Goal: Task Accomplishment & Management: Use online tool/utility

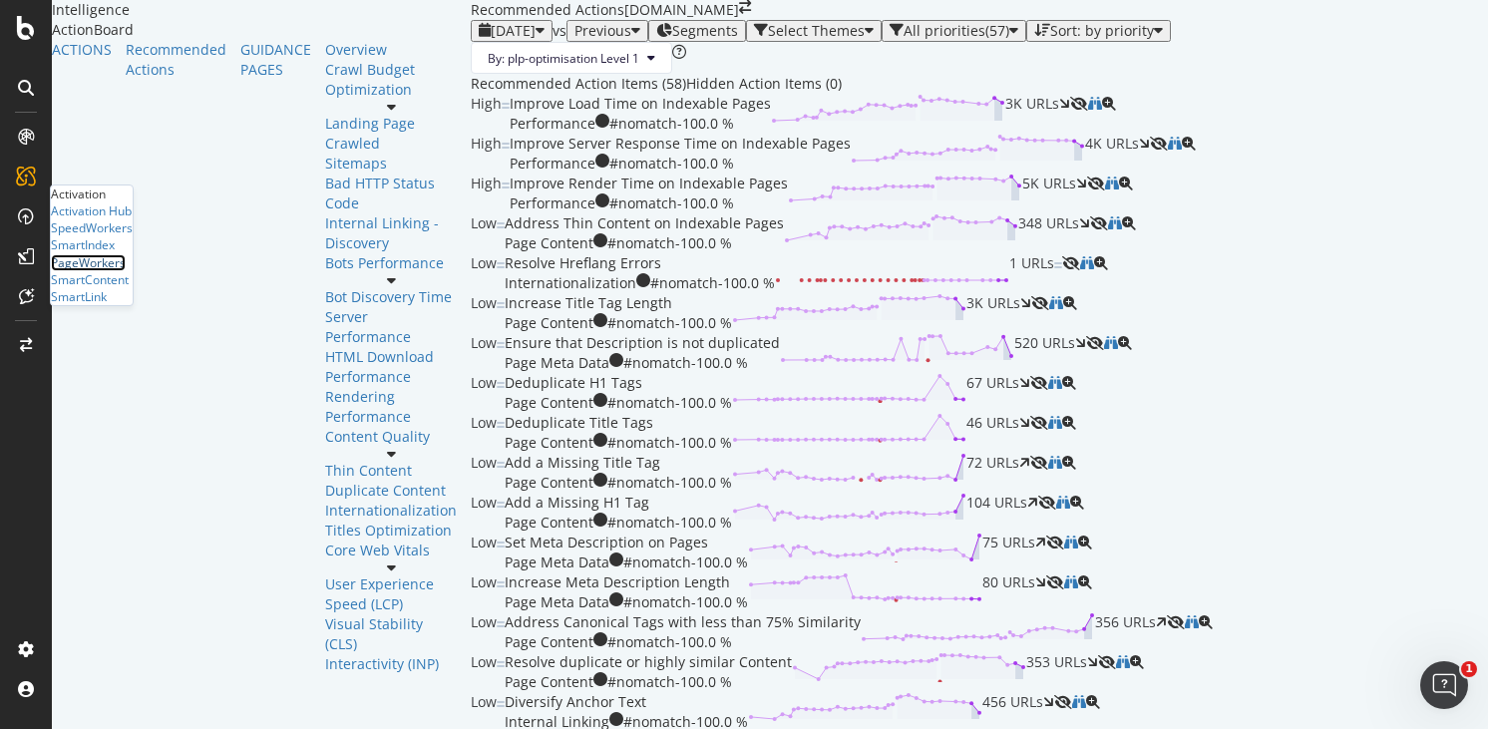
click at [125, 271] on div "PageWorkers" at bounding box center [88, 262] width 75 height 17
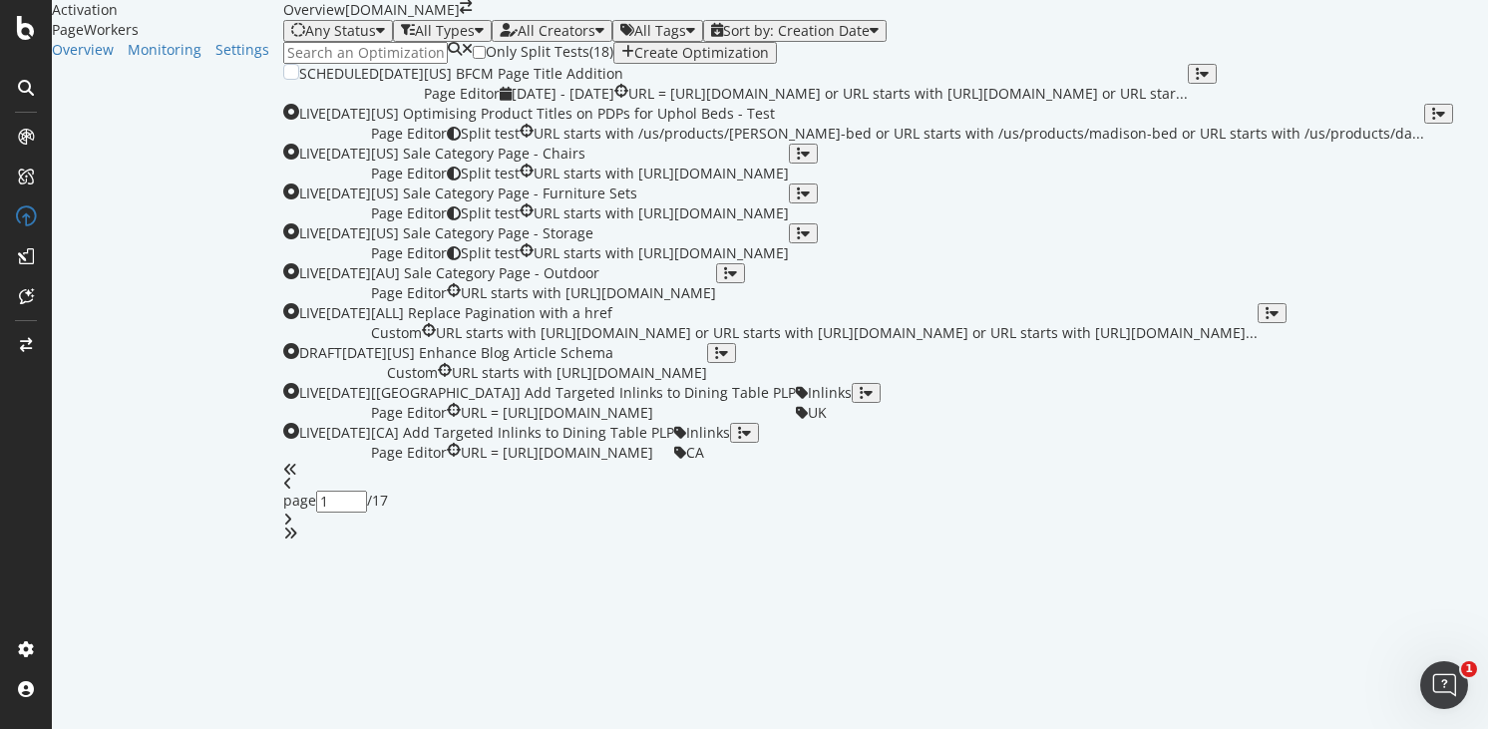
click at [777, 84] on div "[US] BFCM Page Title Addition" at bounding box center [806, 74] width 764 height 20
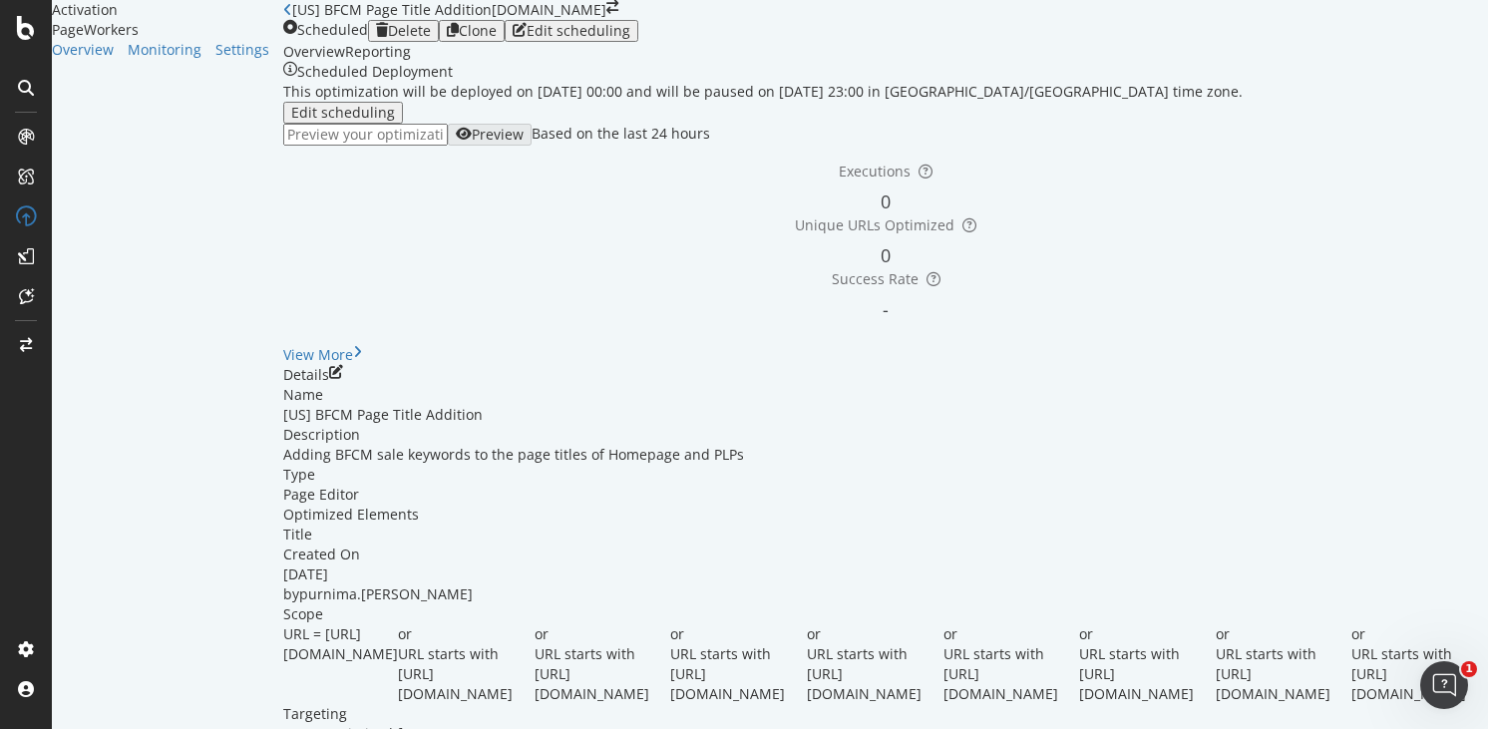
click at [497, 39] on div "Clone" at bounding box center [478, 31] width 38 height 16
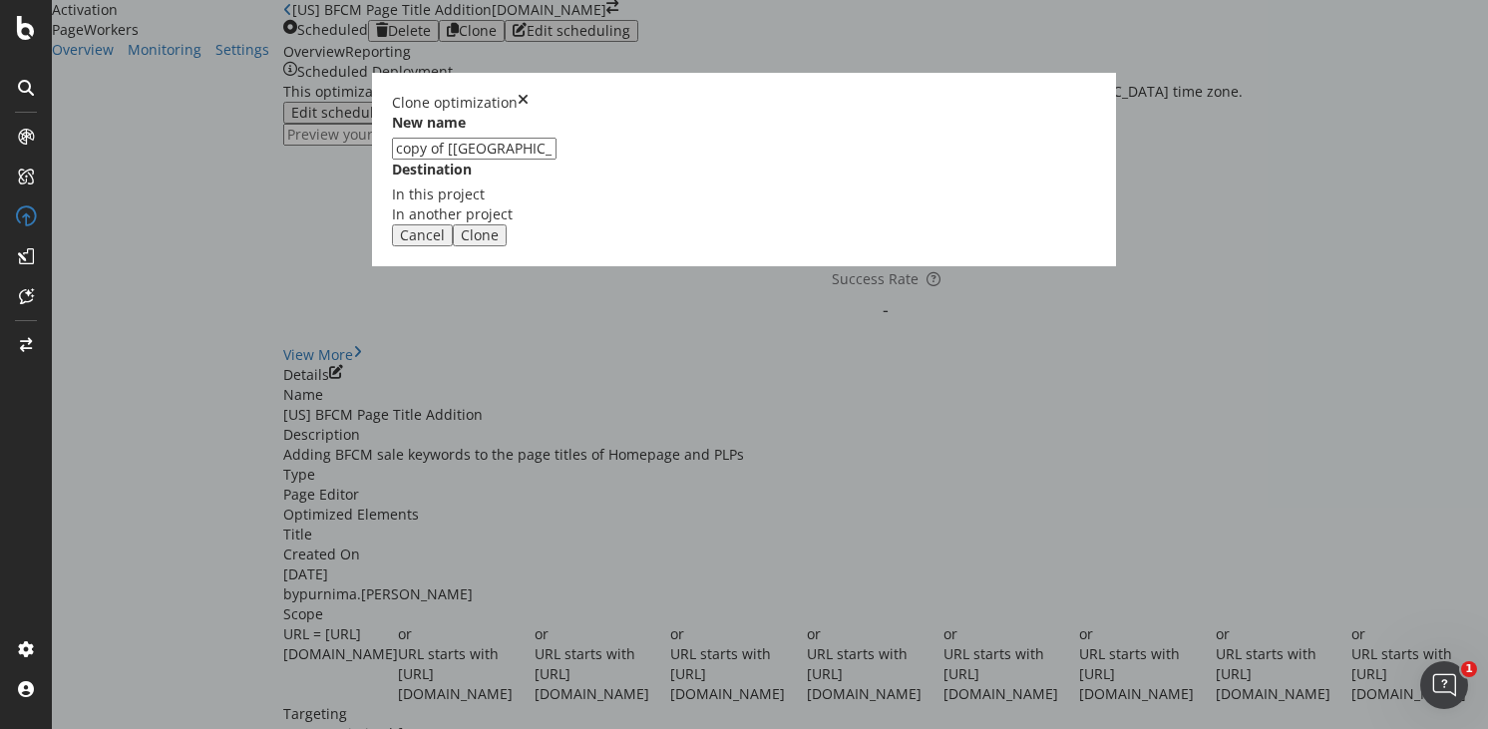
drag, startPoint x: 548, startPoint y: 328, endPoint x: 449, endPoint y: 322, distance: 98.9
click at [449, 224] on div "New name copy of [US] BFCM Page Title Addition Destination In this project In a…" at bounding box center [744, 169] width 704 height 112
type input "[AU] BFCM Page Title Addition"
click at [499, 243] on div "Clone" at bounding box center [480, 235] width 38 height 16
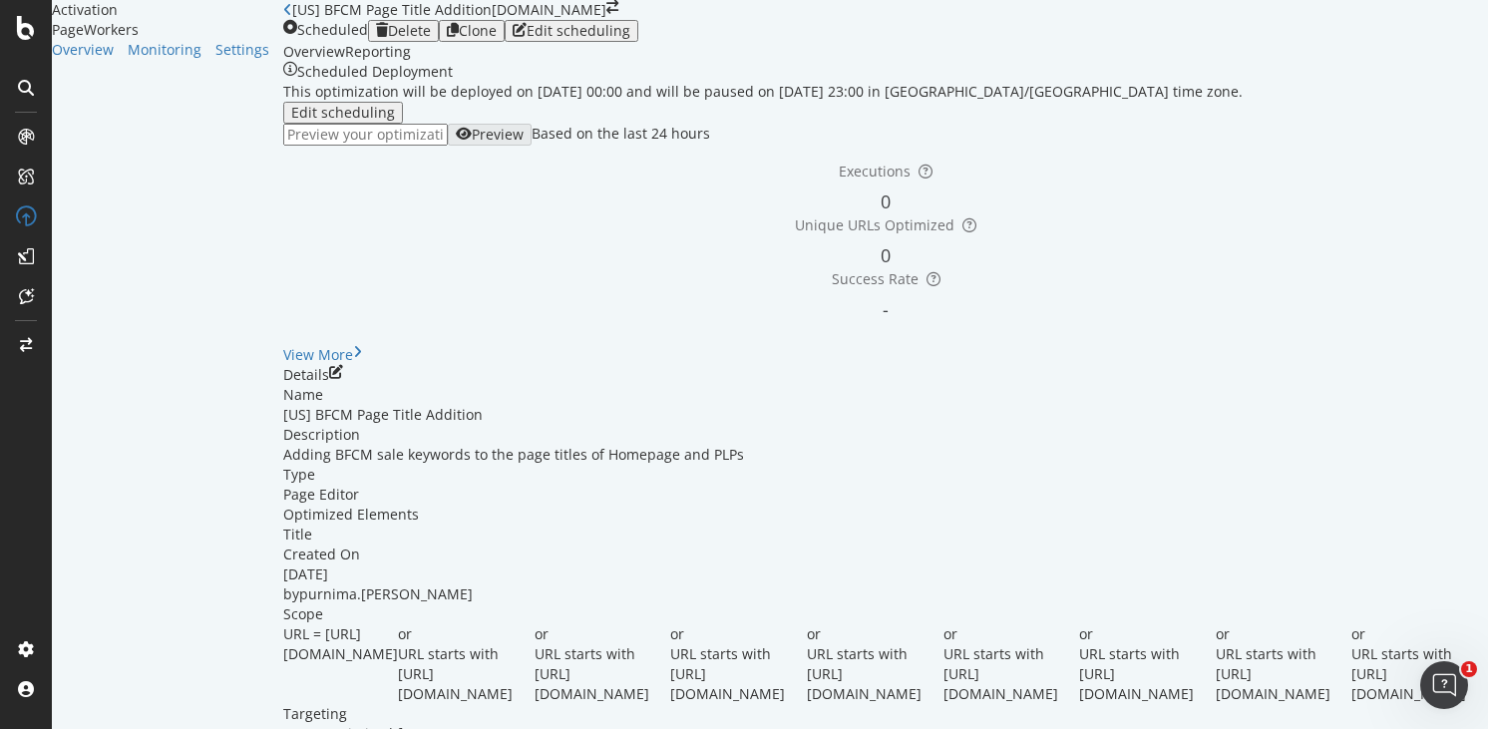
click at [455, 728] on link "Open cloned optimization." at bounding box center [366, 738] width 178 height 19
click at [112, 60] on div "Overview" at bounding box center [83, 50] width 62 height 20
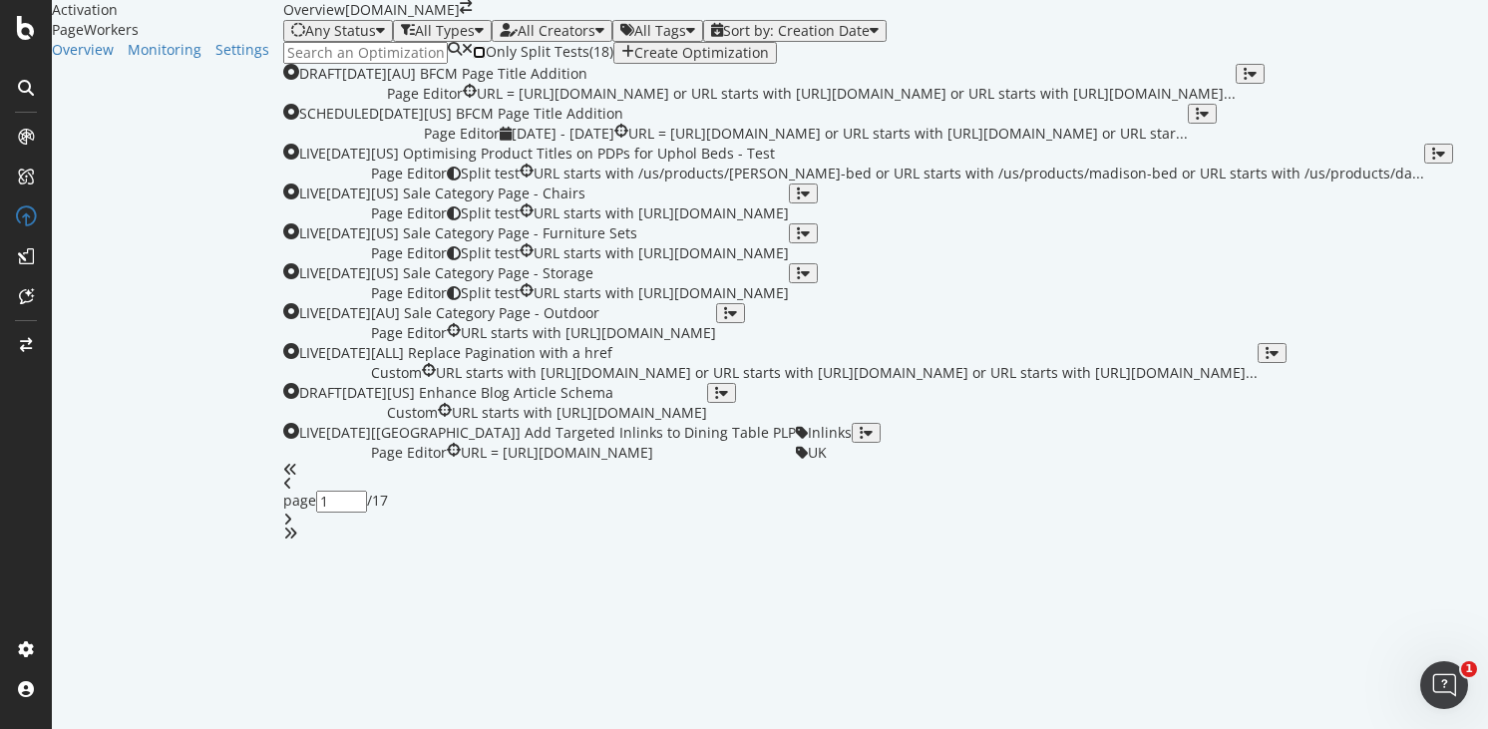
click at [476, 59] on input "checkbox" at bounding box center [479, 52] width 13 height 13
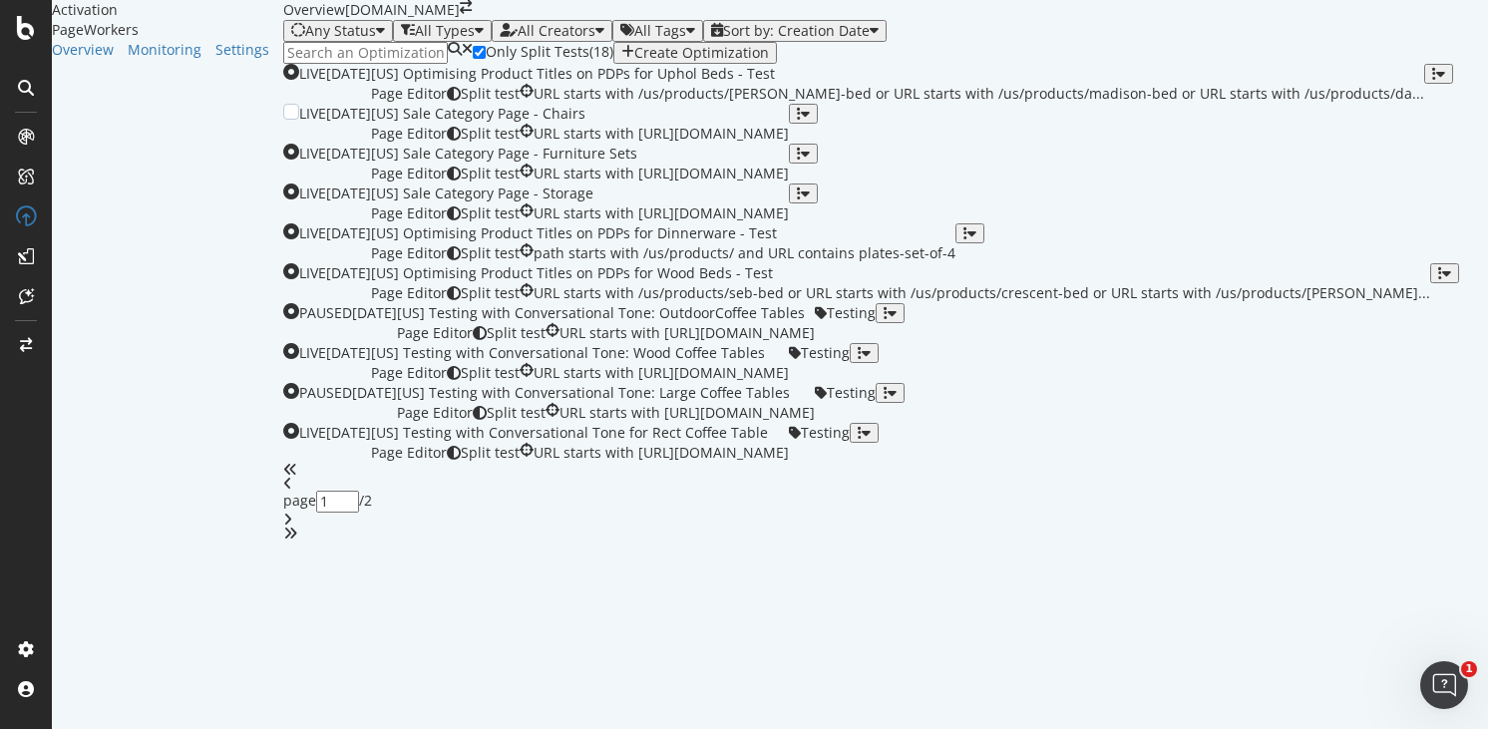
click at [801, 121] on icon "button" at bounding box center [799, 114] width 4 height 14
click at [1390, 460] on div "Tags" at bounding box center [1408, 451] width 37 height 17
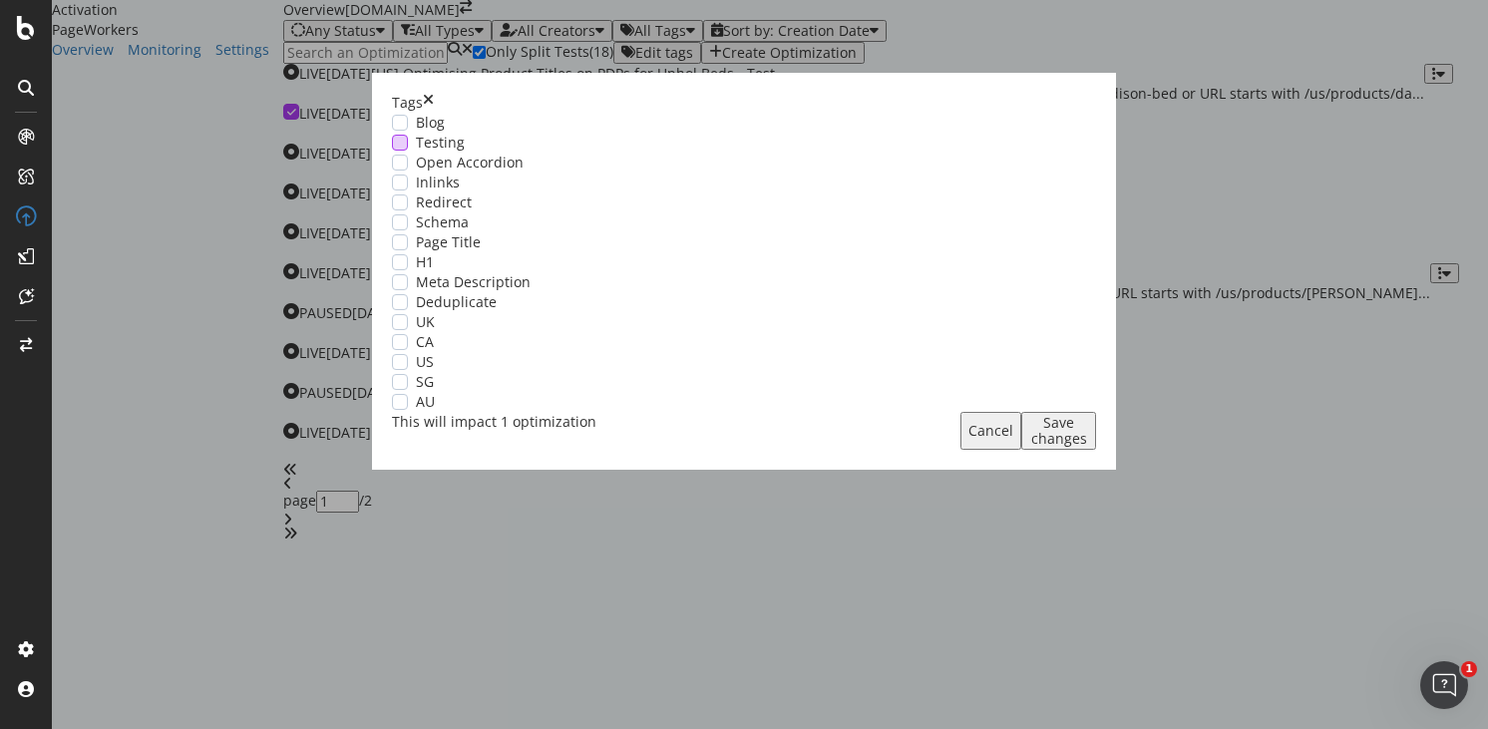
click at [408, 151] on div "modal" at bounding box center [400, 143] width 16 height 16
click at [486, 372] on div "US" at bounding box center [744, 362] width 704 height 20
click at [434, 93] on icon "times" at bounding box center [428, 103] width 11 height 20
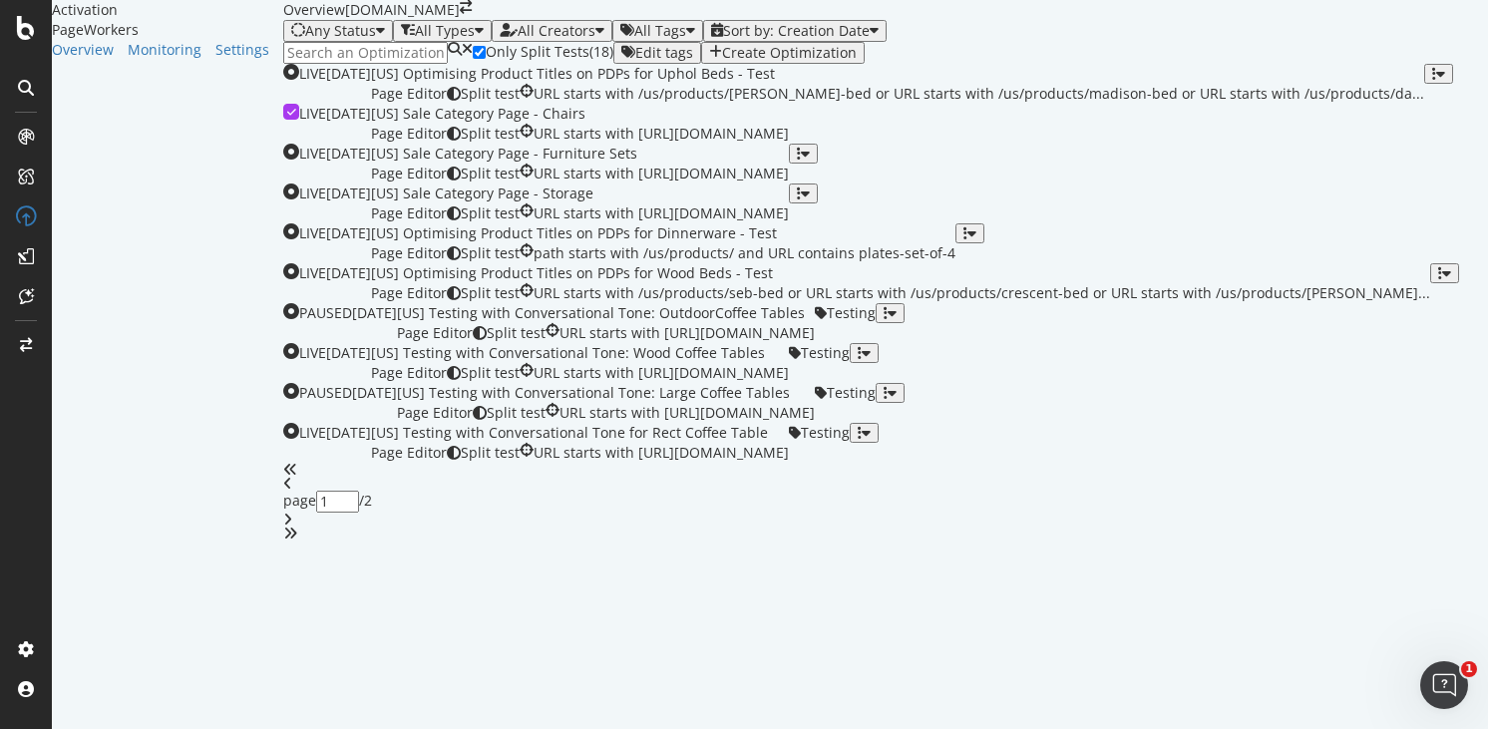
click at [661, 39] on div "All Tags" at bounding box center [660, 31] width 52 height 16
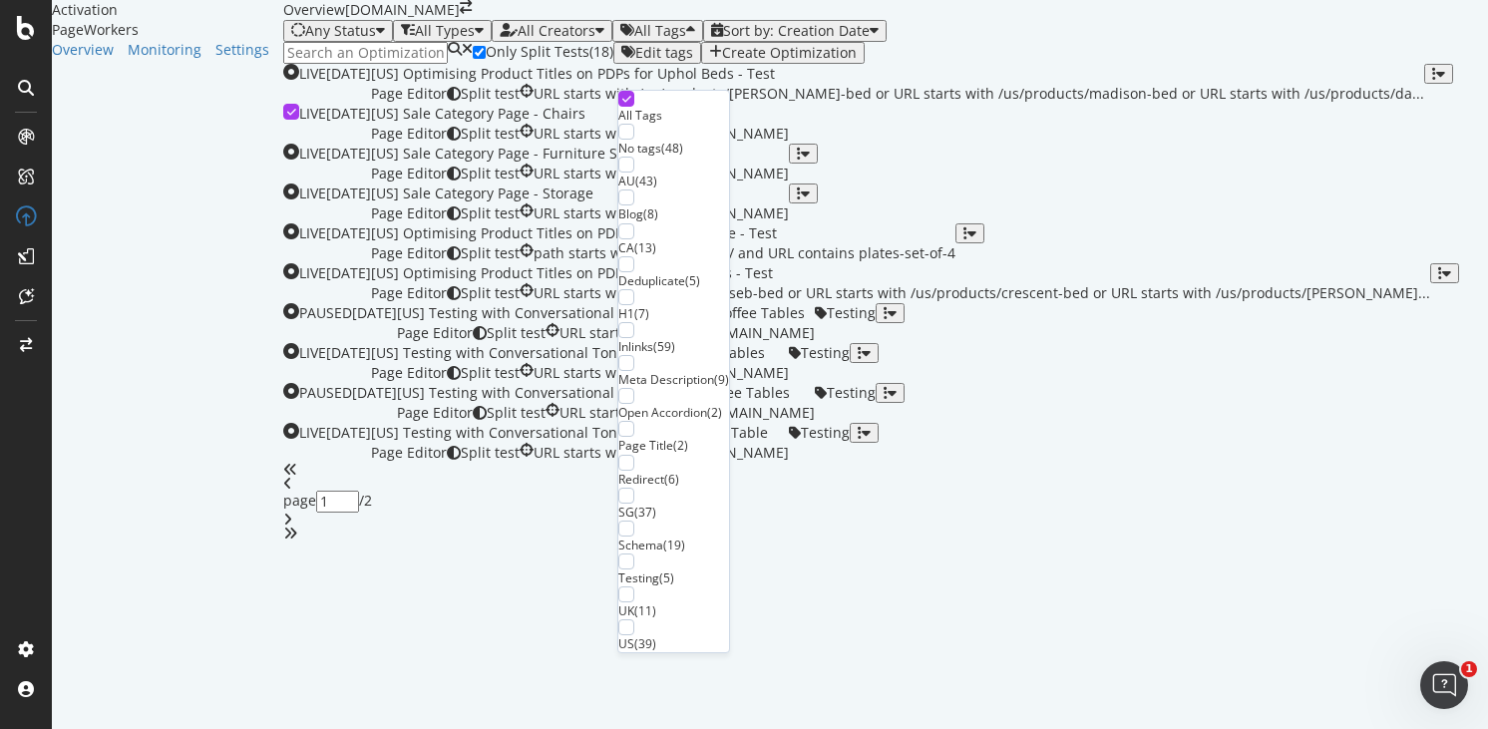
scroll to position [297, 0]
drag, startPoint x: 954, startPoint y: 92, endPoint x: 935, endPoint y: 95, distance: 20.2
click at [953, 42] on div "Any Status All Types All Creators All Tags Sort by: Creation Date" at bounding box center [885, 31] width 1205 height 22
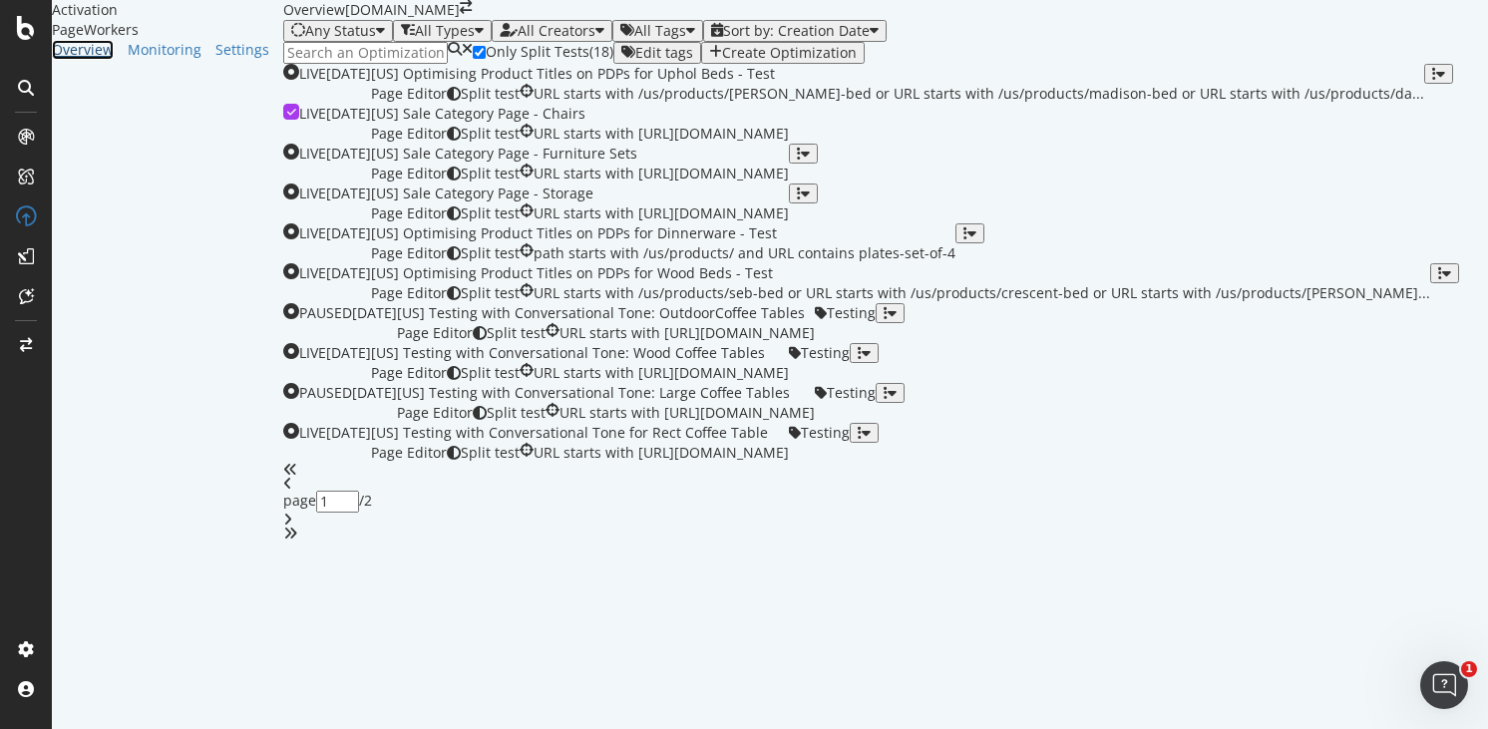
click at [93, 60] on div "Overview" at bounding box center [83, 50] width 62 height 20
click at [215, 60] on div "Settings" at bounding box center [242, 50] width 54 height 20
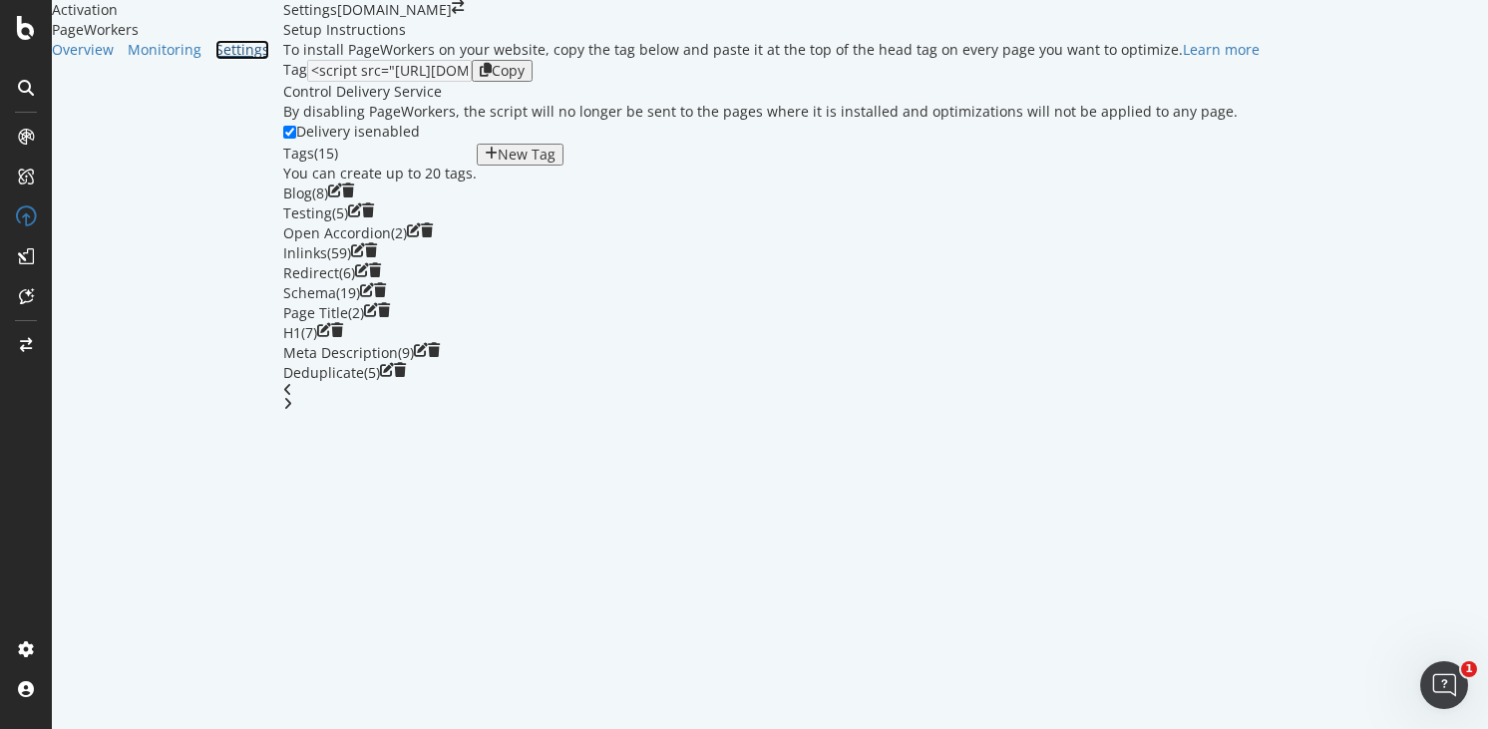
scroll to position [102, 0]
click at [498, 163] on div "button" at bounding box center [491, 155] width 13 height 16
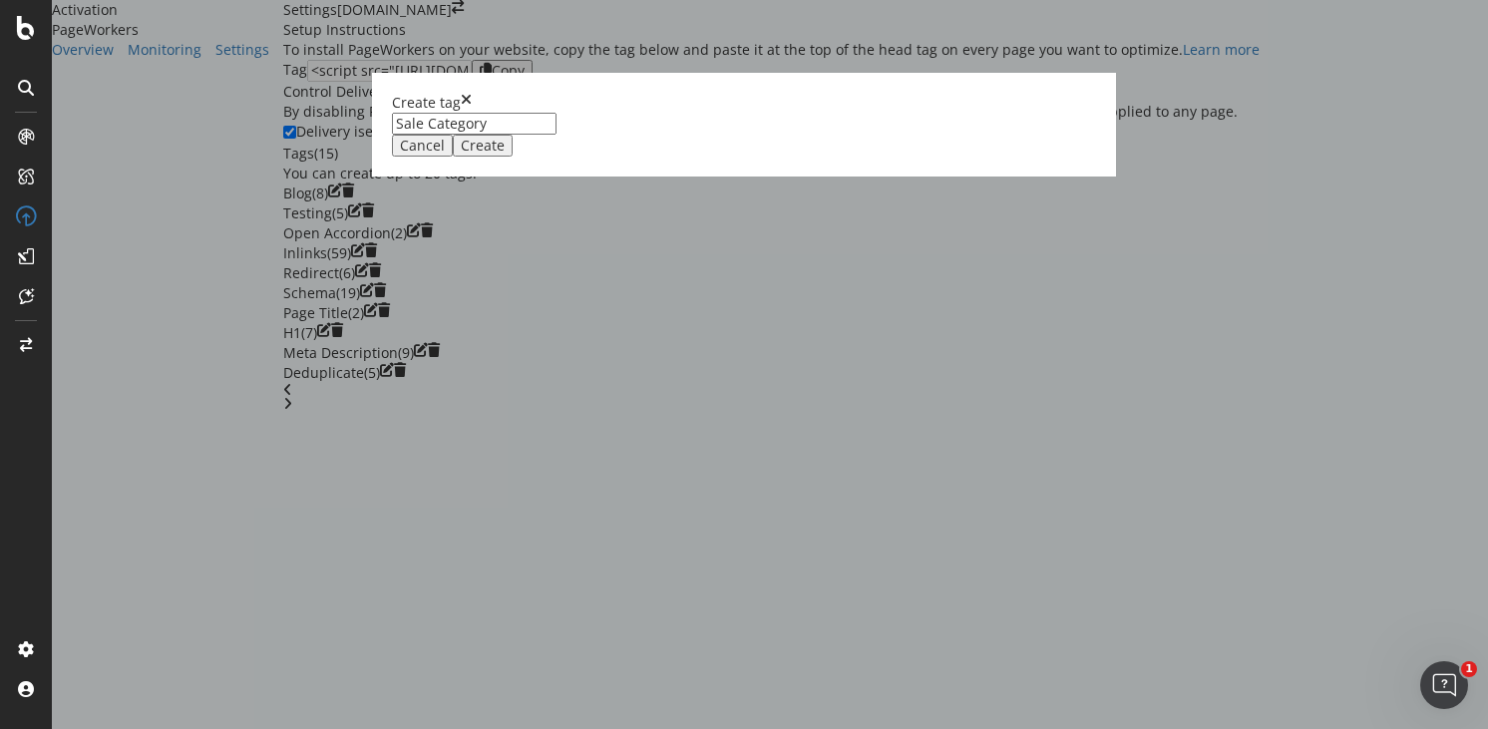
type input "Sale Category"
click at [505, 154] on div "Create" at bounding box center [483, 146] width 44 height 16
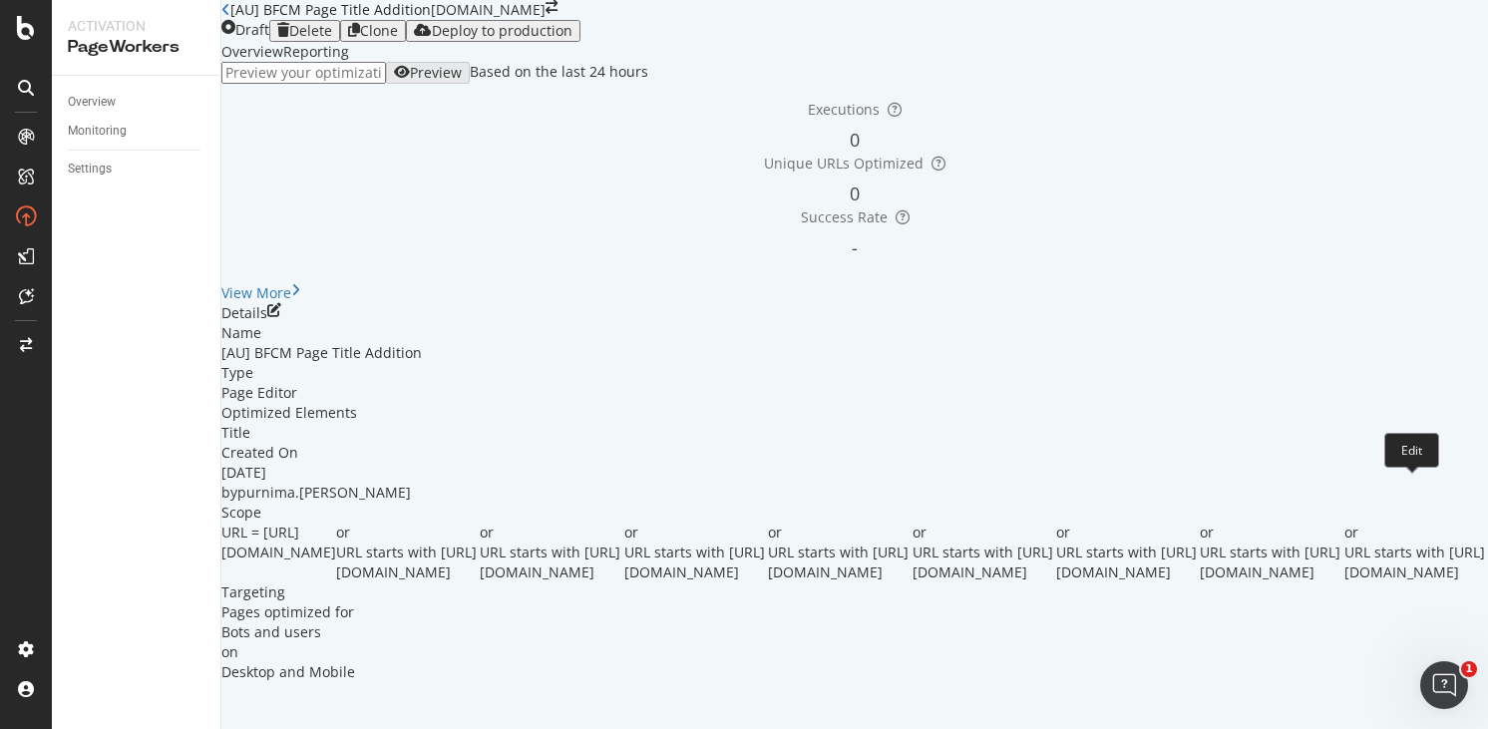
click at [281, 317] on icon "pen-to-square" at bounding box center [274, 310] width 14 height 14
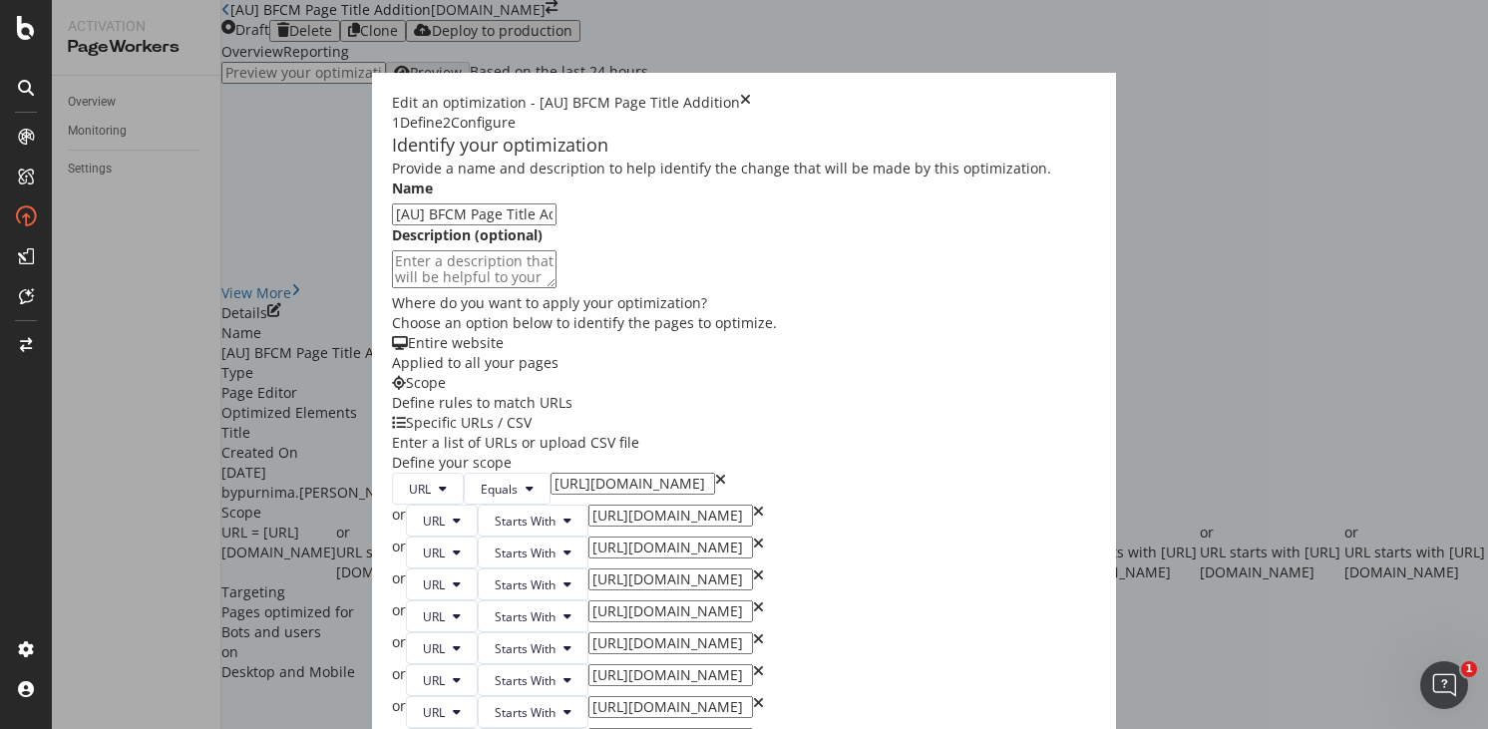
scroll to position [313, 0]
click at [551, 473] on input "https://www.castlery.com/us" at bounding box center [633, 484] width 165 height 22
type input "https://www.castlery.com/au"
drag, startPoint x: 513, startPoint y: 425, endPoint x: 546, endPoint y: 420, distance: 33.3
click at [588, 505] on input "https://www.castlery.com/us/sofas/" at bounding box center [670, 516] width 165 height 22
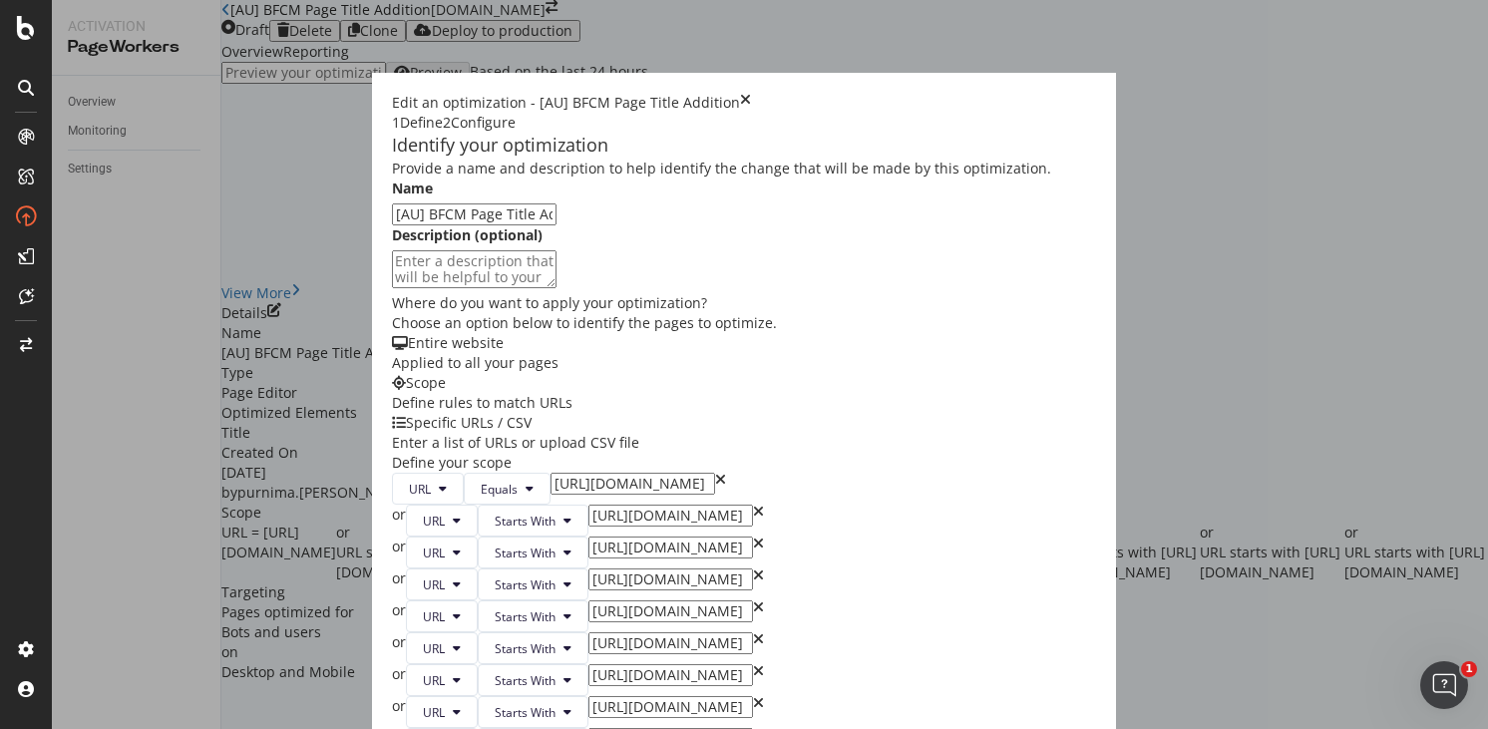
click at [588, 505] on input "https://www.castlery.com/us/sofas/" at bounding box center [670, 516] width 165 height 22
type input "[URL][DOMAIN_NAME]"
click at [588, 537] on input "https://www.castlery.com/us/tables/" at bounding box center [670, 548] width 165 height 22
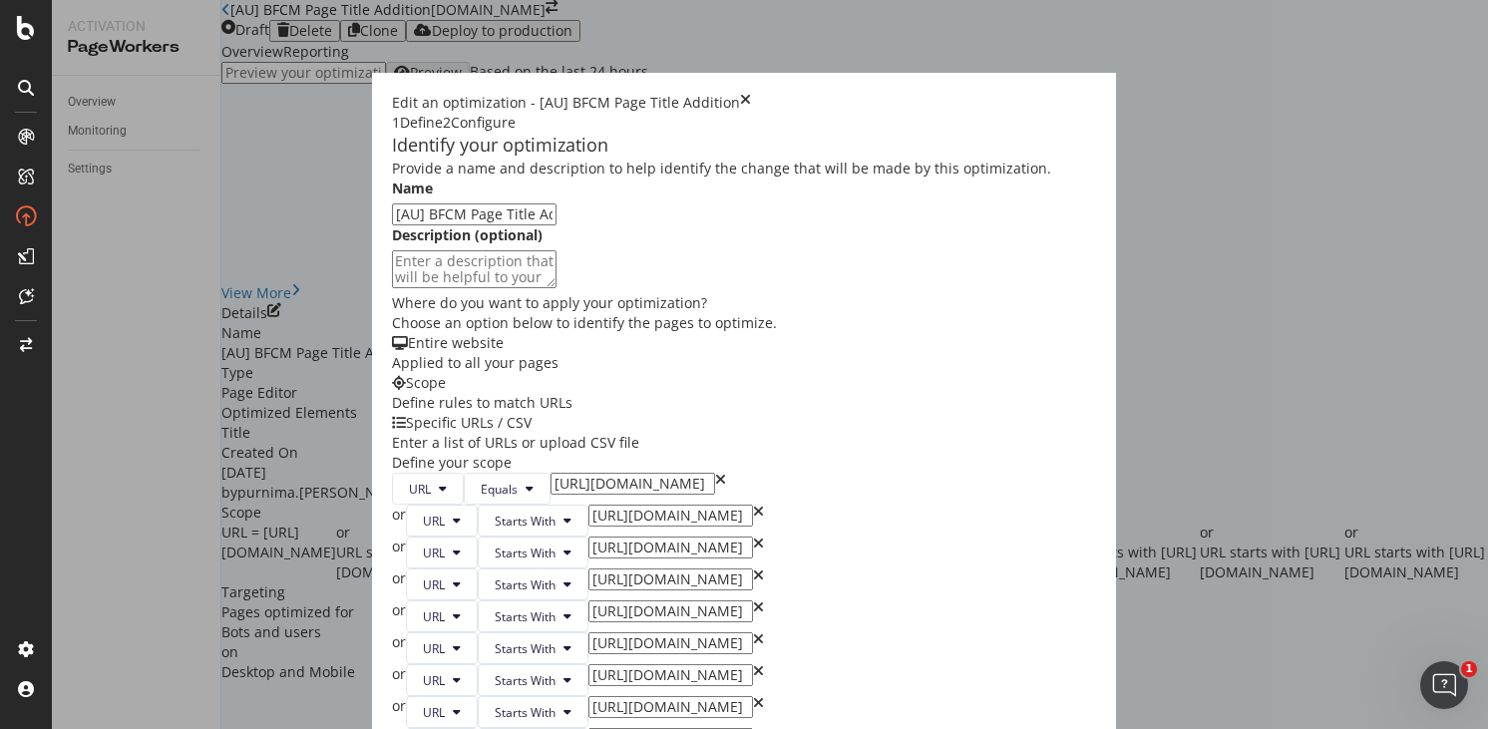
type input "[URL][DOMAIN_NAME]"
click at [588, 569] on input "https://www.castlery.com/us/chairs/" at bounding box center [670, 580] width 165 height 22
type input "[URL][DOMAIN_NAME]"
click at [588, 600] on input "https://www.castlery.com/us/beds/" at bounding box center [670, 611] width 165 height 22
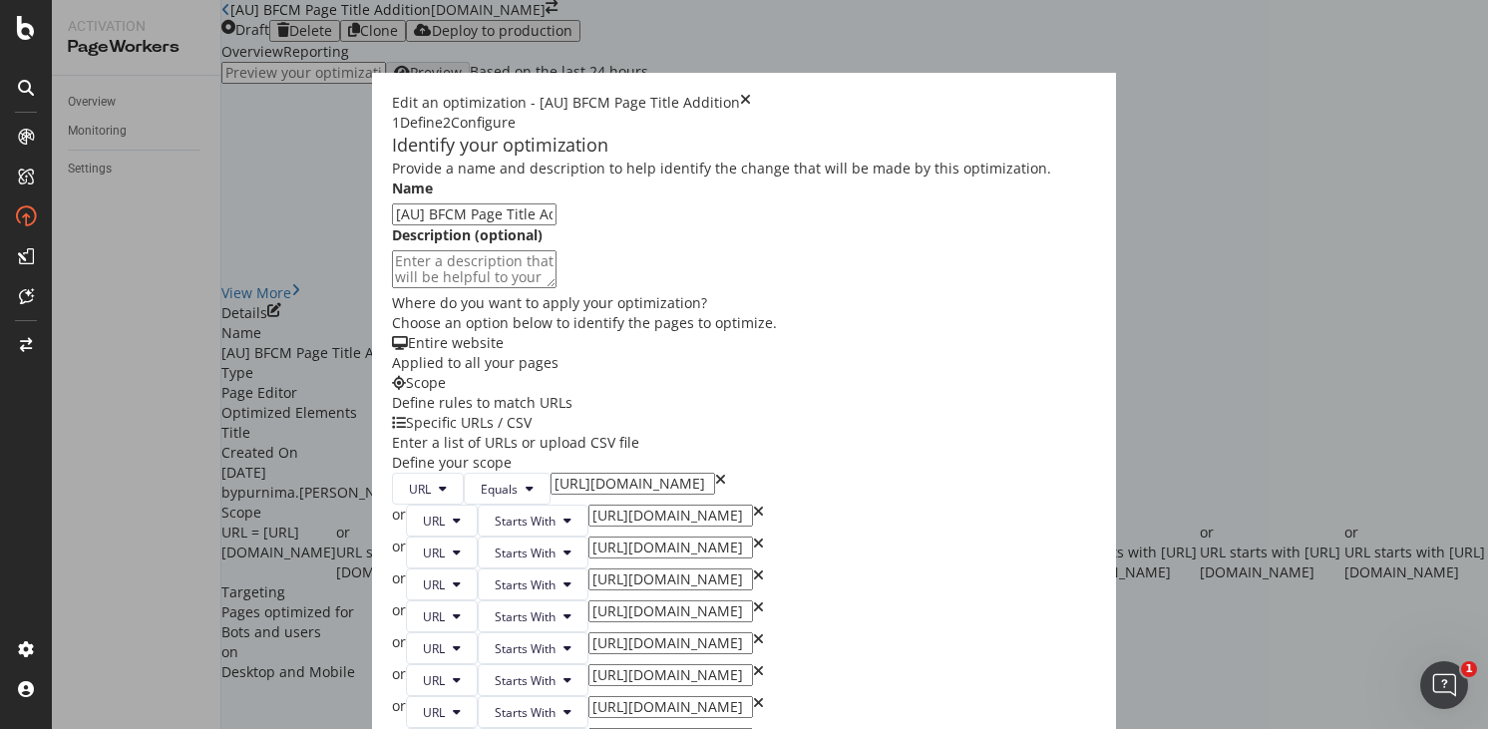
type input "[URL][DOMAIN_NAME]"
click at [588, 632] on input "https://www.castlery.com/us/storage/" at bounding box center [670, 643] width 165 height 22
type input "[URL][DOMAIN_NAME]"
click at [588, 664] on input "https://www.castlery.com/us/furniture-sets/" at bounding box center [670, 675] width 165 height 22
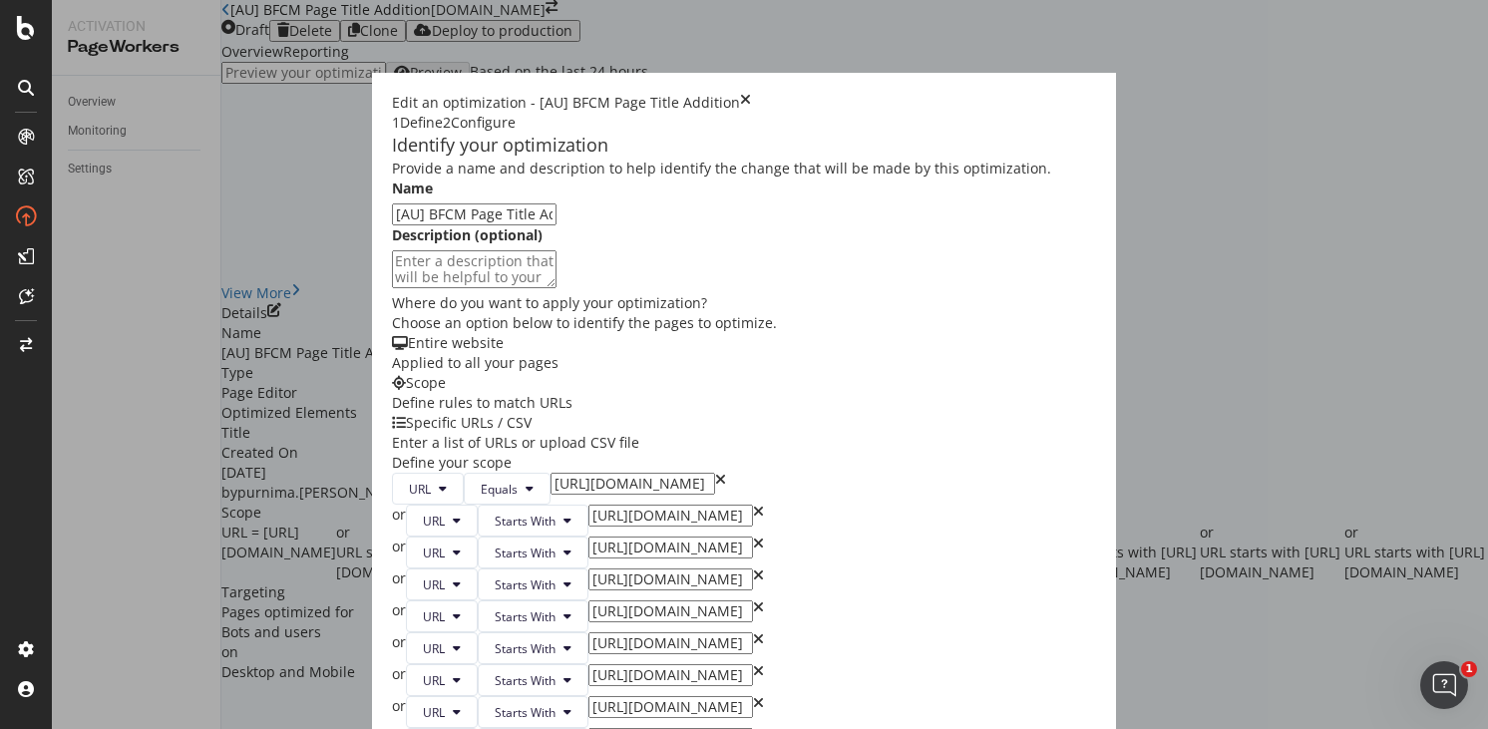
type input "[URL][DOMAIN_NAME]"
click at [588, 696] on input "https://www.castlery.com/us/outdoor/" at bounding box center [670, 707] width 165 height 22
type input "[URL][DOMAIN_NAME]"
click at [588, 728] on input "https://www.castlery.com/us/accessories/" at bounding box center [670, 739] width 165 height 22
type input "[URL][DOMAIN_NAME]"
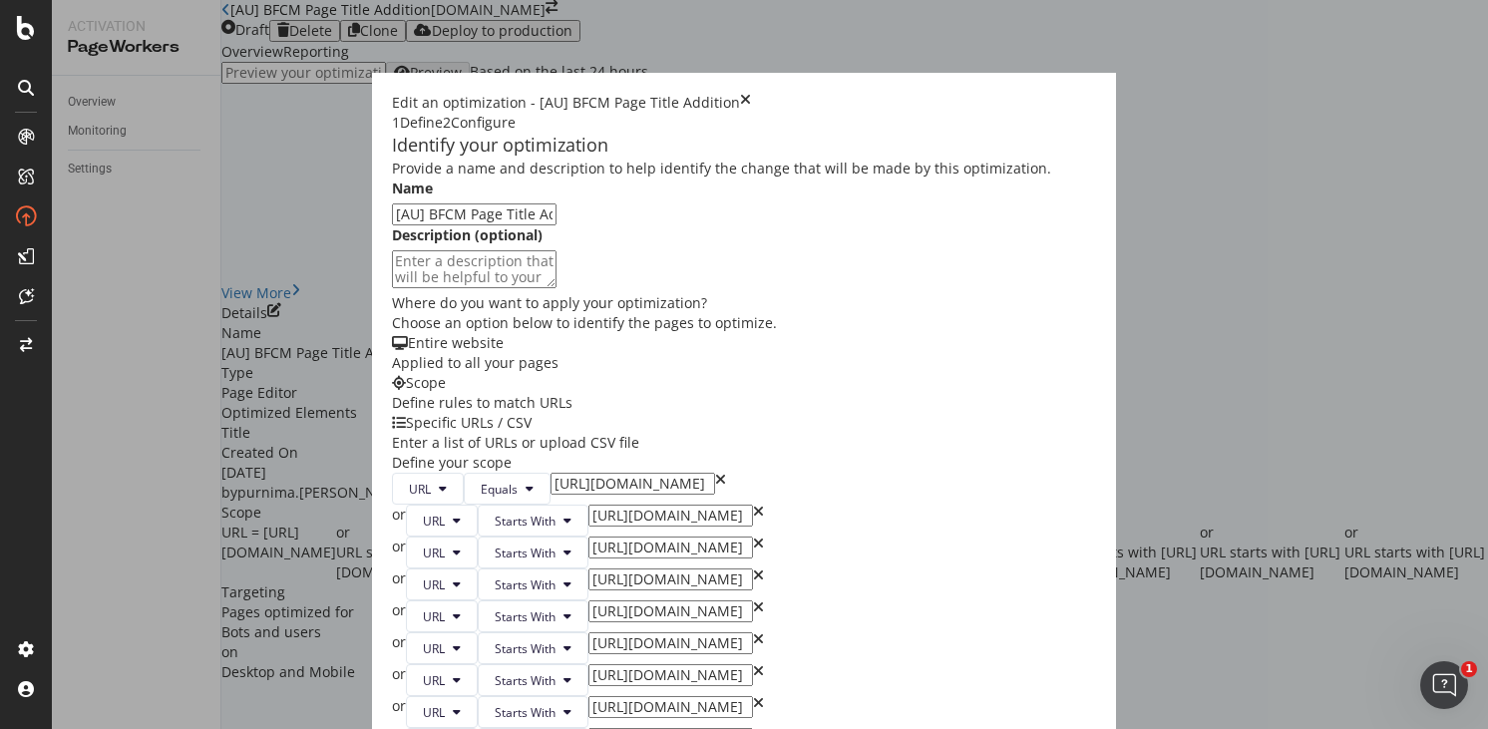
scroll to position [1124, 0]
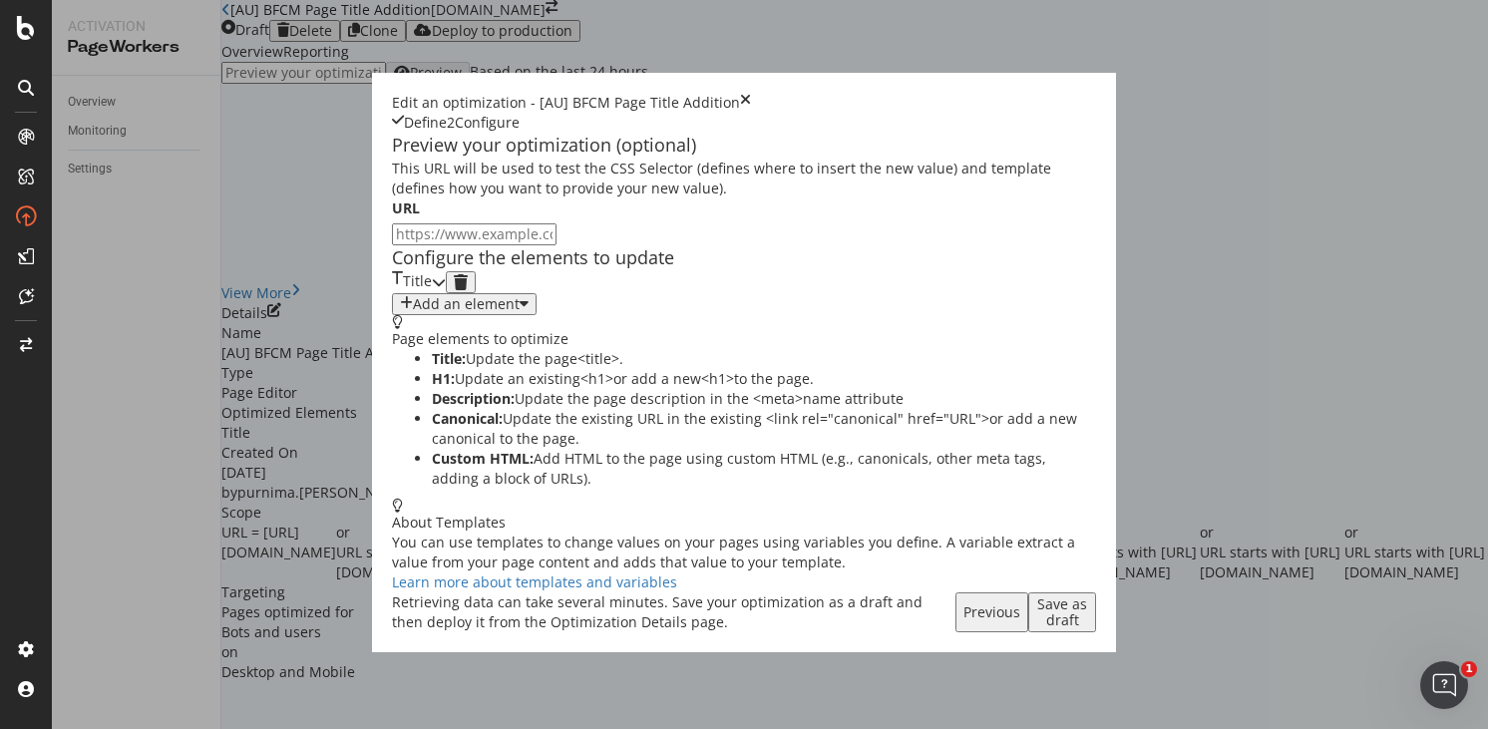
click at [446, 289] on icon "modal" at bounding box center [439, 282] width 14 height 14
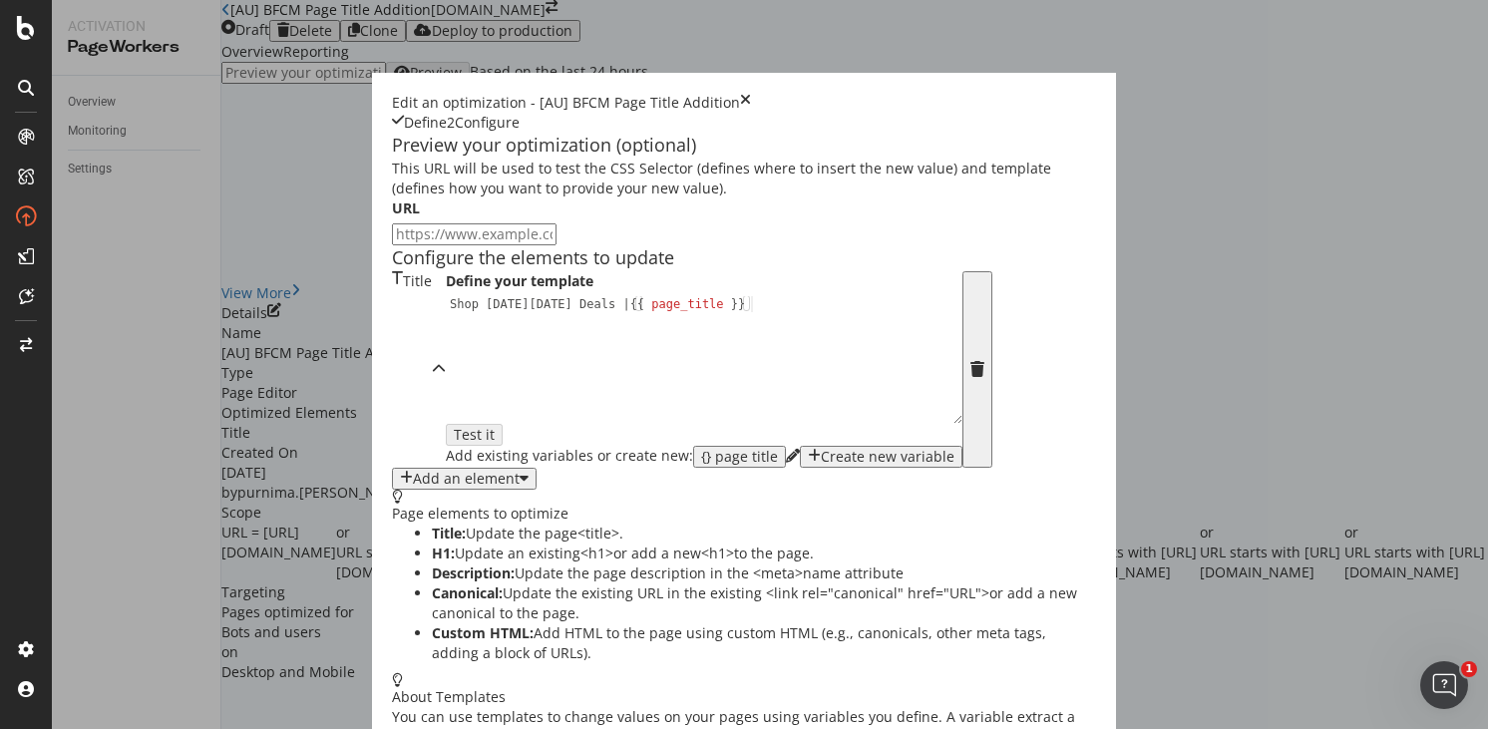
click at [392, 245] on input "modal" at bounding box center [474, 234] width 165 height 22
paste input "[URL][DOMAIN_NAME]"
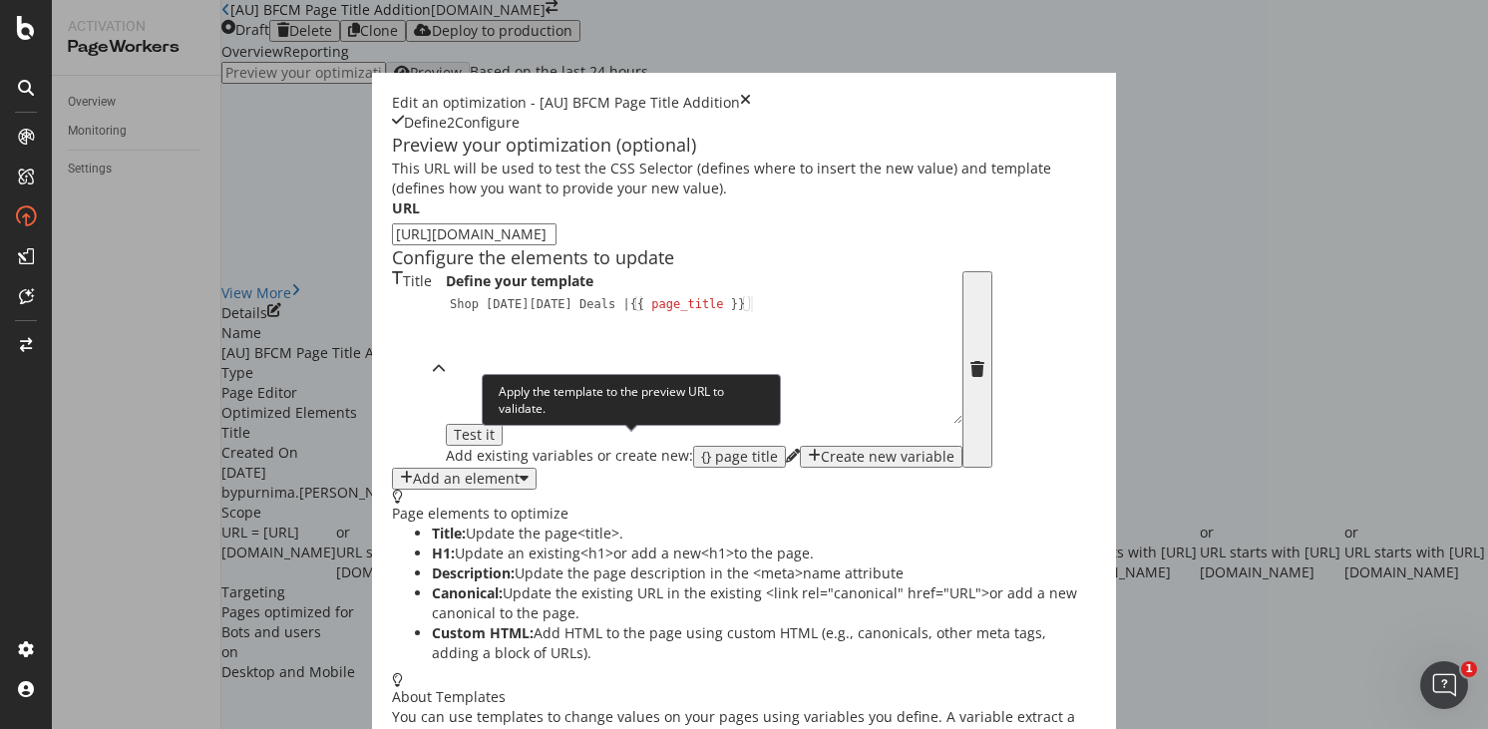
type input "https://www.castlery.com/au"
click at [495, 443] on div "Test it" at bounding box center [474, 435] width 41 height 16
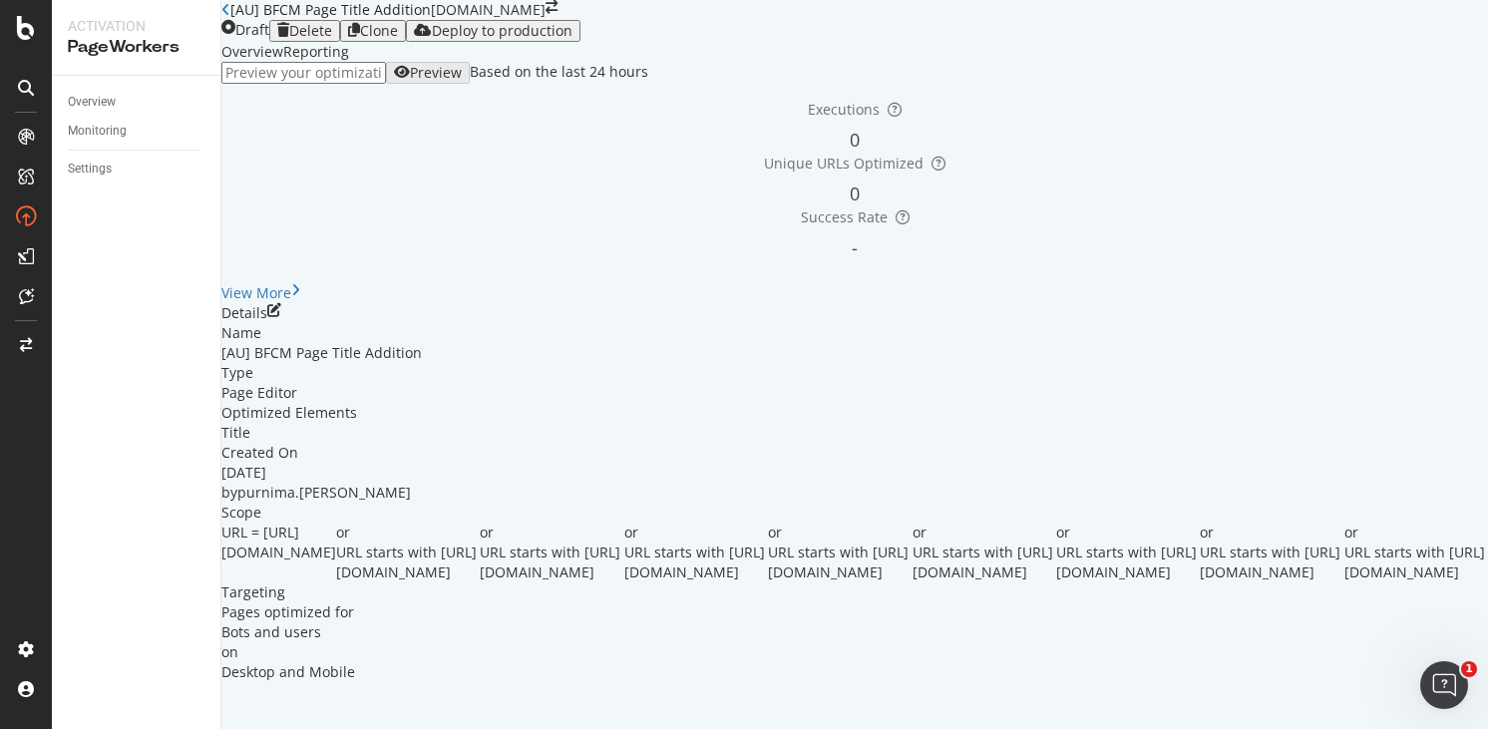
click at [11, 728] on icon "close toast" at bounding box center [5, 739] width 11 height 20
click at [432, 39] on icon "button" at bounding box center [423, 31] width 18 height 16
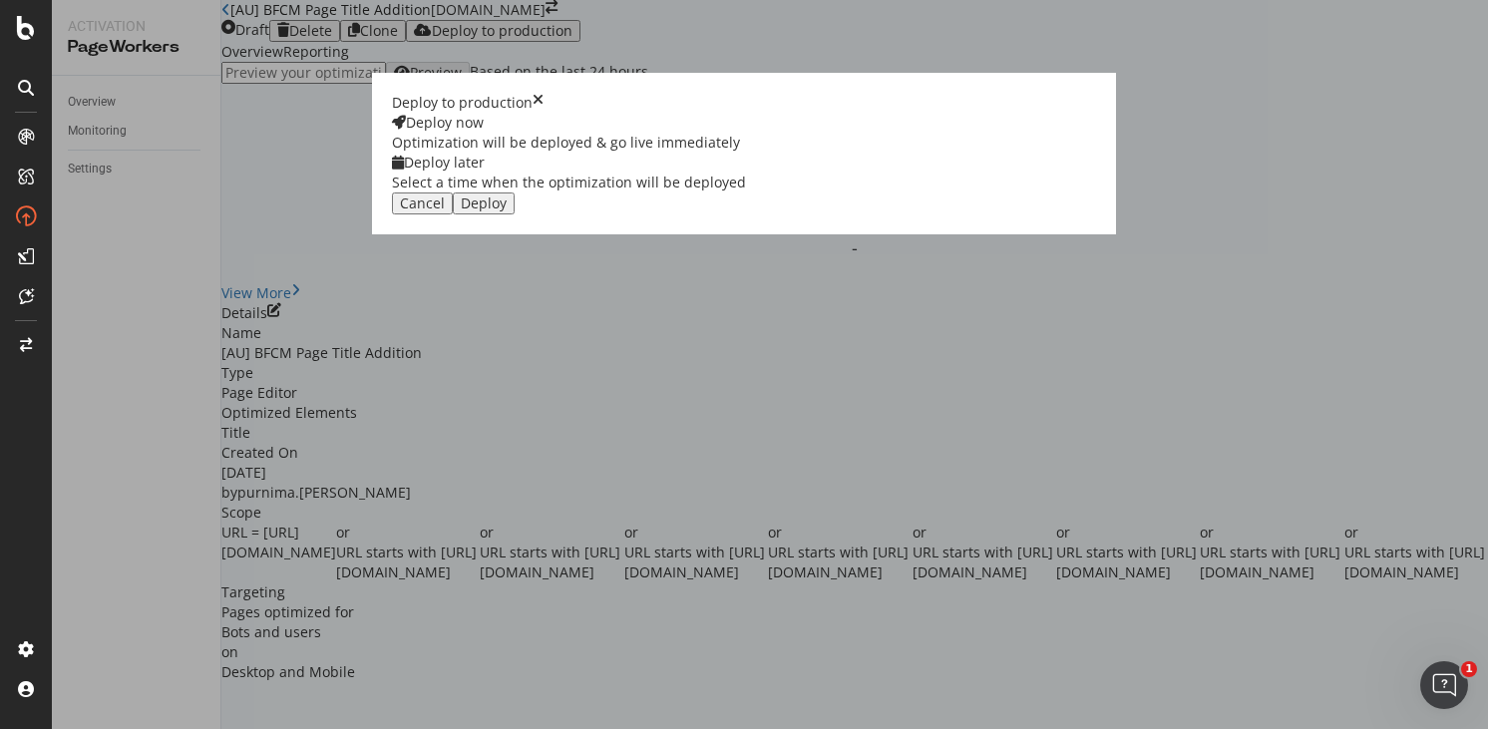
click at [746, 192] on div "Select a time when the optimization will be deployed" at bounding box center [569, 183] width 354 height 20
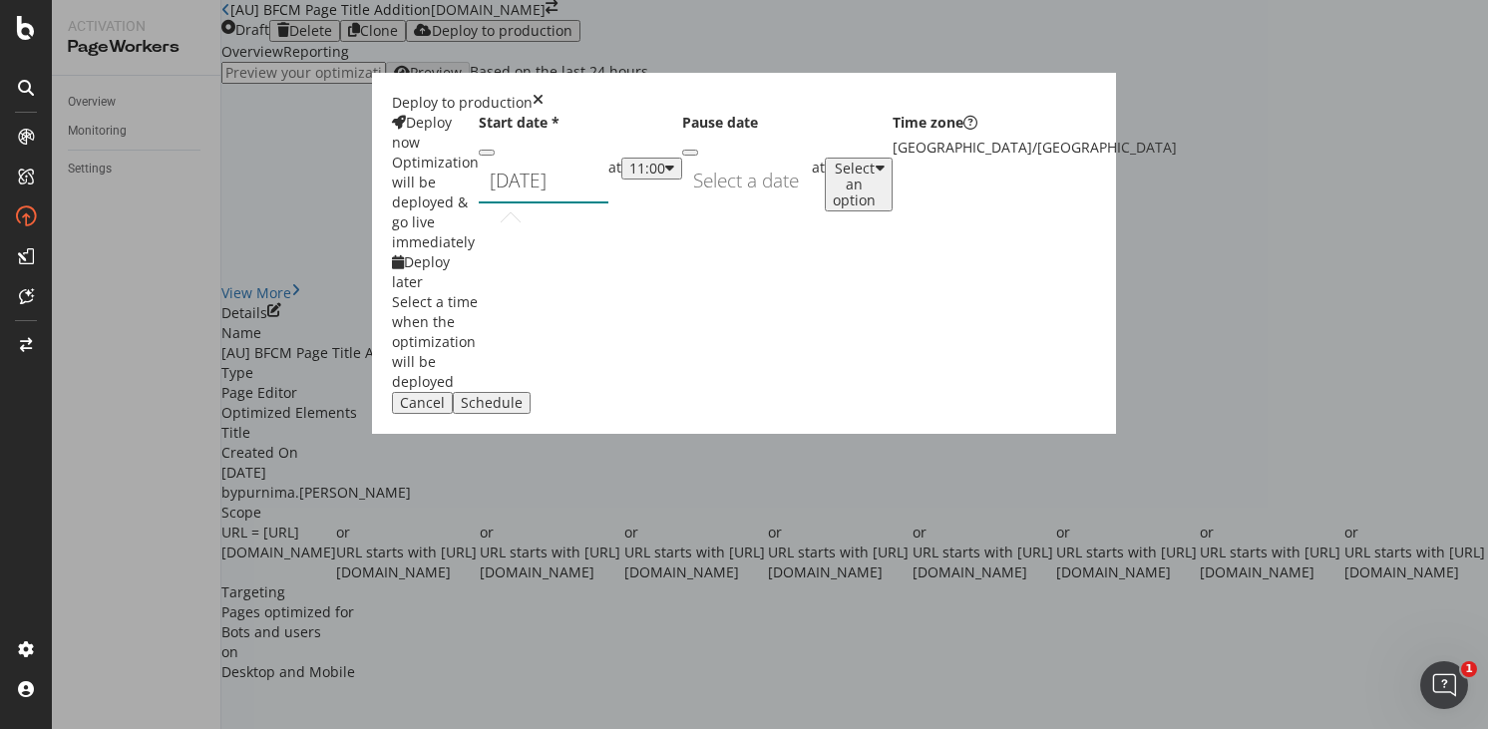
click at [608, 203] on div "[DATE] Navigate forward to interact with the calendar and select a date. Press …" at bounding box center [544, 181] width 130 height 46
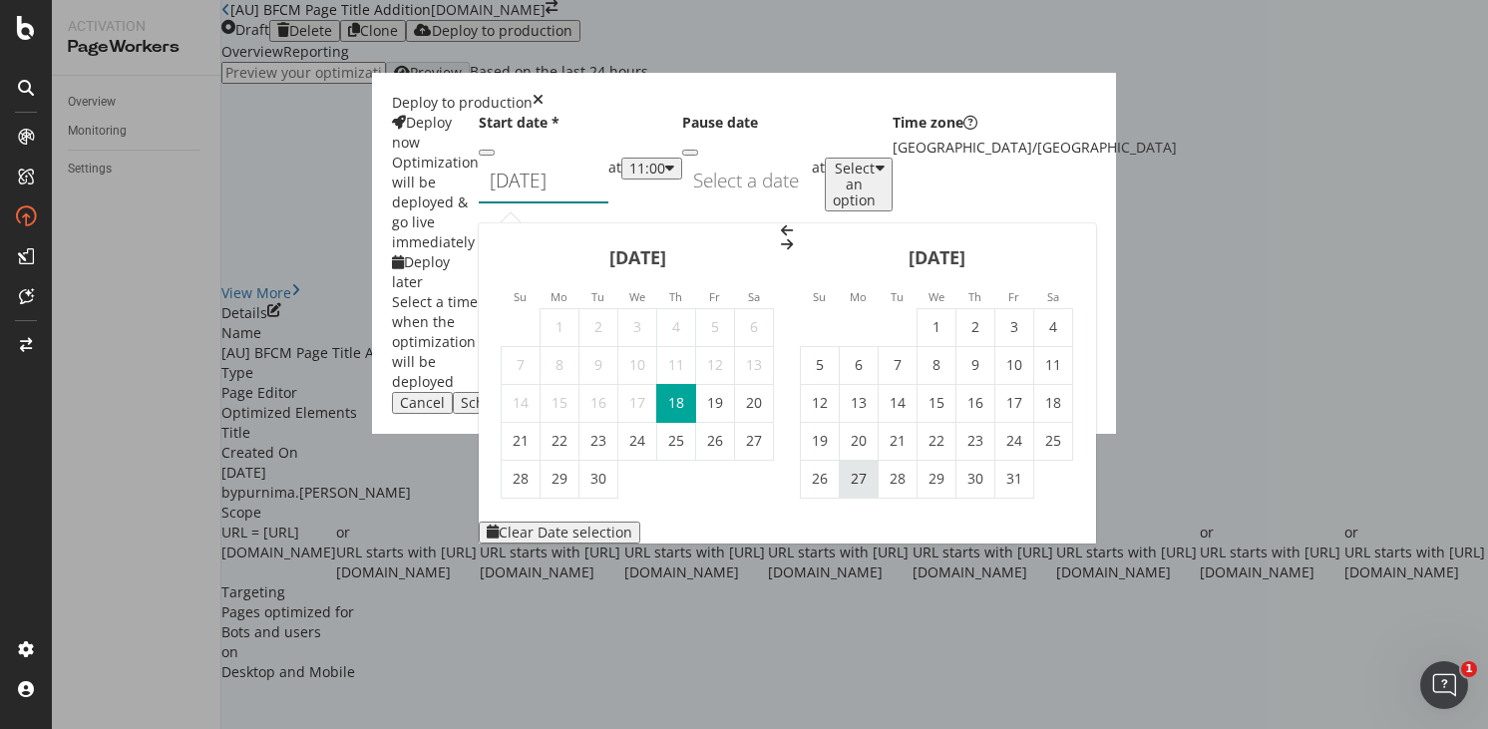
click at [879, 460] on td "27" at bounding box center [859, 479] width 39 height 38
type input "[DATE]"
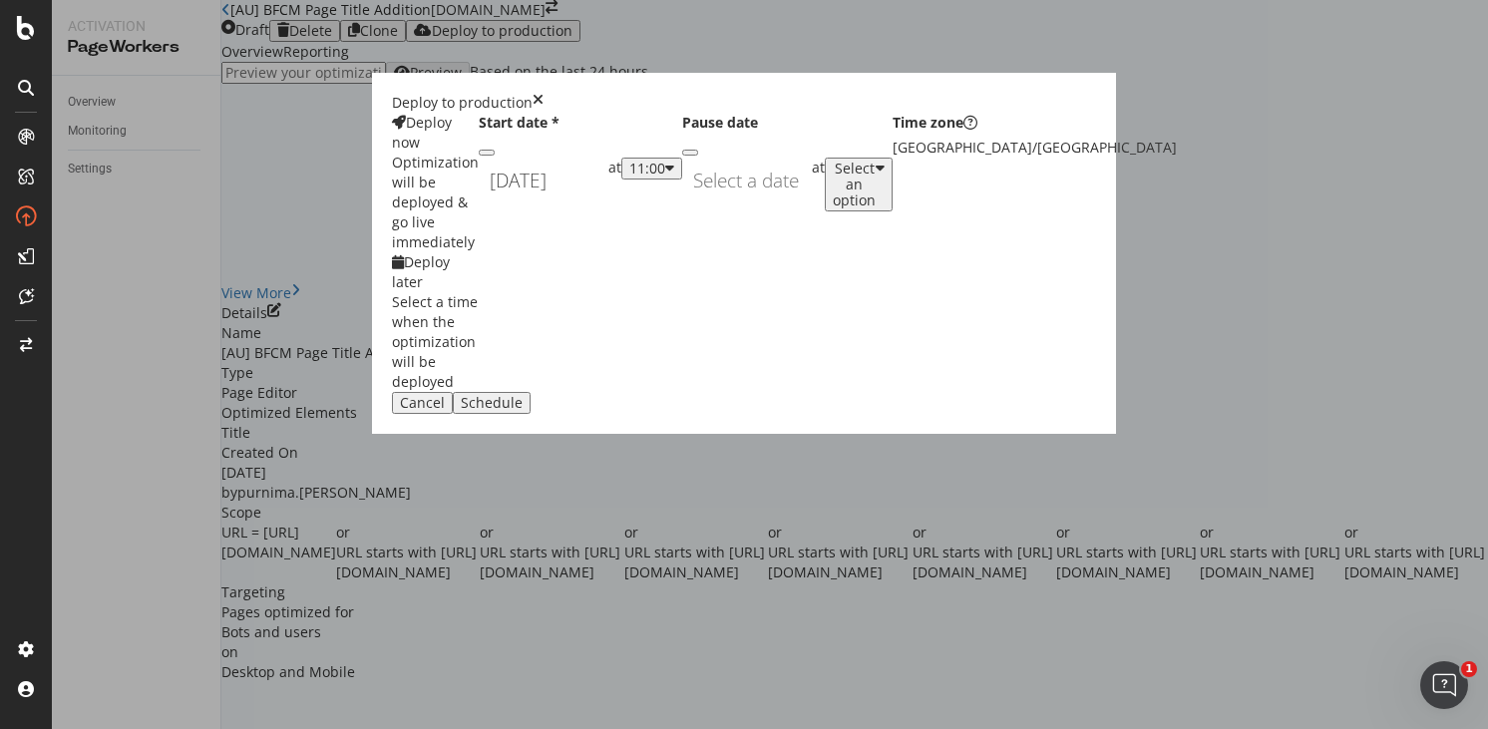
click at [674, 177] on div "modal" at bounding box center [669, 169] width 9 height 16
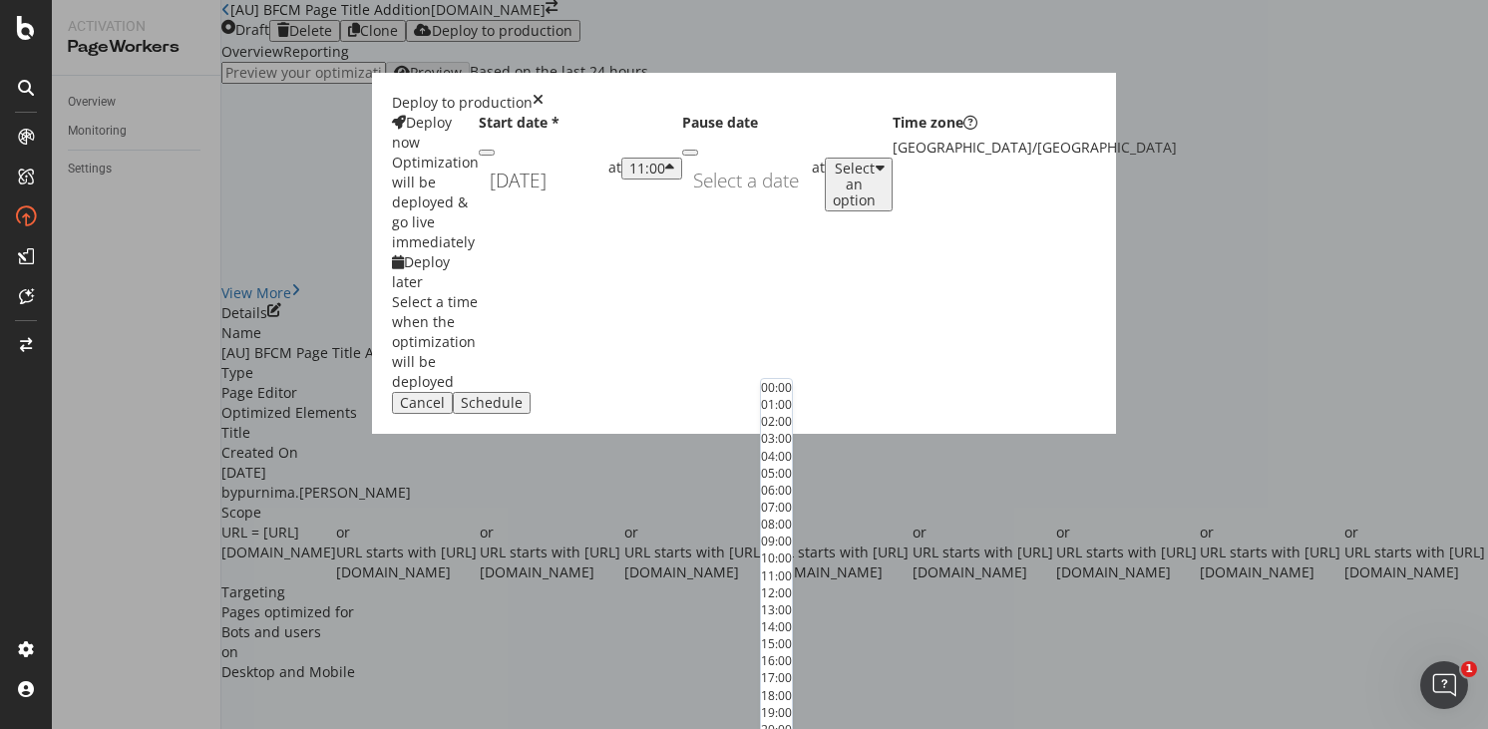
click at [792, 413] on div "01:00" at bounding box center [776, 404] width 31 height 17
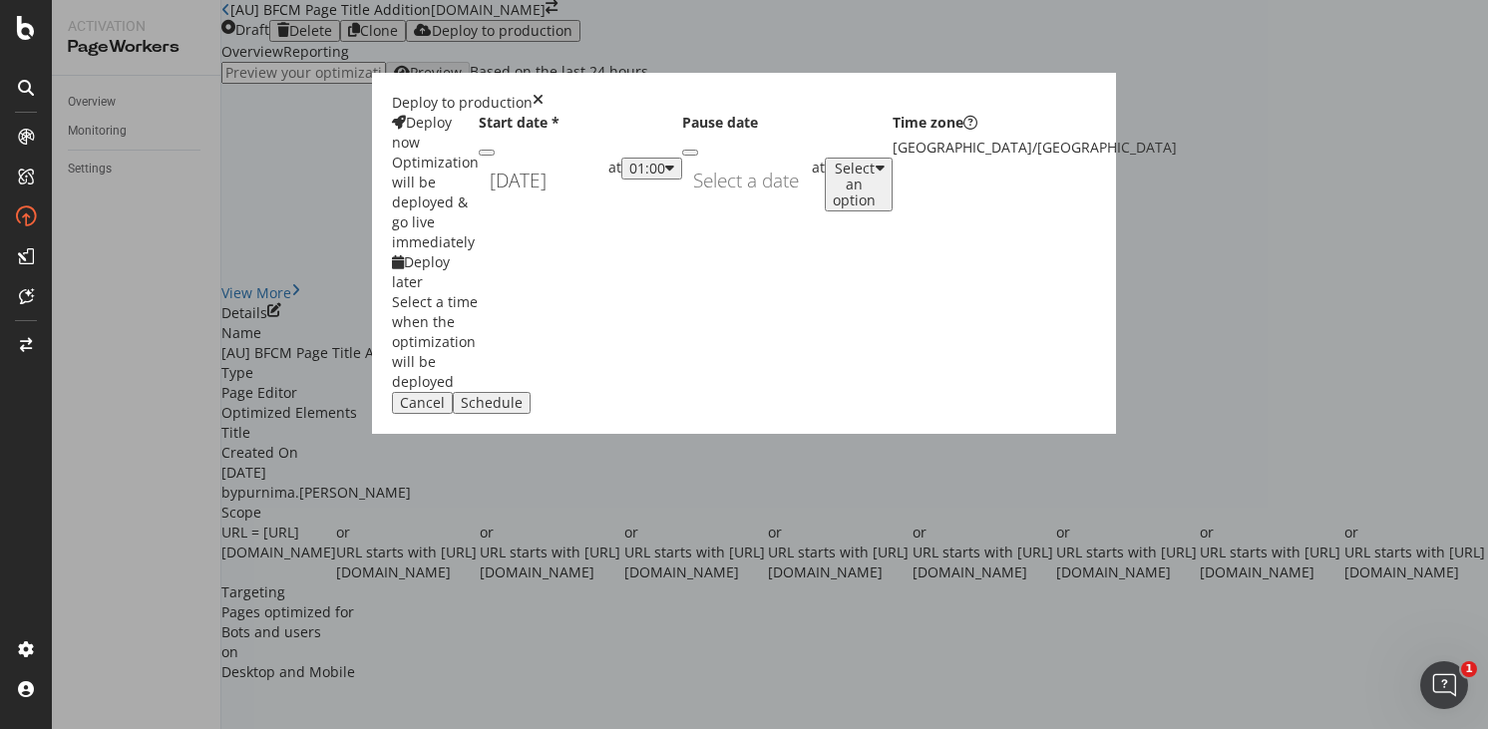
click at [682, 203] on div "Navigate forward to interact with the calendar and select a date. Press the que…" at bounding box center [747, 181] width 130 height 46
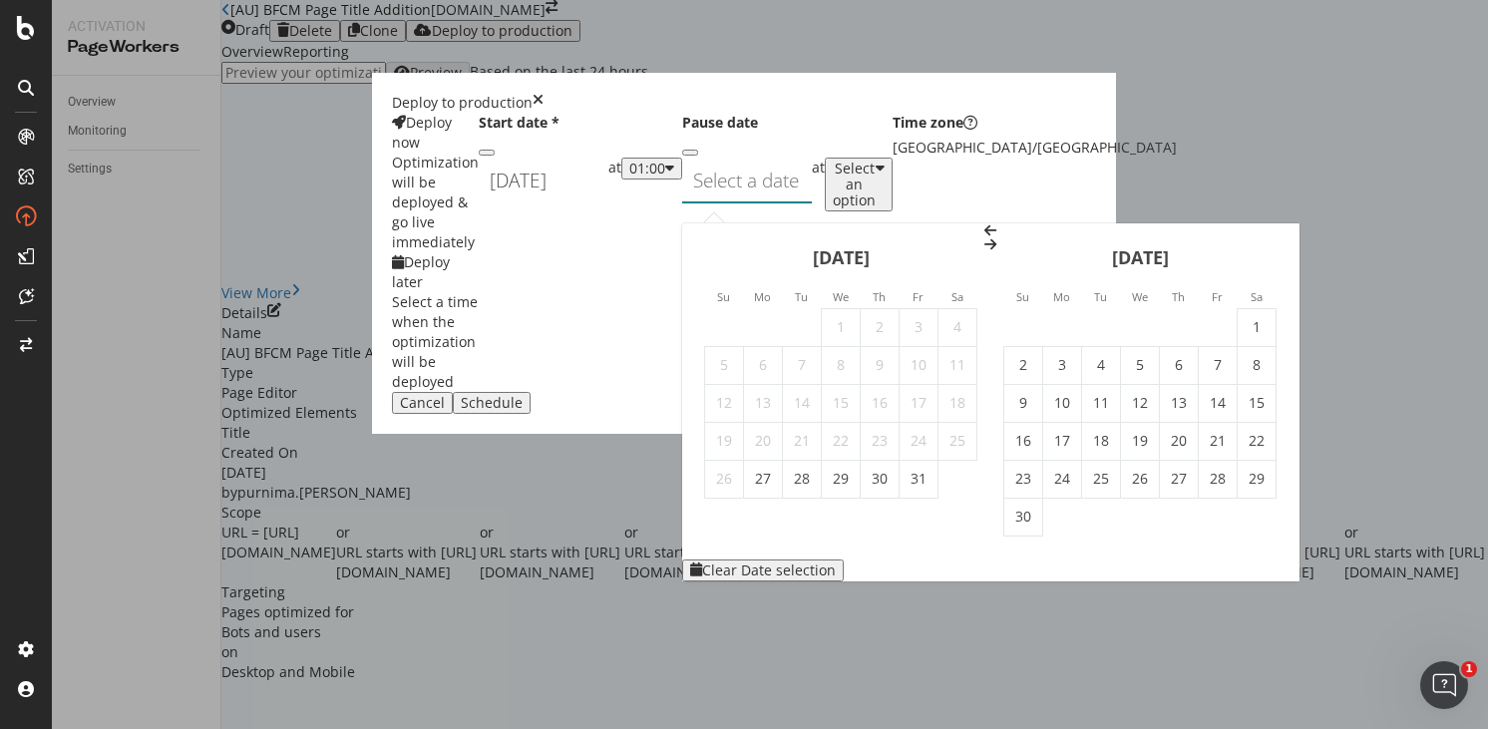
click at [996, 237] on icon "Move forward to switch to the next month." at bounding box center [990, 244] width 12 height 14
click at [1082, 308] on td "2" at bounding box center [1101, 327] width 39 height 38
type input "[DATE]"
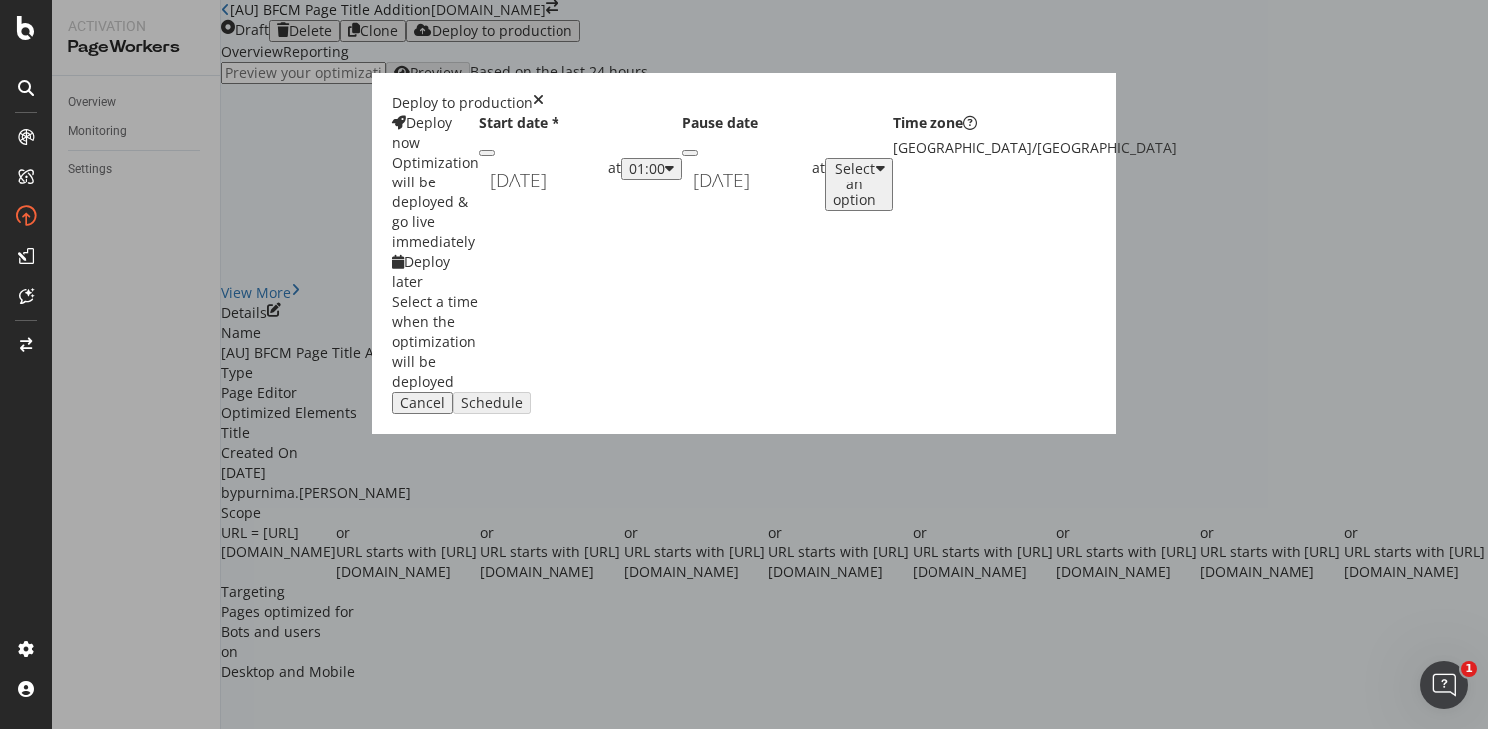
click at [876, 208] on div "Select an option" at bounding box center [854, 185] width 43 height 48
click at [523, 411] on div "Schedule" at bounding box center [492, 403] width 62 height 16
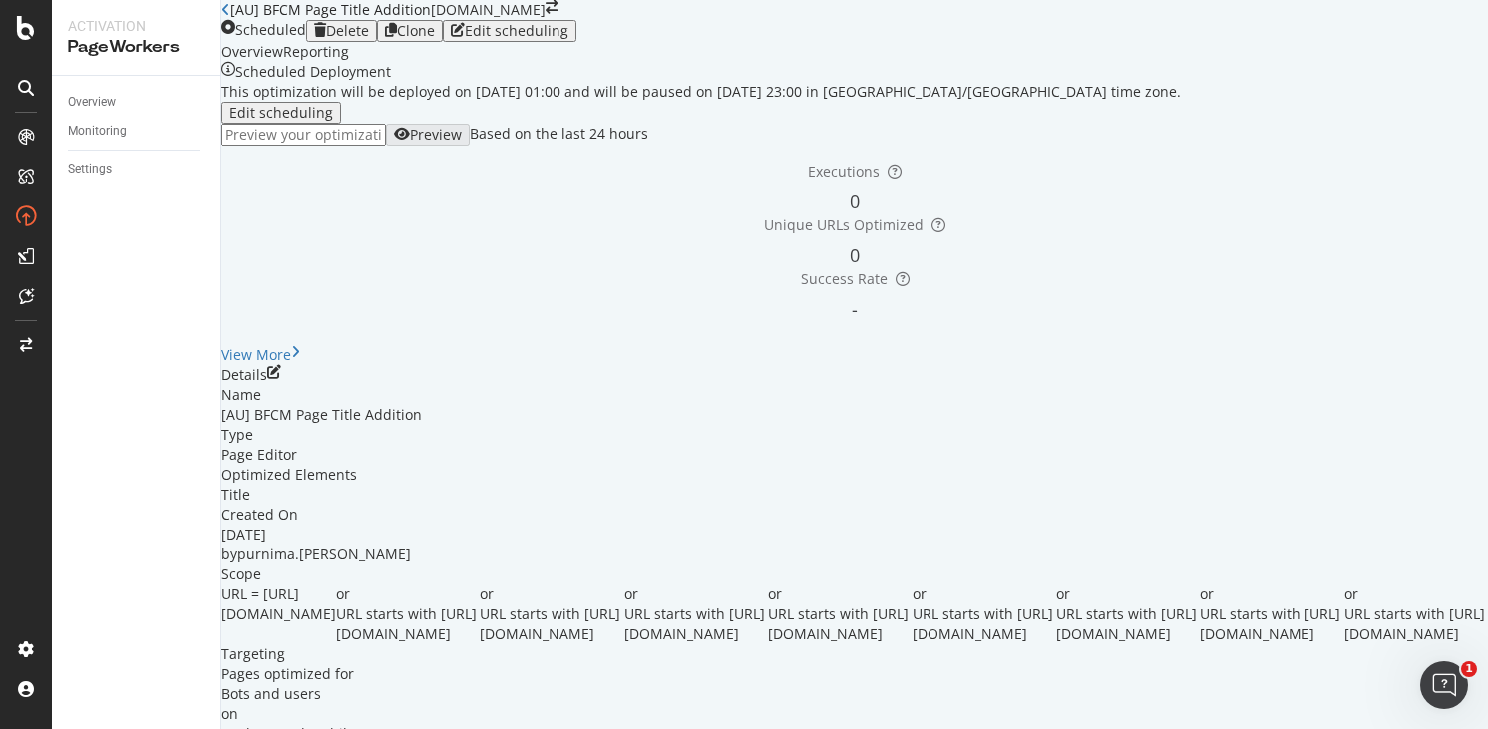
click at [11, 728] on icon "close toast" at bounding box center [5, 739] width 11 height 20
click at [435, 39] on div "Clone" at bounding box center [416, 31] width 38 height 16
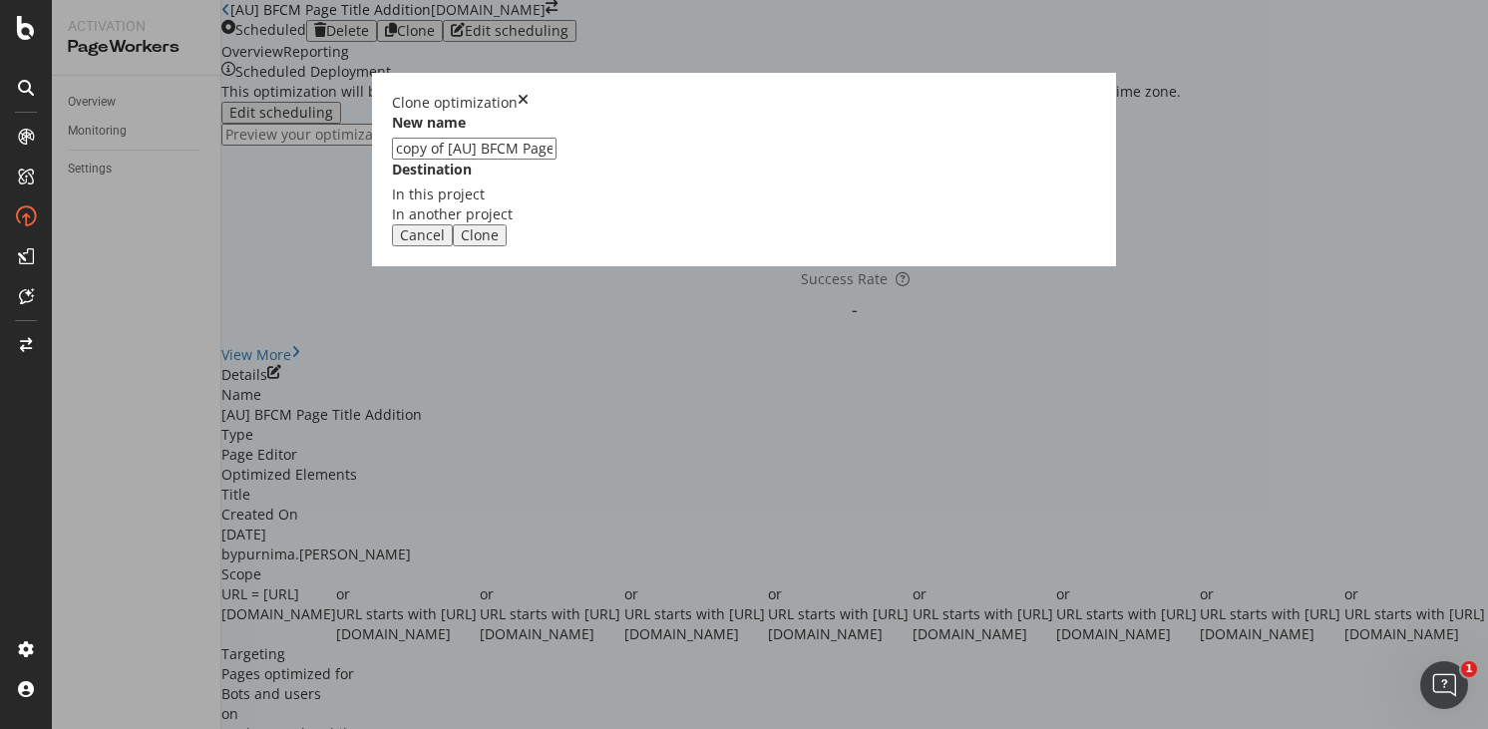
drag, startPoint x: 548, startPoint y: 329, endPoint x: 463, endPoint y: 324, distance: 84.9
click at [463, 224] on div "New name copy of [AU] BFCM Page Title Addition Destination In this project In a…" at bounding box center [744, 169] width 704 height 112
type input "[SG] BFCM Page Title Addition"
click at [499, 243] on div "Clone" at bounding box center [480, 235] width 38 height 16
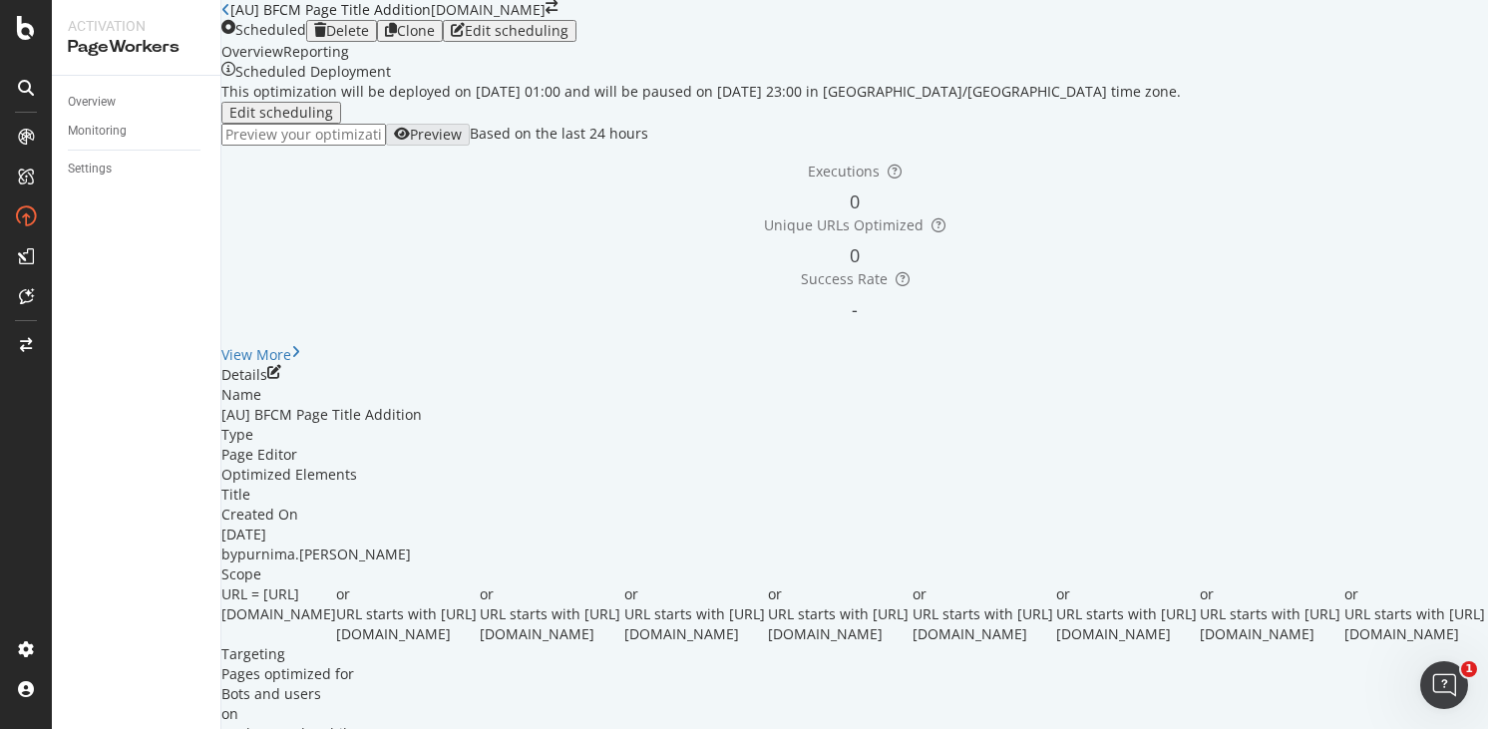
click at [455, 728] on link "Open cloned optimization." at bounding box center [366, 738] width 178 height 19
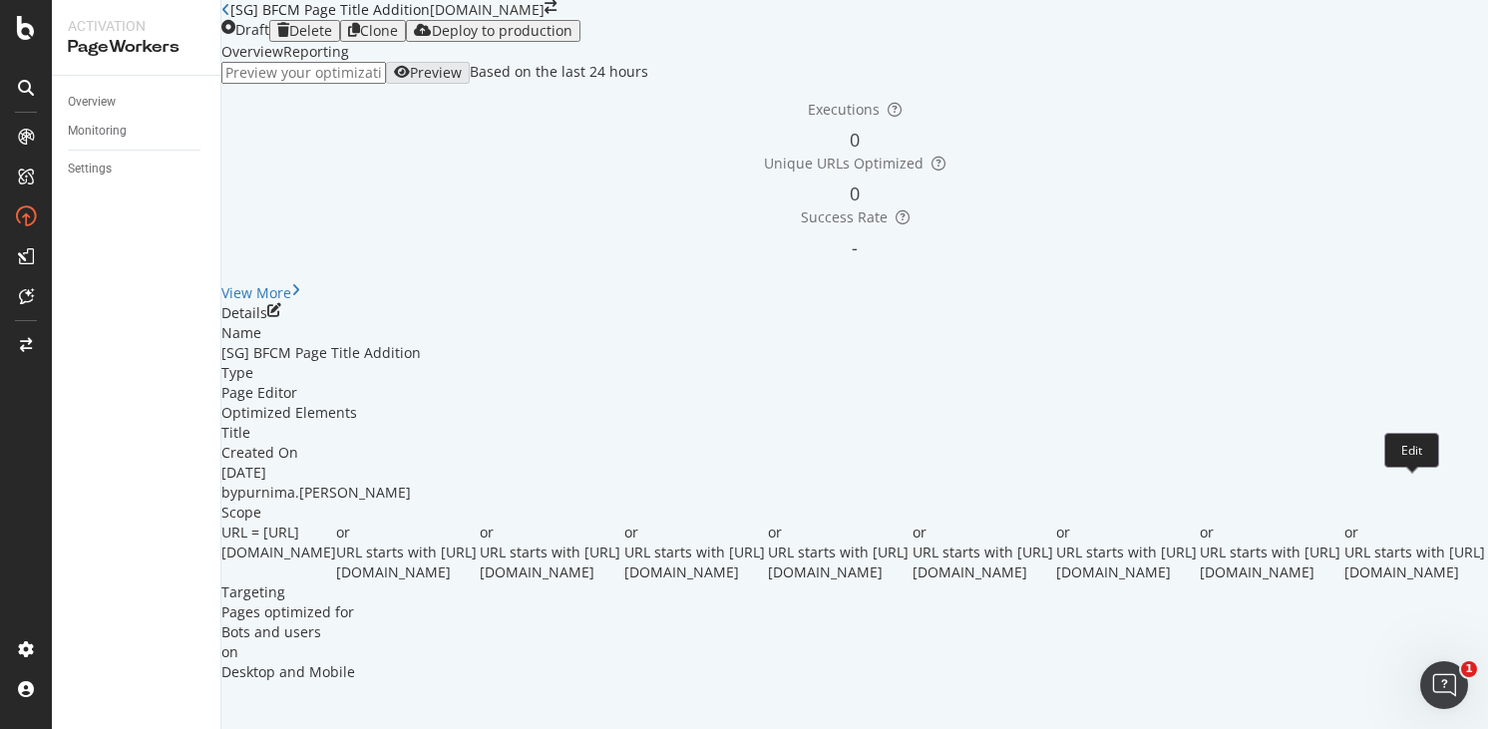
click at [281, 317] on icon "pen-to-square" at bounding box center [274, 310] width 14 height 14
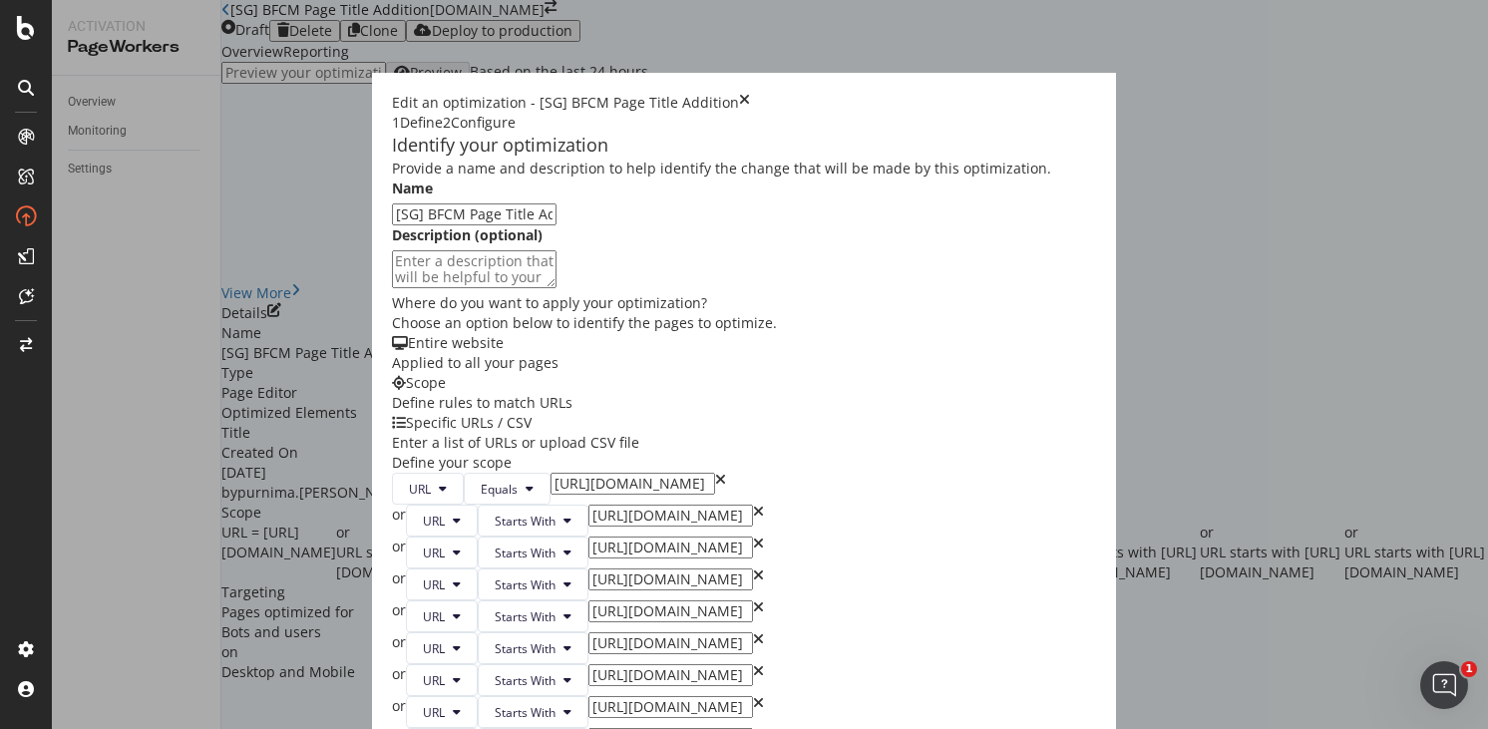
scroll to position [403, 0]
click at [551, 473] on input "https://www.castlery.com/au" at bounding box center [633, 484] width 165 height 22
type input "https://www.castlery.com/sg"
click at [588, 505] on input "https://www.castlery.com/au/sofas/" at bounding box center [670, 516] width 165 height 22
type input "https://www.castlery.com/sg/sofas/"
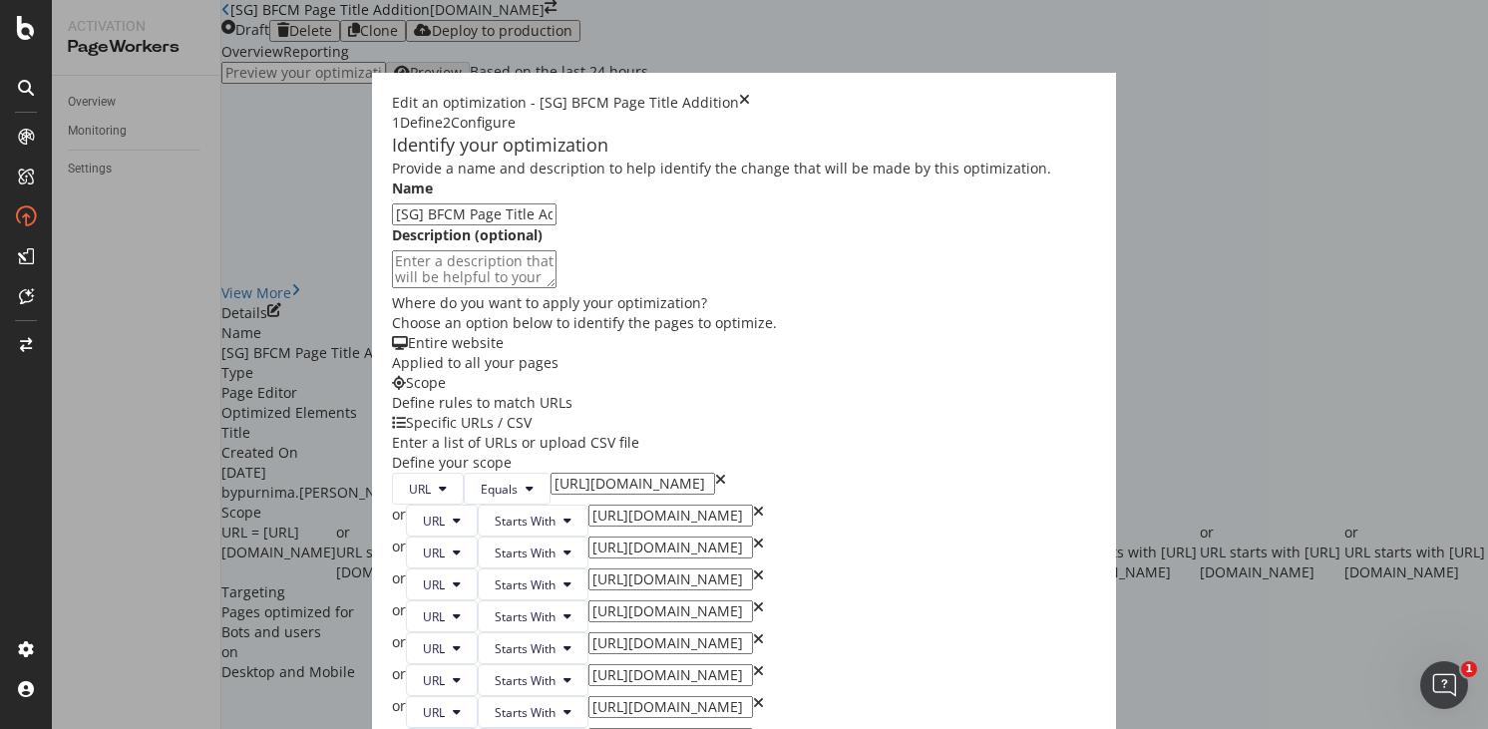
click at [588, 537] on input "https://www.castlery.com/au/tables/" at bounding box center [670, 548] width 165 height 22
type input "https://www.castlery.com/sg/tables/"
click at [588, 569] on input "https://www.castlery.com/au/chairs/" at bounding box center [670, 580] width 165 height 22
type input "https://www.castlery.com/sg/chairs/"
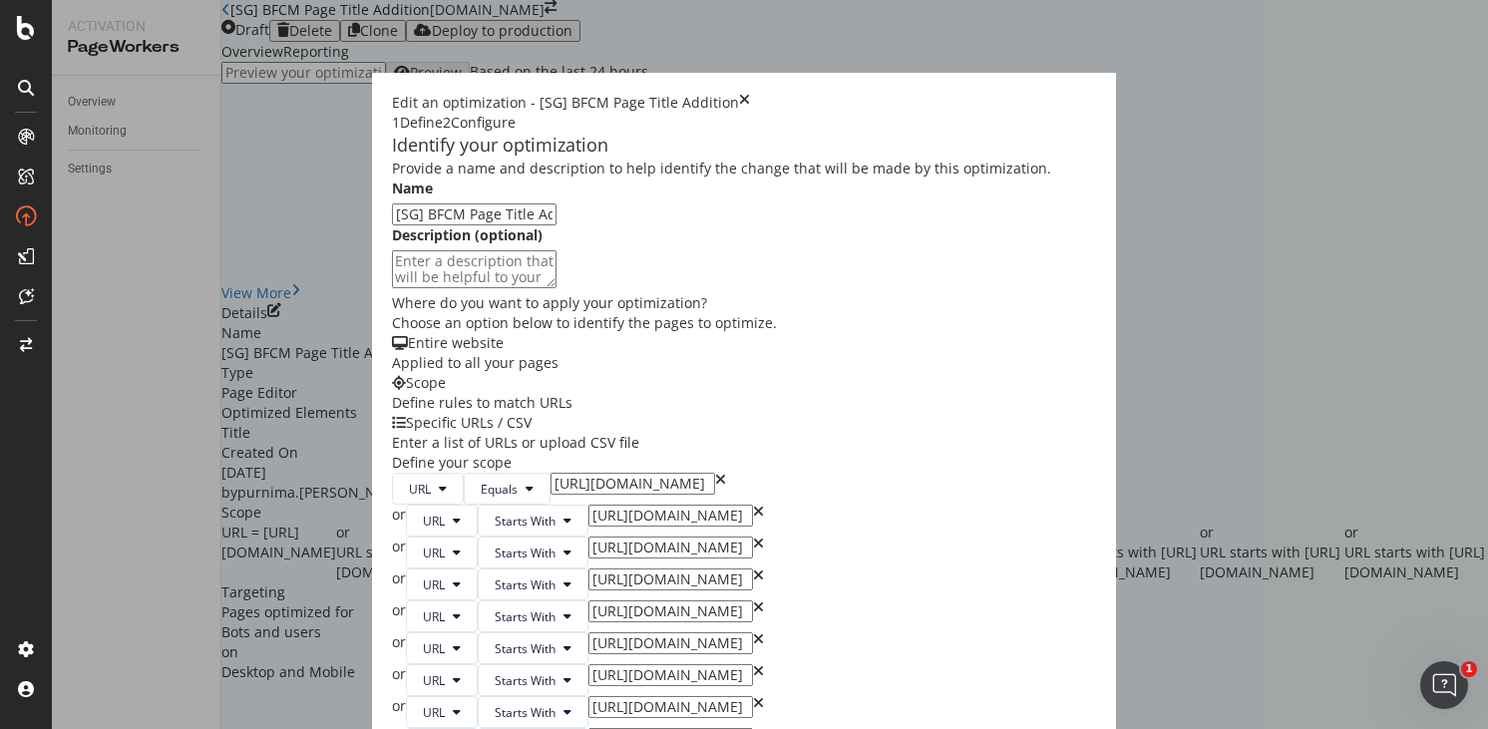
click at [588, 600] on input "https://www.castlery.com/au/beds/" at bounding box center [670, 611] width 165 height 22
type input "https://www.castlery.com/sg/beds/"
click at [588, 632] on input "https://www.castlery.com/au/storage/" at bounding box center [670, 643] width 165 height 22
type input "https://www.castlery.com/sg/storage/"
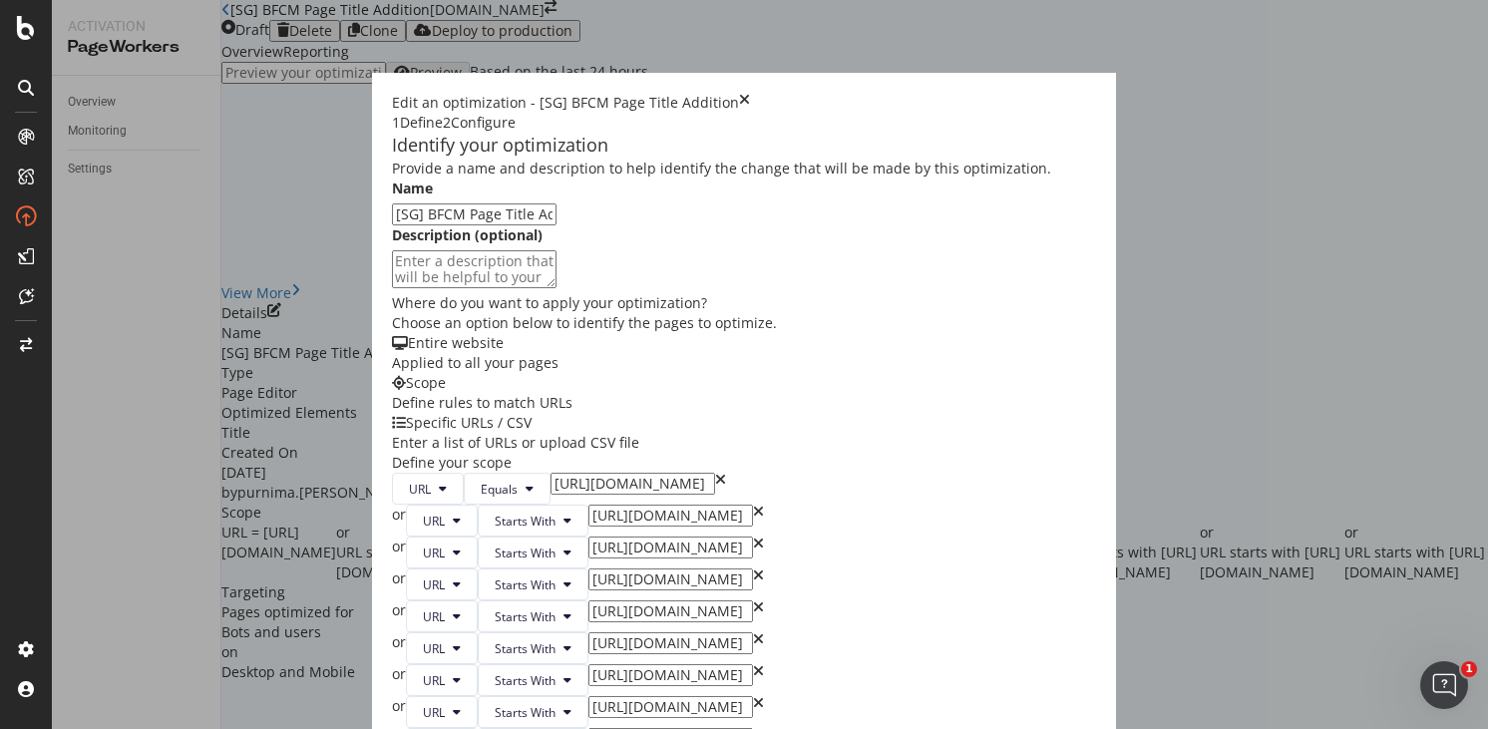
click at [588, 664] on input "https://www.castlery.com/au/furniture-sets/" at bounding box center [670, 675] width 165 height 22
type input "https://www.castlery.com/sg/furniture-sets/"
click at [588, 696] on input "https://www.castlery.com/au/outdoor/" at bounding box center [670, 707] width 165 height 22
type input "https://www.castlery.com/sg/outdoor/"
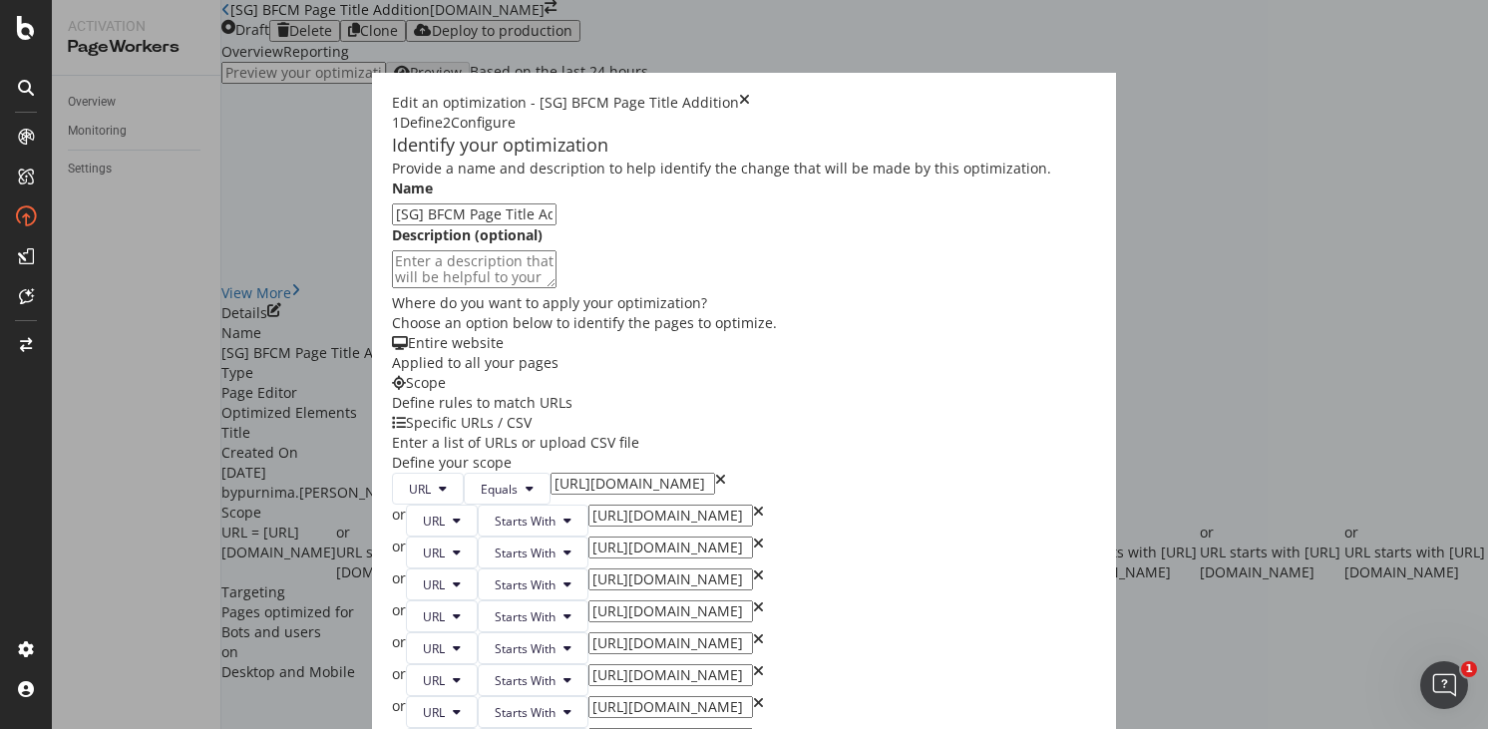
click at [588, 728] on input "https://www.castlery.com/au/accessories/" at bounding box center [670, 739] width 165 height 22
type input "https://www.castlery.com/sg/accessories/"
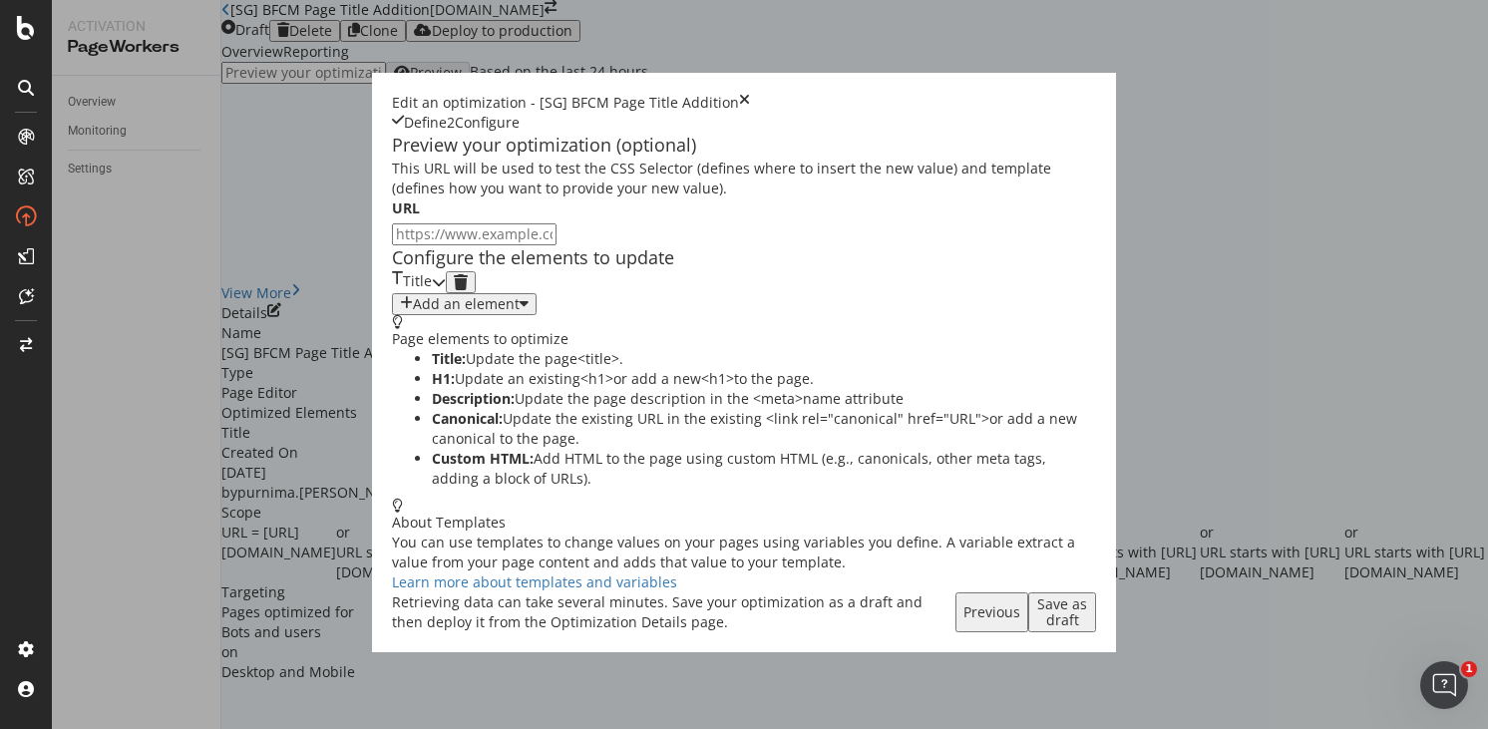
click at [439, 245] on input "modal" at bounding box center [474, 234] width 165 height 22
paste input "https://www.castlery.com/sg"
type input "https://www.castlery.com/sg"
click at [432, 293] on div "Title" at bounding box center [412, 282] width 40 height 22
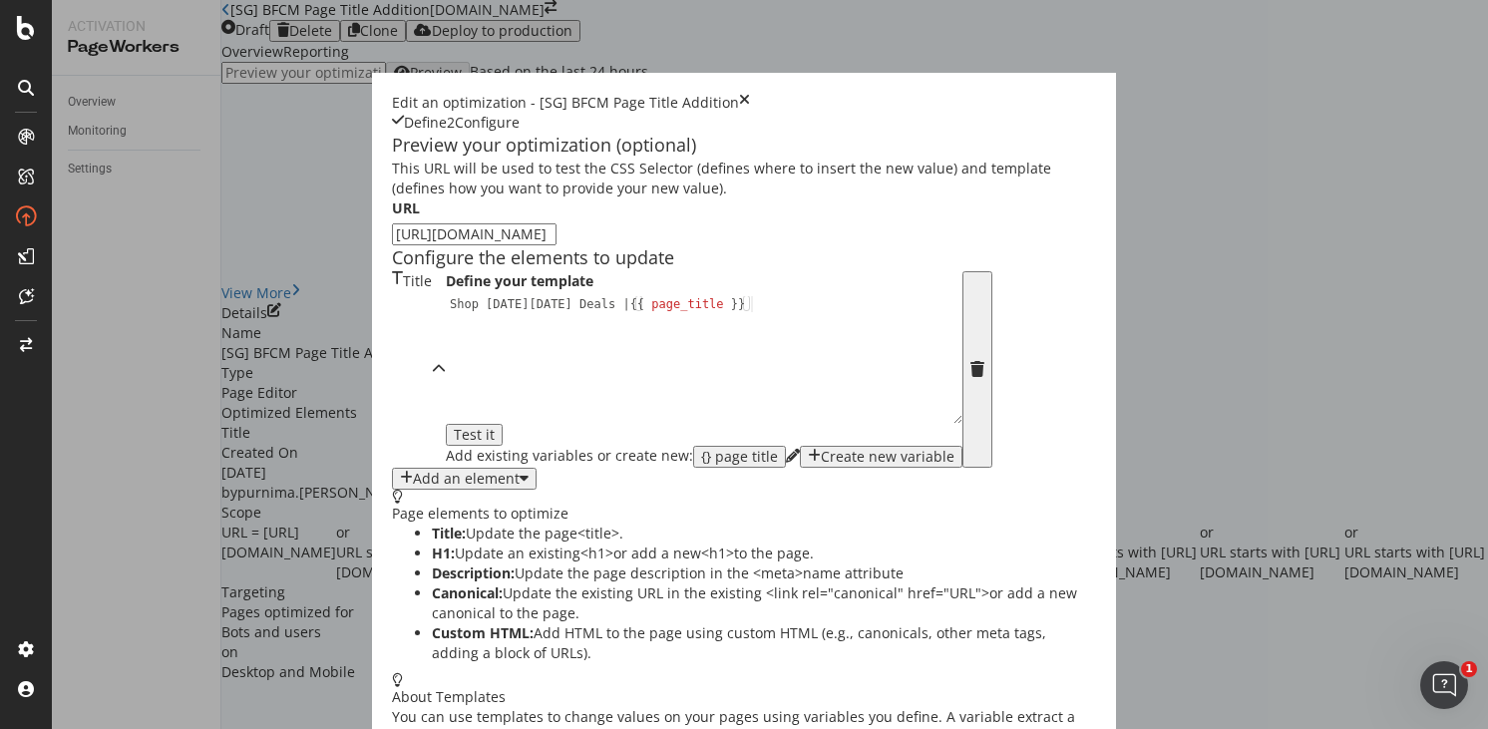
click at [495, 443] on div "Test it" at bounding box center [474, 435] width 41 height 16
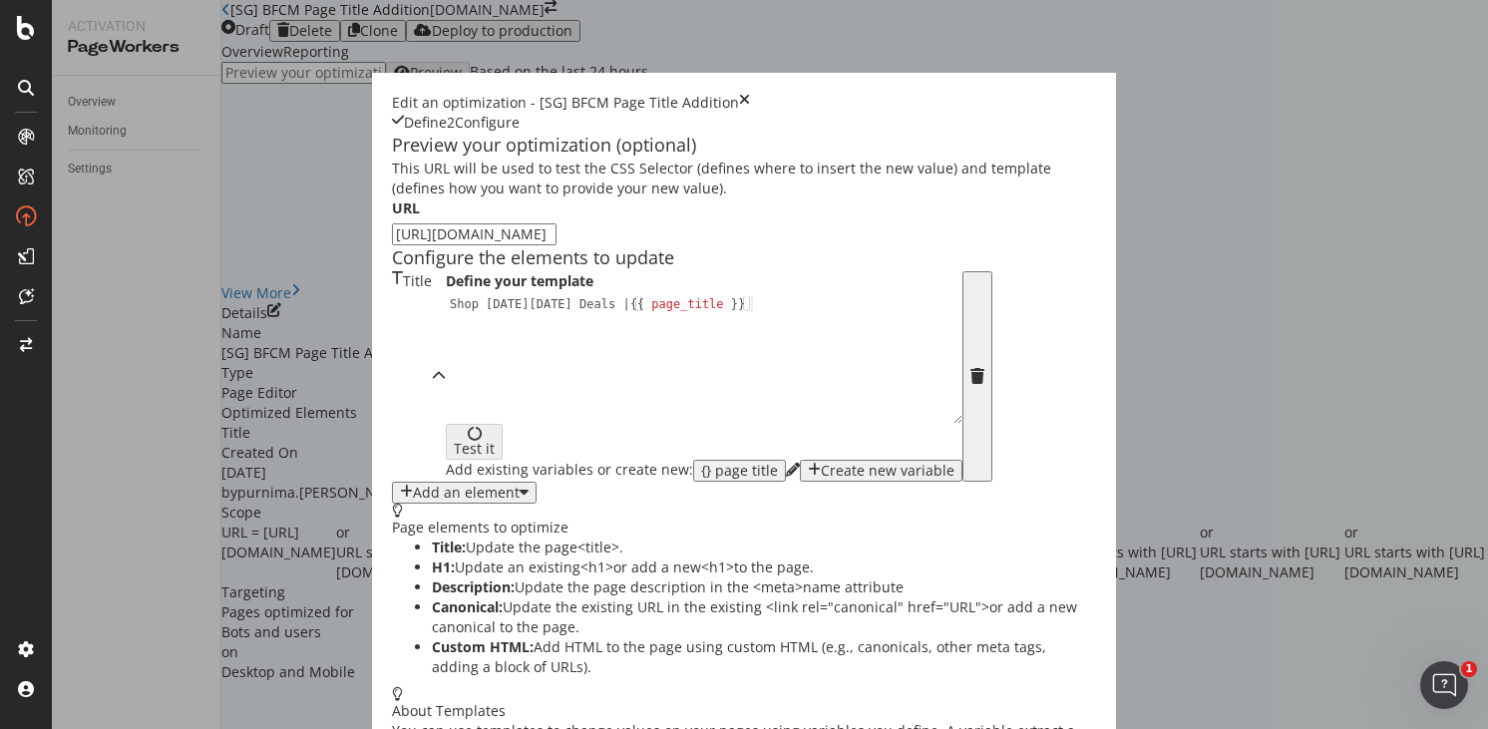
scroll to position [77, 0]
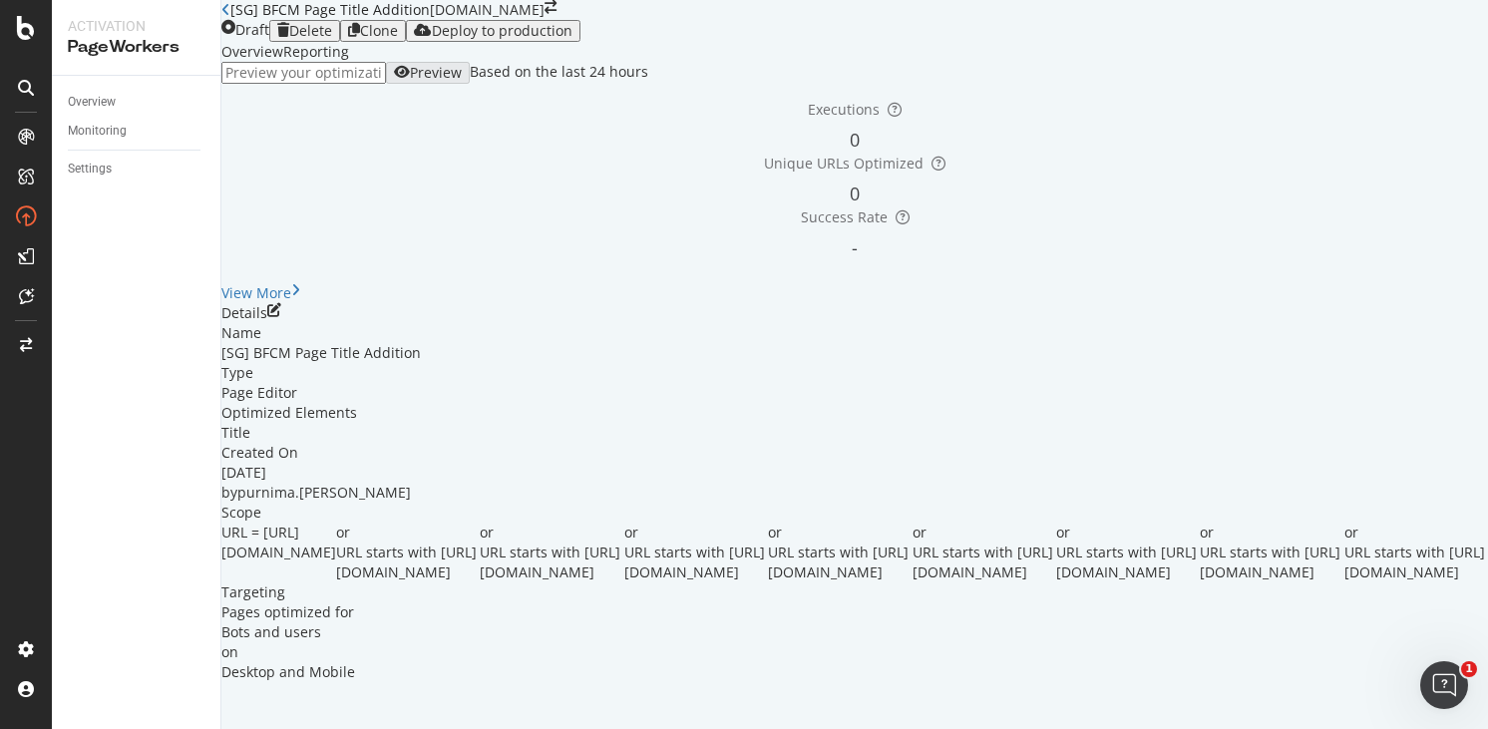
click at [11, 728] on icon "close toast" at bounding box center [5, 739] width 11 height 20
click at [572, 39] on div "Deploy to production" at bounding box center [502, 31] width 141 height 16
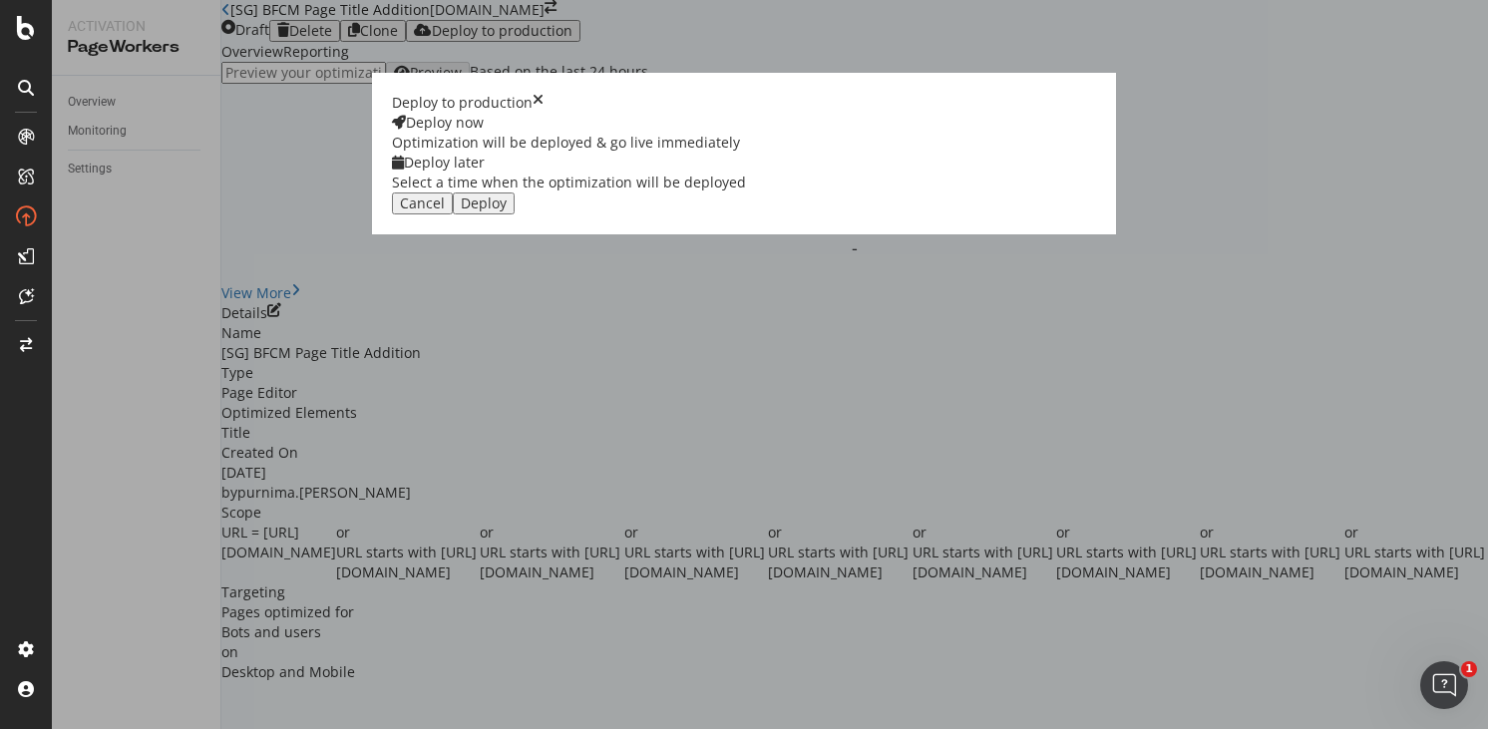
click at [746, 192] on div "Select a time when the optimization will be deployed" at bounding box center [569, 183] width 354 height 20
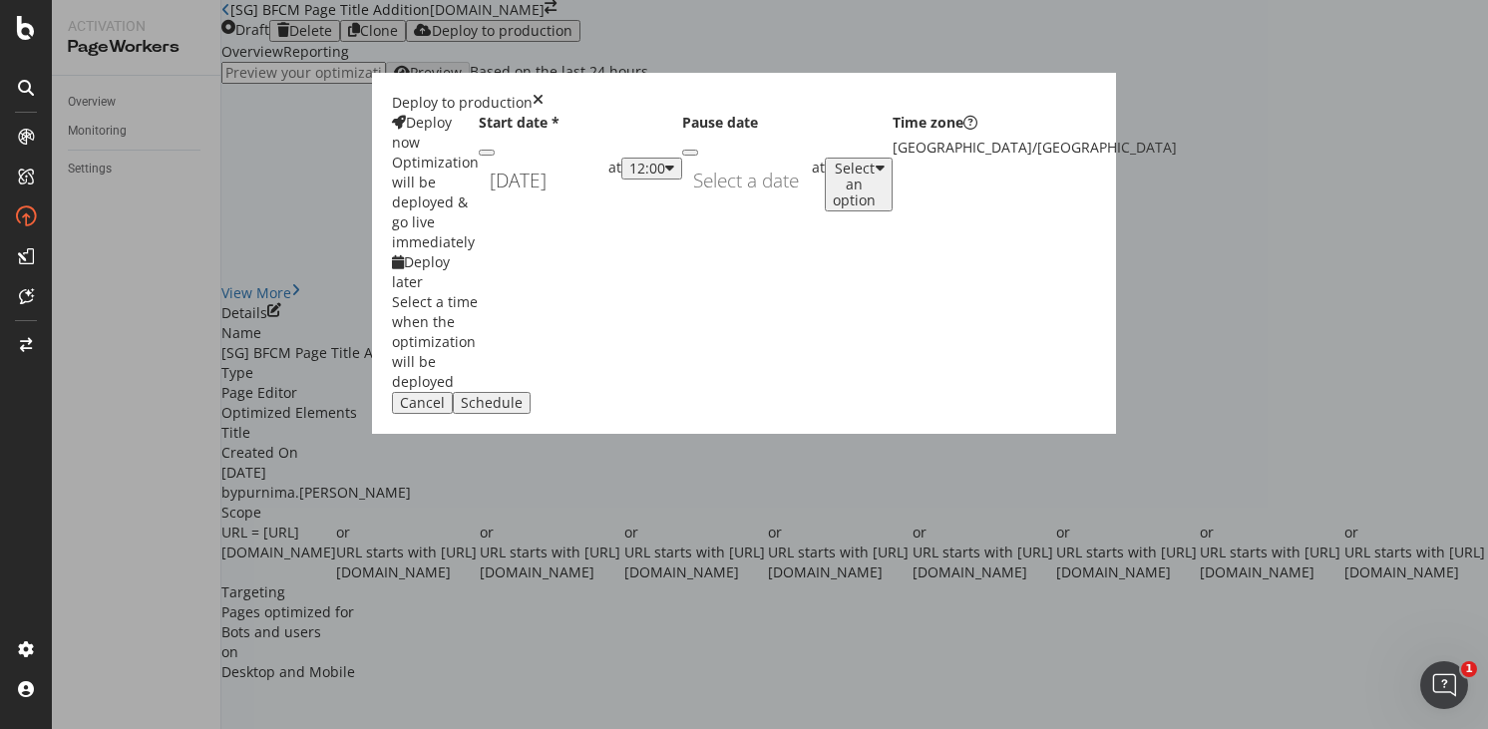
click at [608, 203] on div "September 18th 2025 Navigate forward to interact with the calendar and select a…" at bounding box center [544, 181] width 130 height 46
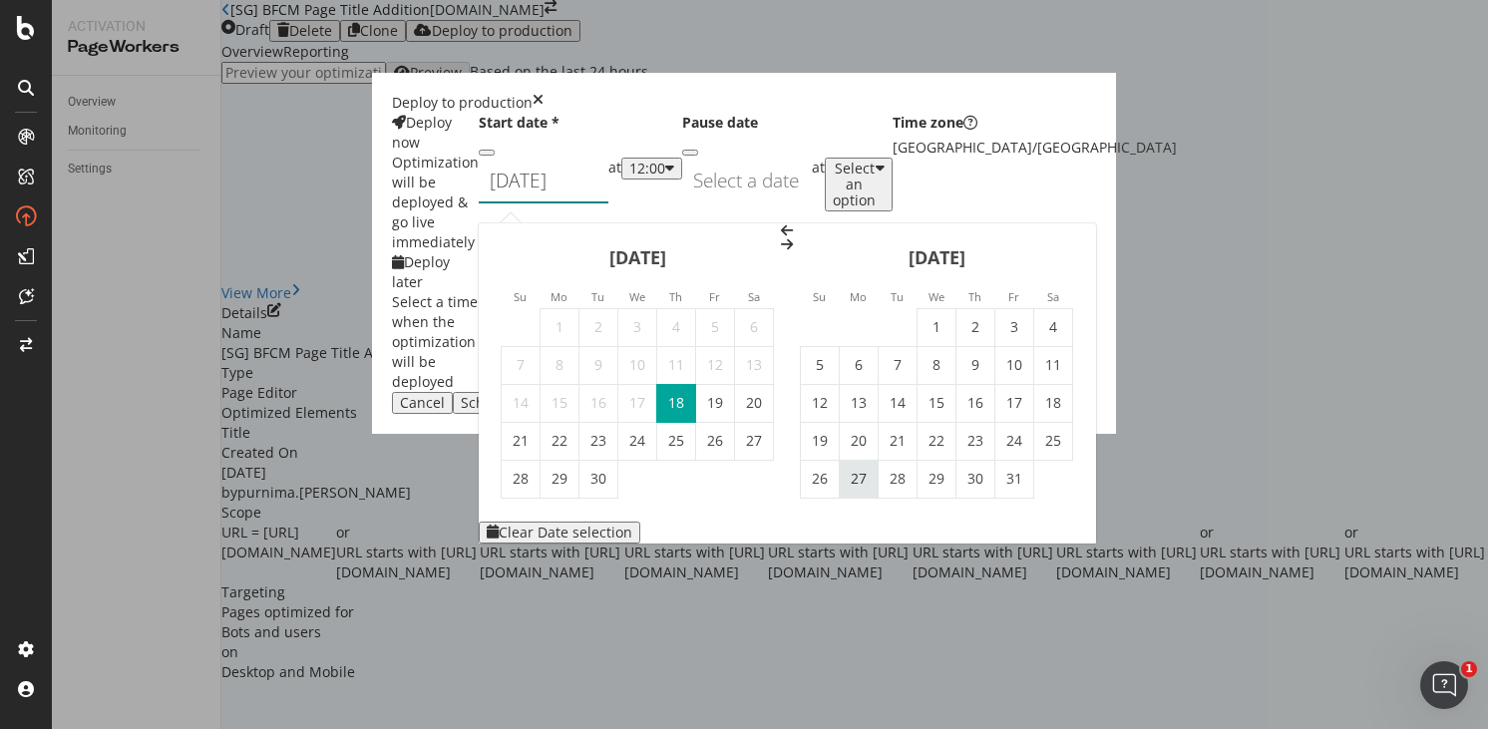
click at [879, 460] on td "27" at bounding box center [859, 479] width 39 height 38
type input "[DATE]"
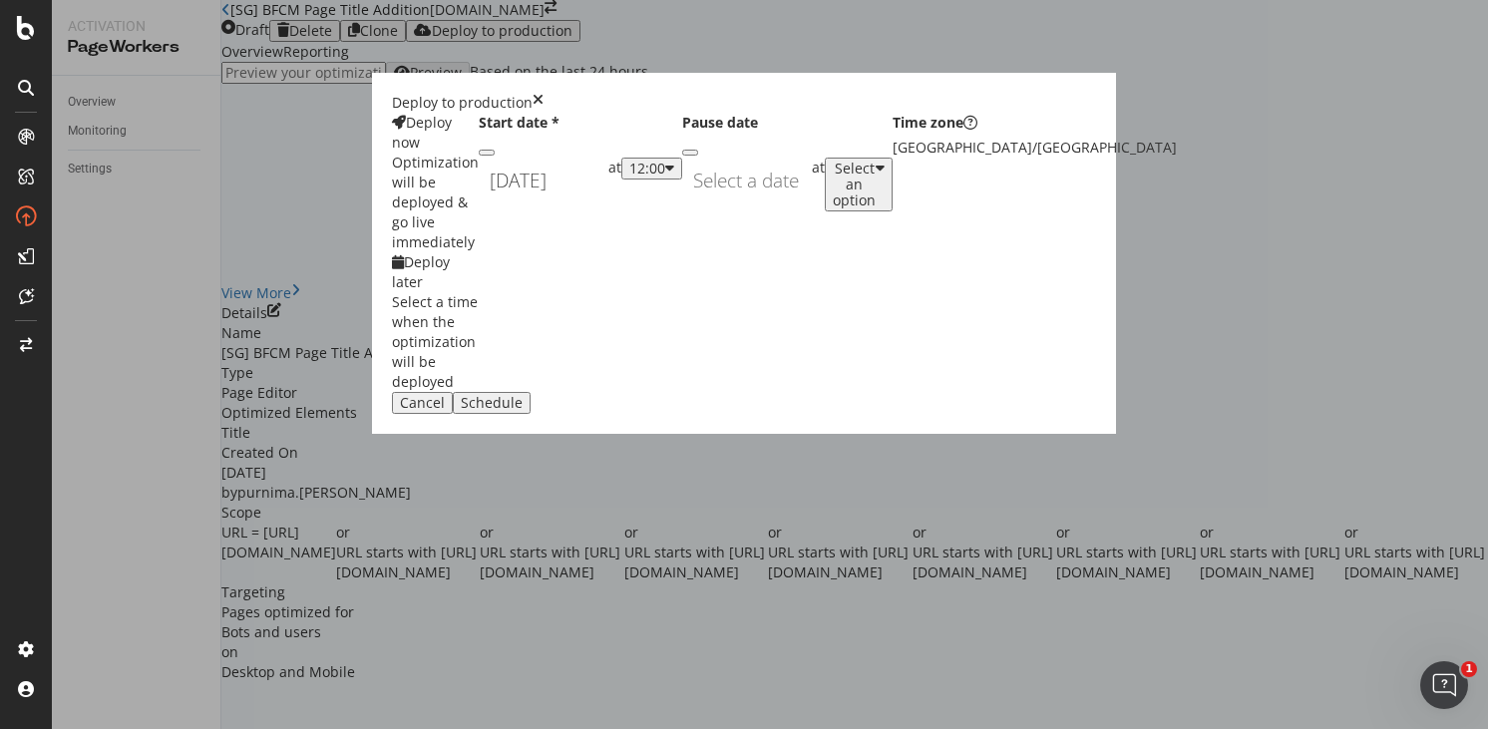
click at [674, 177] on div "12:00" at bounding box center [651, 169] width 45 height 16
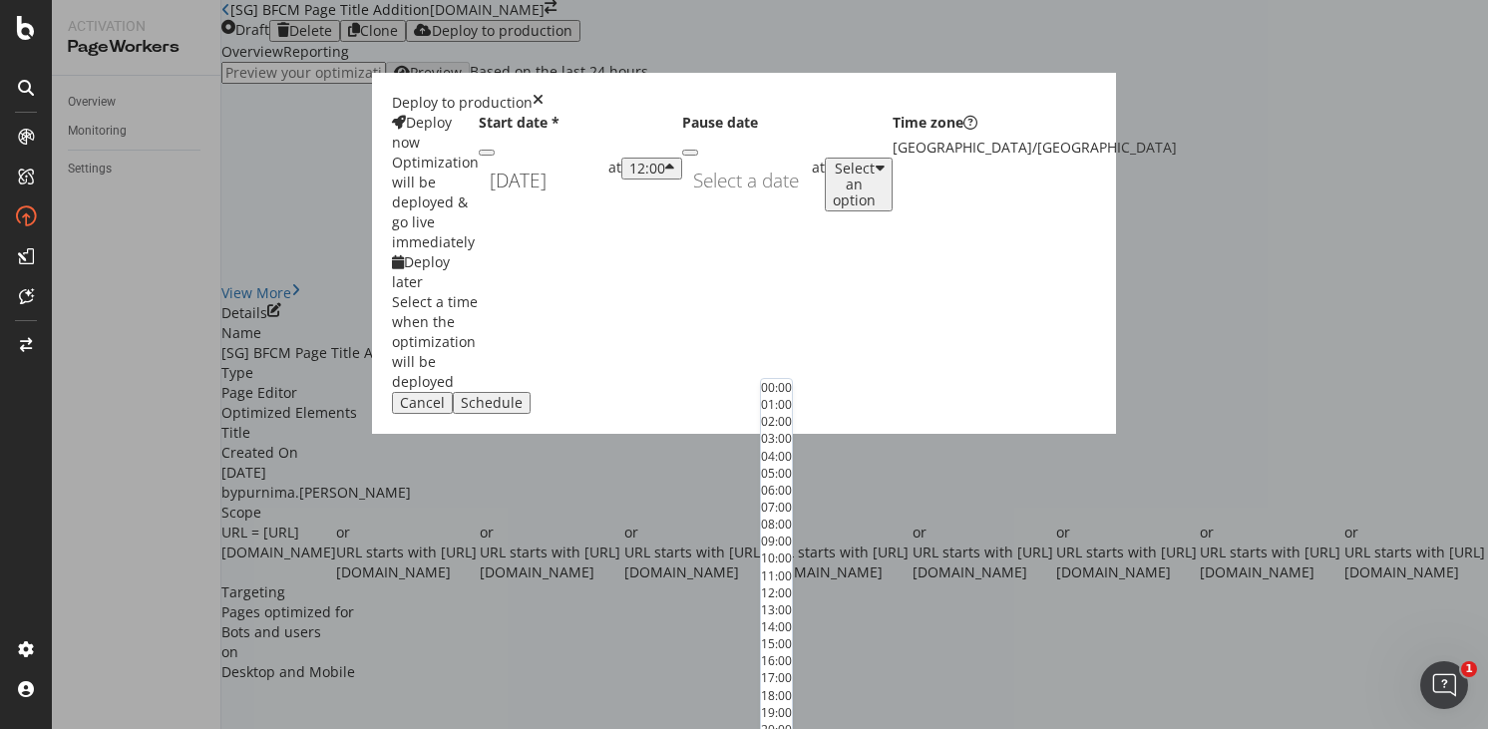
drag, startPoint x: 814, startPoint y: 404, endPoint x: 820, endPoint y: 422, distance: 18.9
click at [792, 422] on div "00:00 01:00 02:00 03:00 04:00 05:00 06:00 07:00 08:00 09:00 10:00 11:00 12:00 1…" at bounding box center [776, 584] width 31 height 410
click at [792, 413] on div "01:00" at bounding box center [776, 404] width 31 height 17
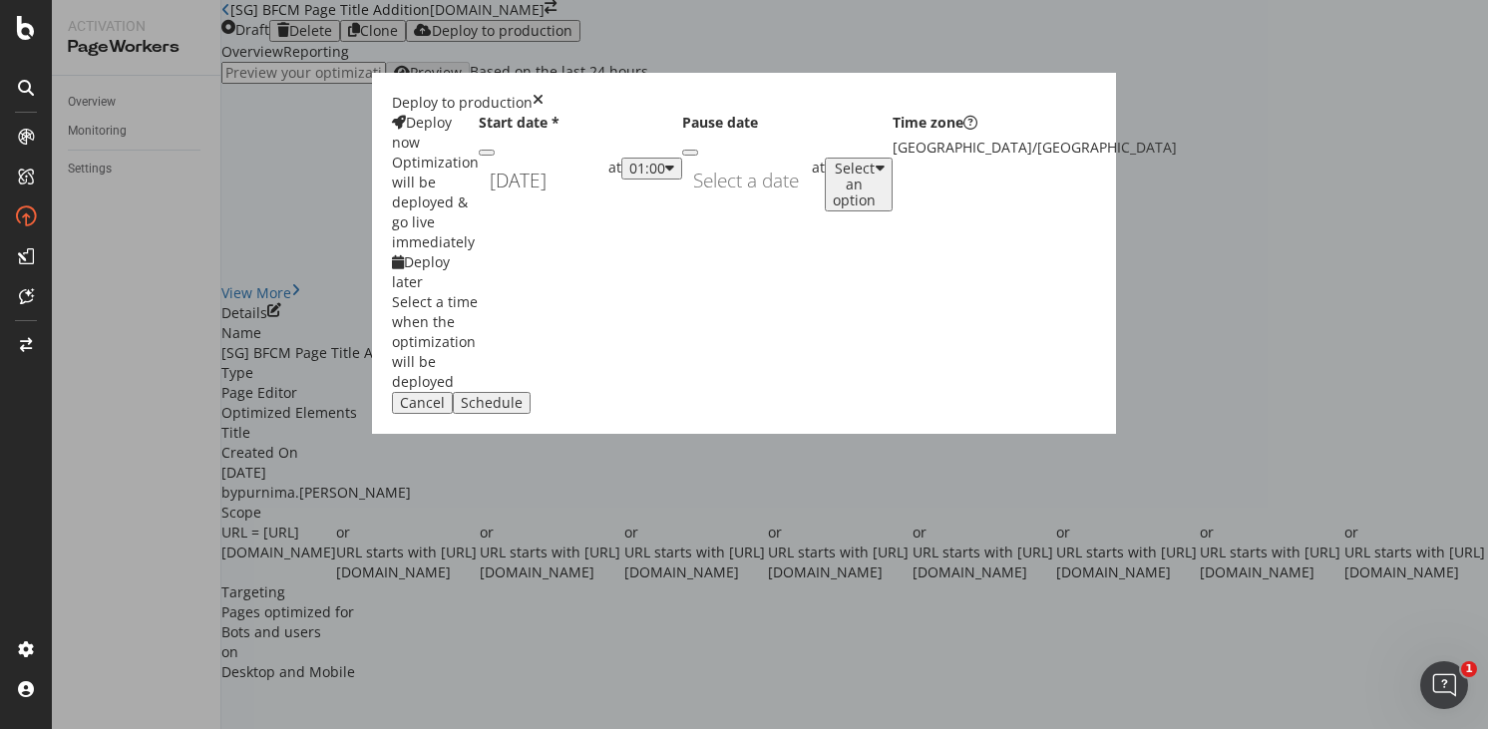
click at [682, 203] on div "Navigate forward to interact with the calendar and select a date. Press the que…" at bounding box center [747, 181] width 130 height 46
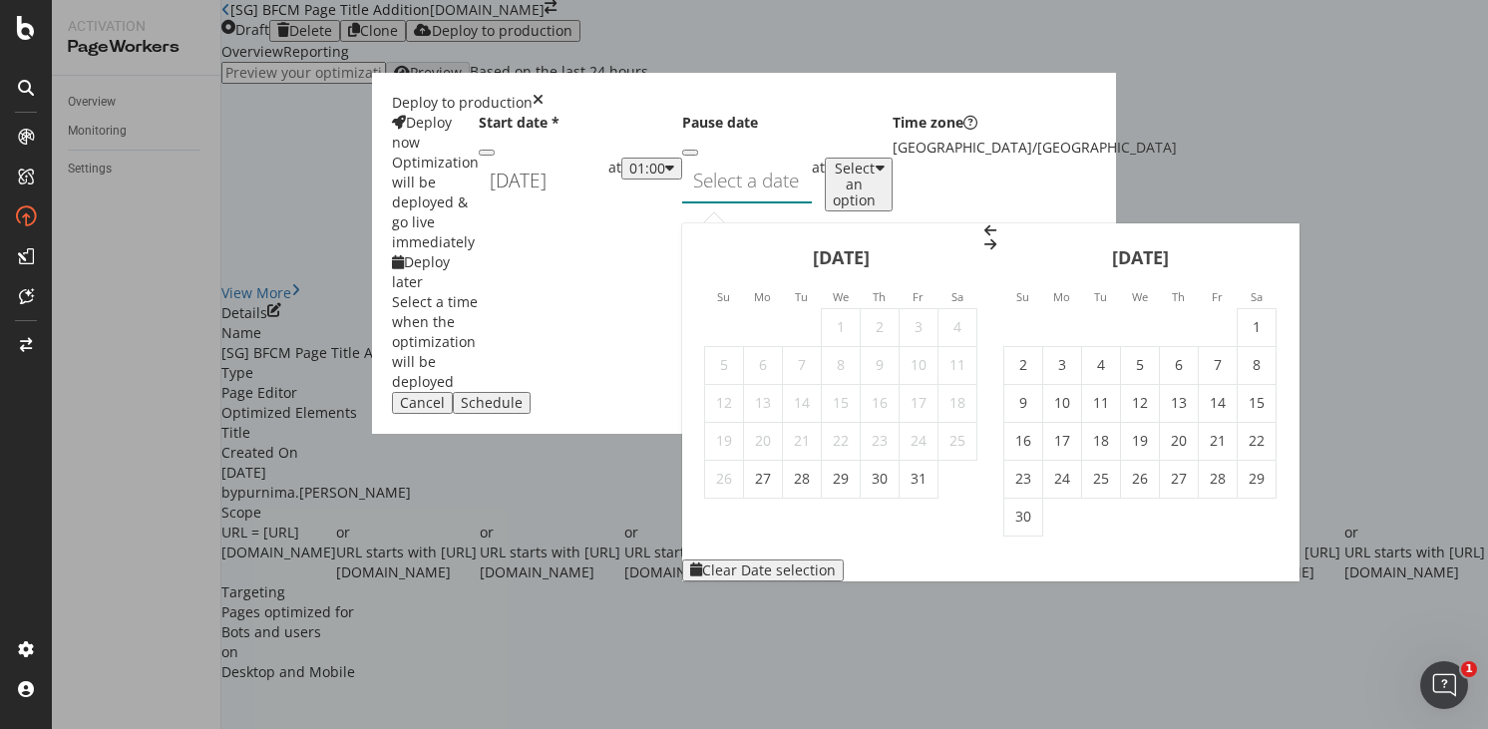
click at [996, 237] on icon "Move forward to switch to the next month." at bounding box center [990, 244] width 12 height 14
click at [1082, 308] on td "2" at bounding box center [1101, 327] width 39 height 38
type input "[DATE]"
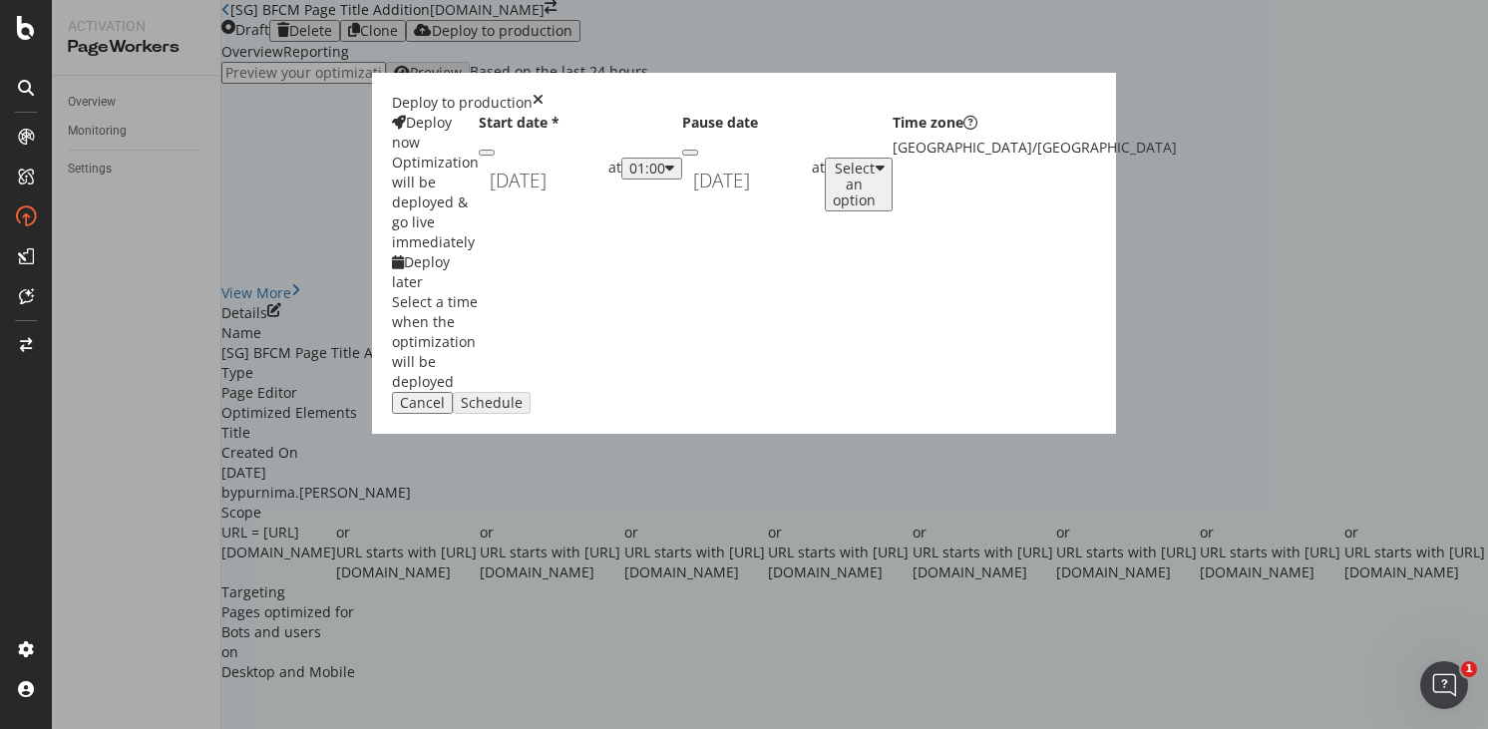
click at [876, 208] on div "Select an option" at bounding box center [854, 185] width 43 height 48
click at [523, 411] on div "Schedule" at bounding box center [492, 403] width 62 height 16
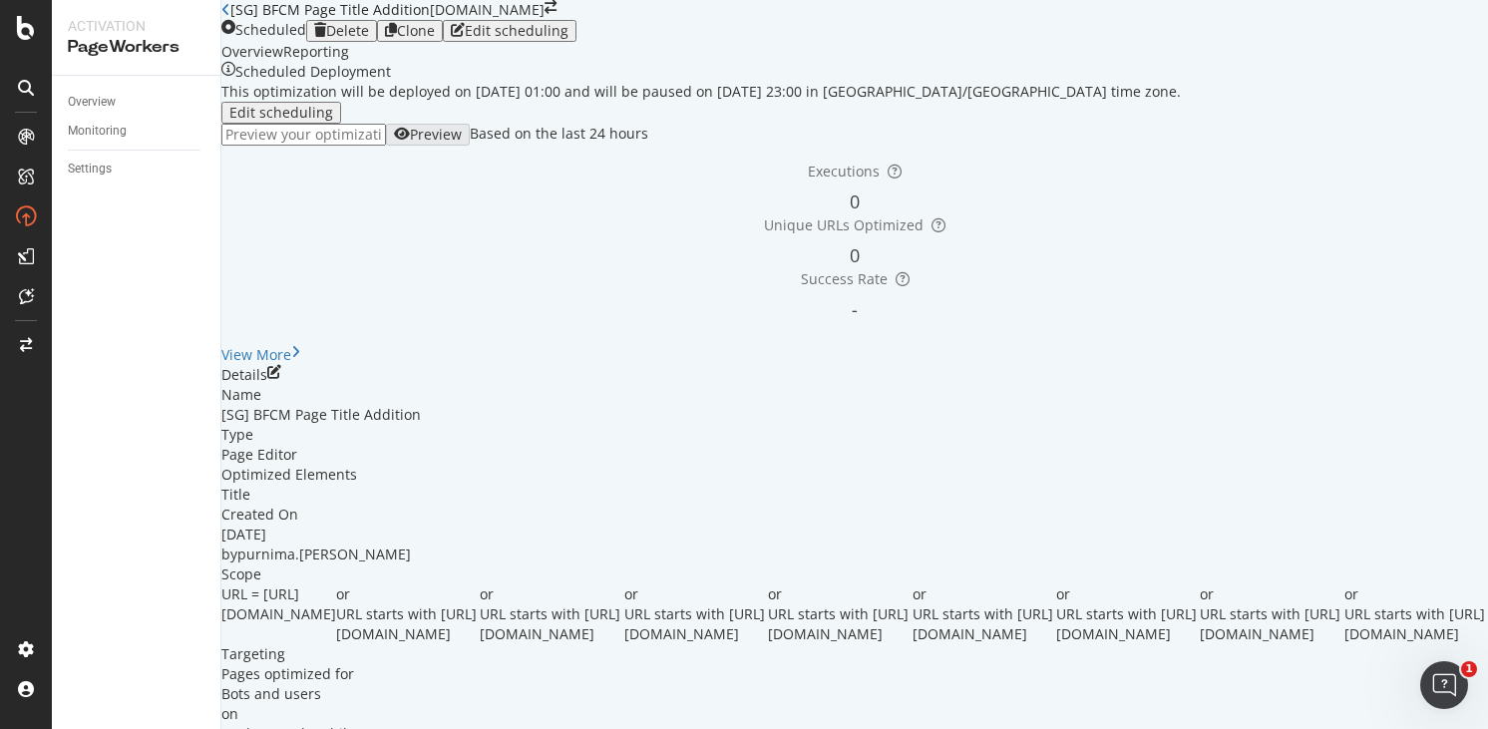
click at [11, 728] on icon "close toast" at bounding box center [5, 739] width 11 height 20
click at [435, 39] on div "Clone" at bounding box center [416, 31] width 38 height 16
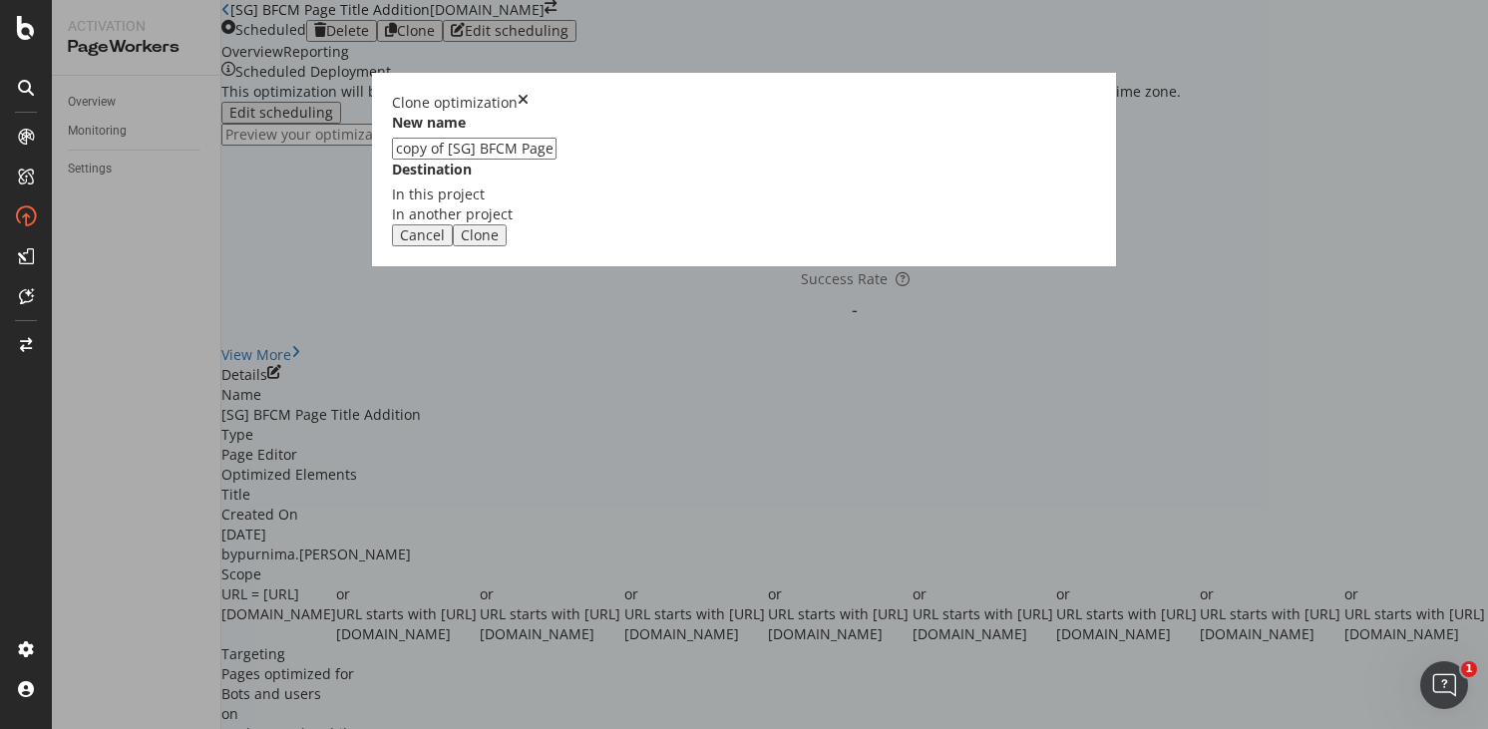
drag, startPoint x: 544, startPoint y: 328, endPoint x: 471, endPoint y: 328, distance: 72.8
click at [472, 160] on input "copy of [SG] BFCM Page Title Addition" at bounding box center [474, 149] width 165 height 22
type input "[UK] BFCM Page Title Addition"
click at [499, 243] on div "Clone" at bounding box center [480, 235] width 38 height 16
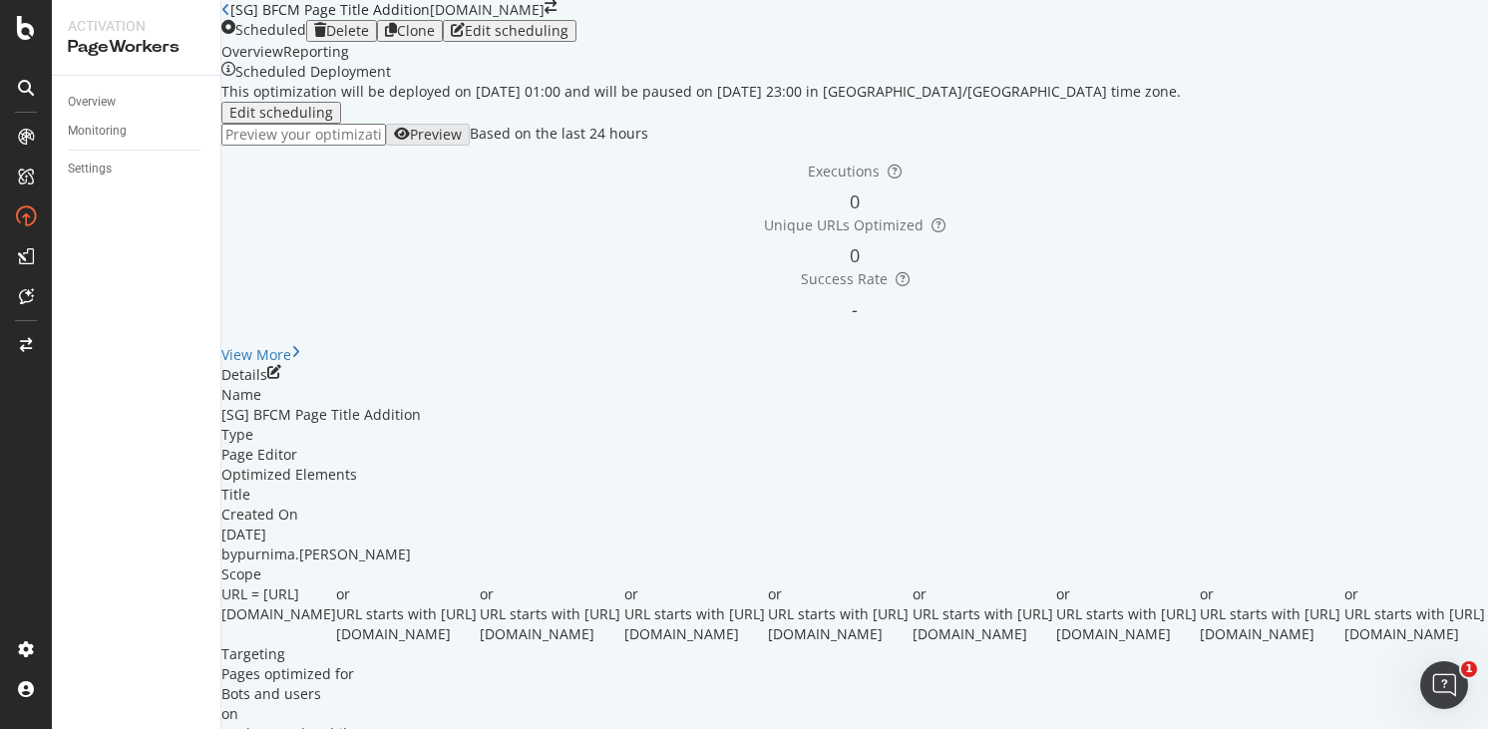
scroll to position [0, 0]
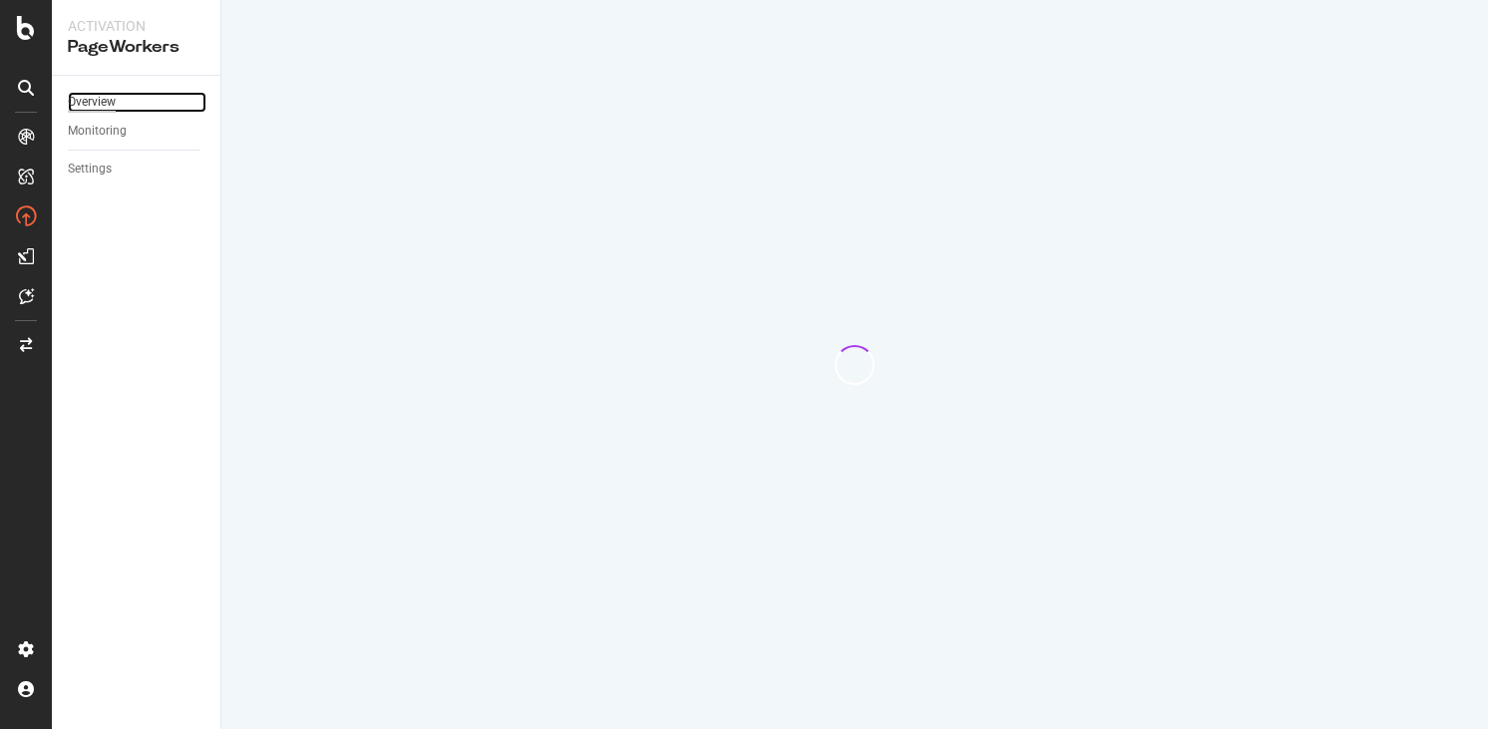
click at [110, 106] on div "Overview" at bounding box center [92, 102] width 48 height 21
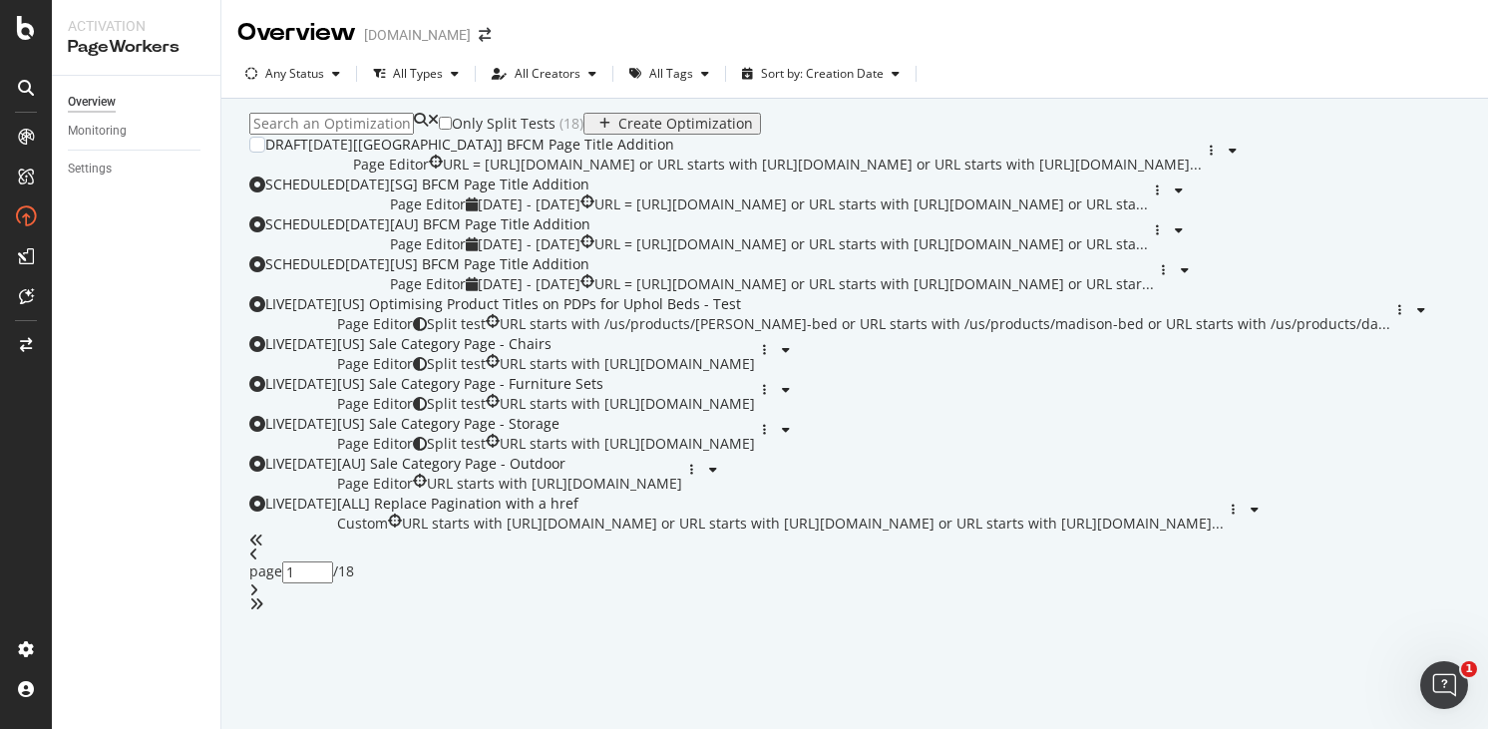
click at [696, 155] on div "[UK] BFCM Page Title Addition" at bounding box center [777, 145] width 849 height 20
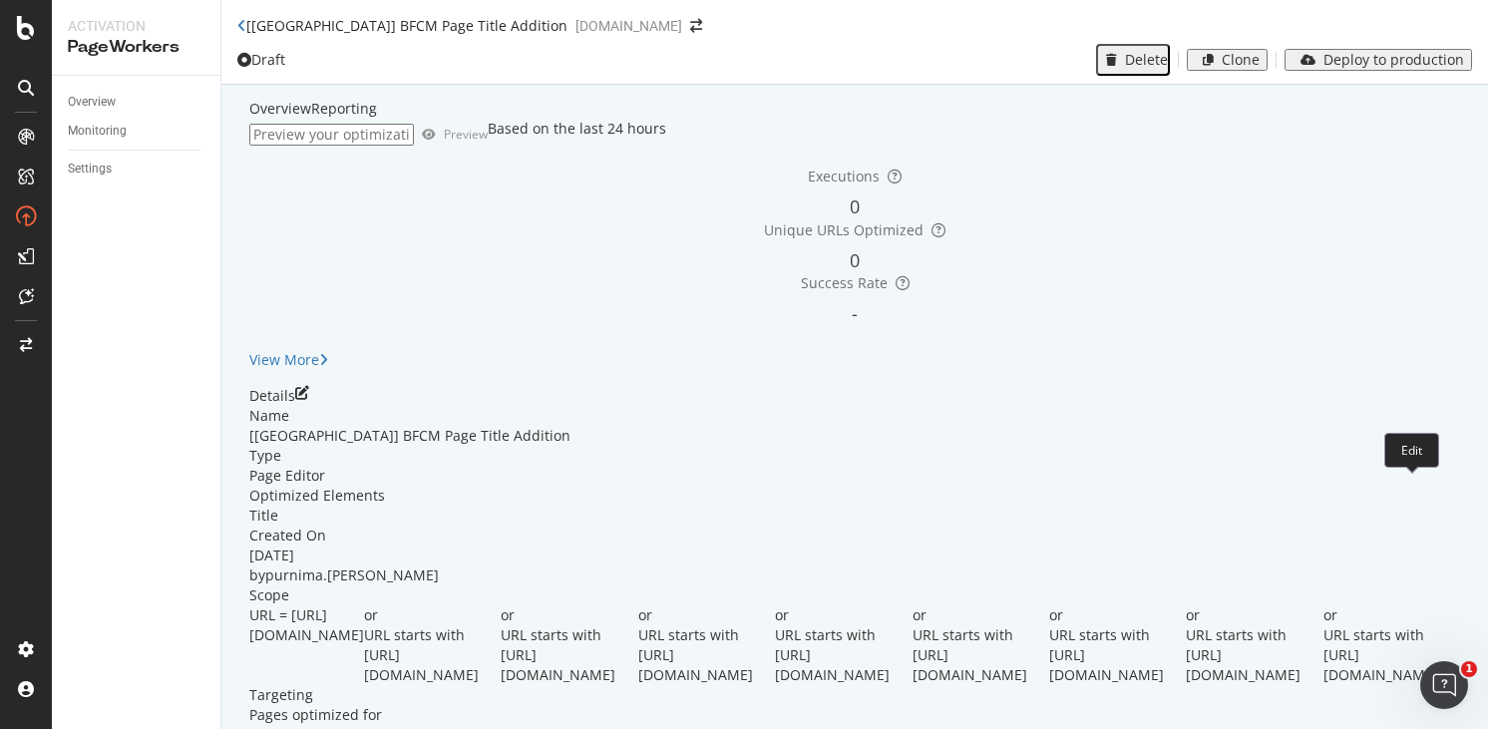
click at [309, 400] on icon "pen-to-square" at bounding box center [302, 393] width 14 height 14
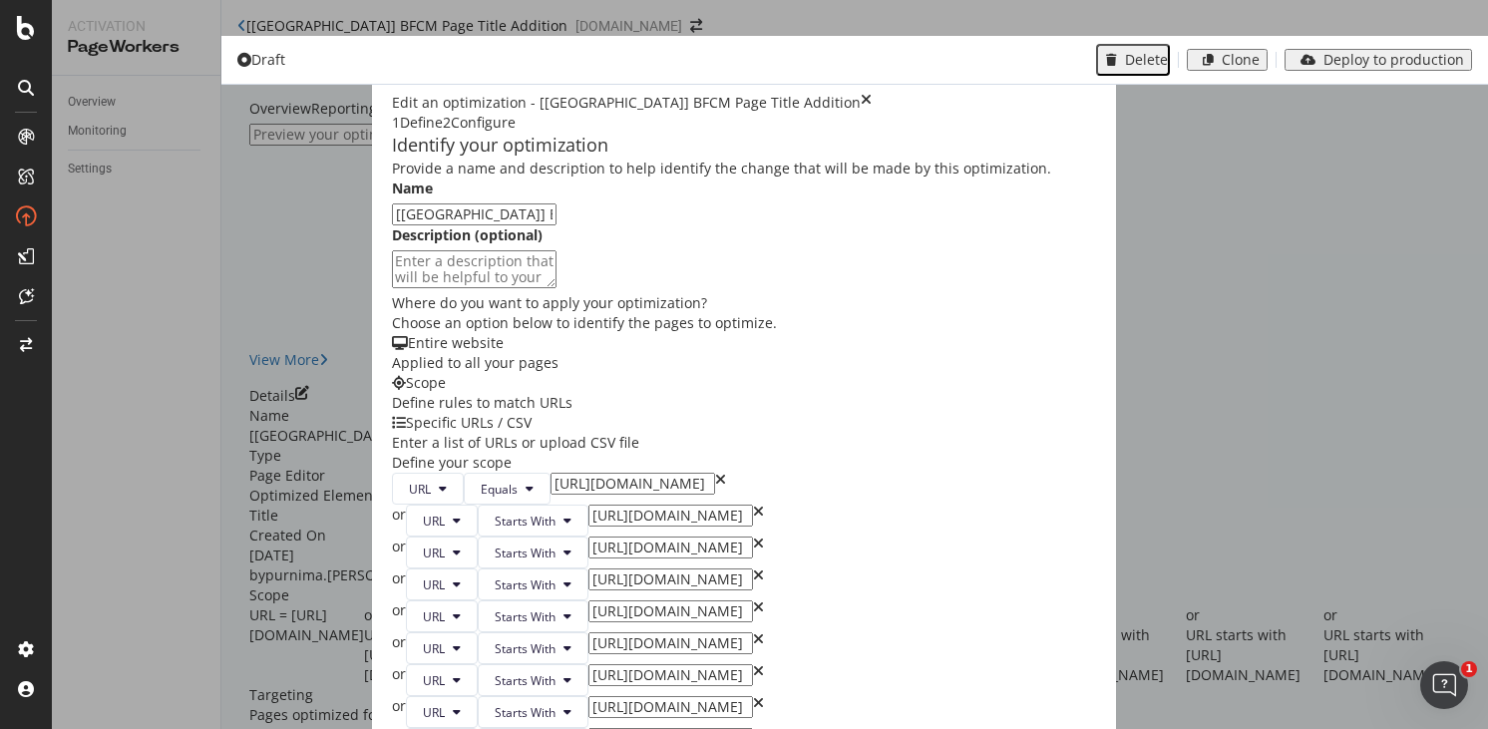
scroll to position [510, 0]
click at [551, 473] on input "https://www.castlery.com/sg" at bounding box center [633, 484] width 165 height 22
type input "https://www.castlery.com/uk"
click at [588, 505] on input "https://www.castlery.com/sg/sofas/" at bounding box center [670, 516] width 165 height 22
type input "https://www.castlery.com/uk/sofas/"
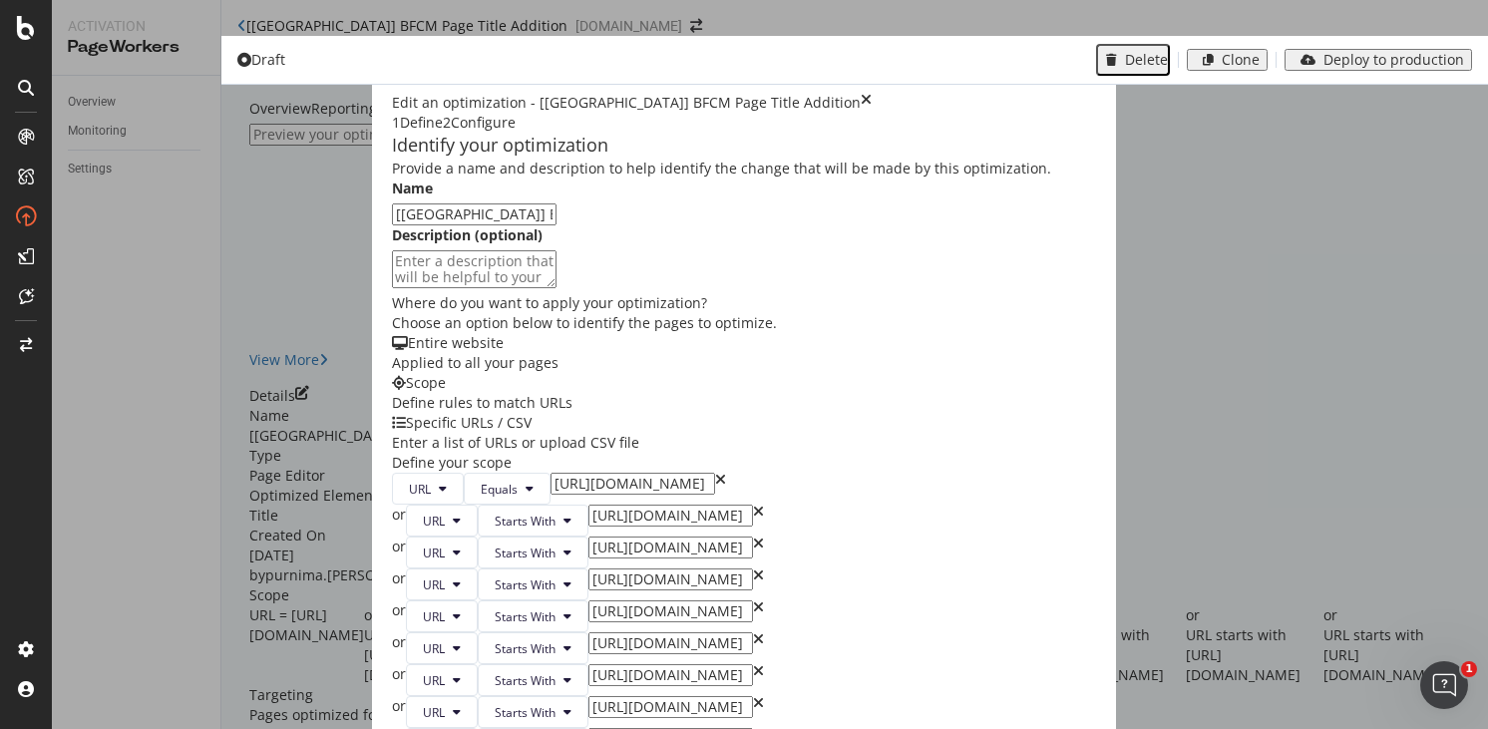
click at [588, 537] on input "https://www.castlery.com/sg/tables/" at bounding box center [670, 548] width 165 height 22
type input "https://www.castlery.com/uk/tables/"
click at [588, 569] on input "https://www.castlery.com/sg/chairs/" at bounding box center [670, 580] width 165 height 22
type input "https://www.castlery.com/uk/chairs/"
click at [588, 600] on input "[URL][DOMAIN_NAME]" at bounding box center [670, 611] width 165 height 22
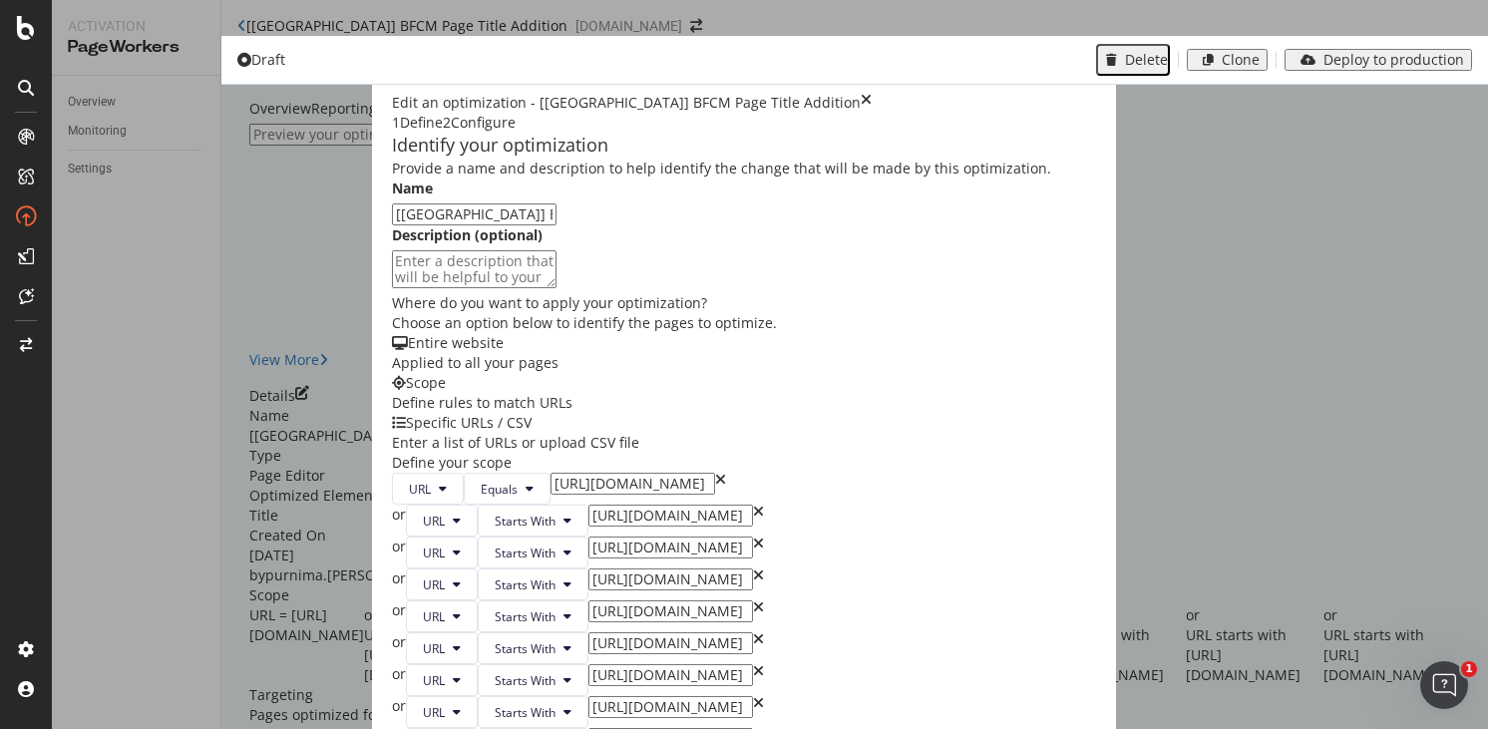
type input "https://www.castlery.com/uk/beds/"
click at [588, 632] on input "[URL][DOMAIN_NAME]" at bounding box center [670, 643] width 165 height 22
type input "https://www.castlery.com/uk/storage/"
click at [588, 664] on input "[URL][DOMAIN_NAME]" at bounding box center [670, 675] width 165 height 22
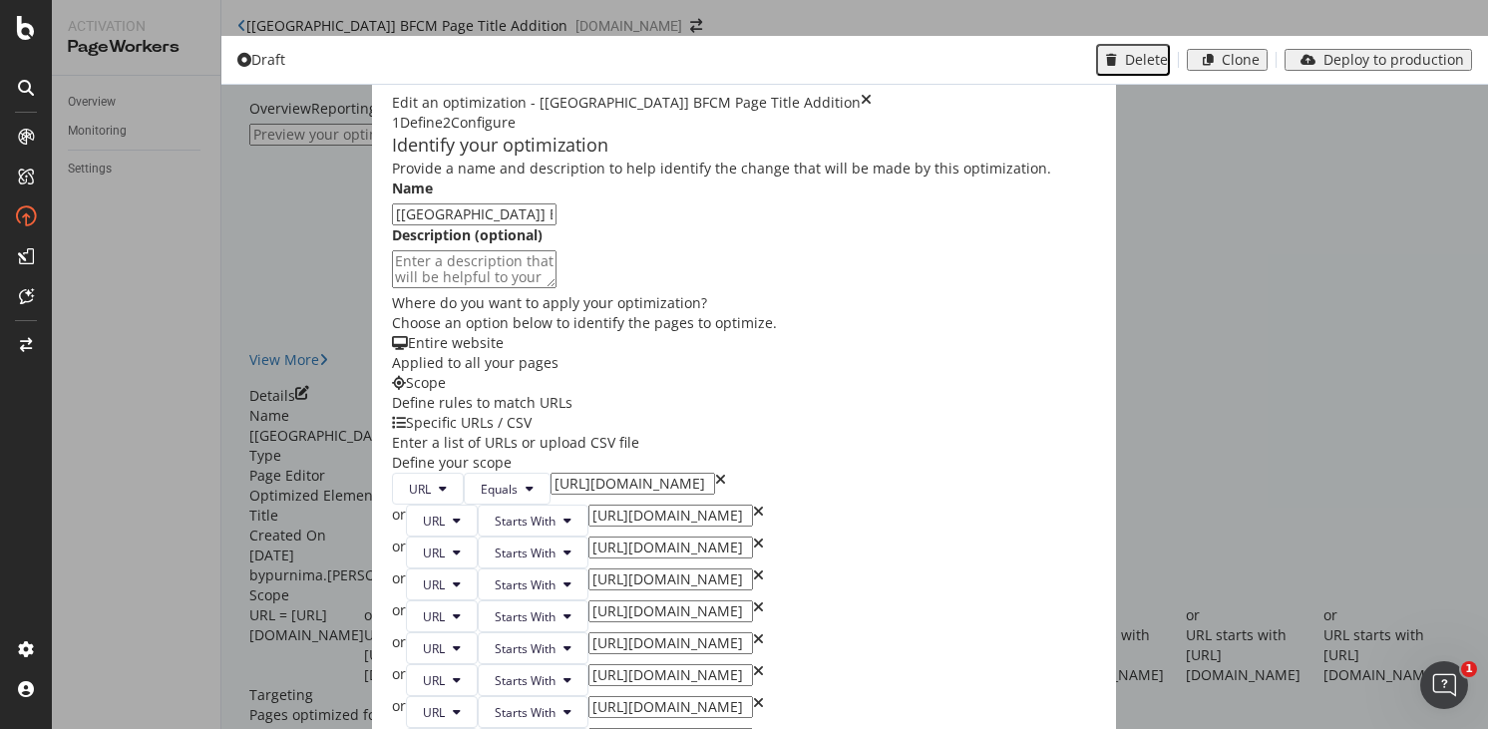
type input "https://www.castlery.com/uk/furniture-sets/"
click at [588, 696] on input "[URL][DOMAIN_NAME]" at bounding box center [670, 707] width 165 height 22
type input "https://www.castlery.com/uk/outdoor/"
click at [588, 728] on input "[URL][DOMAIN_NAME]" at bounding box center [670, 739] width 165 height 22
type input "https://www.castlery.com/uk/accessories/"
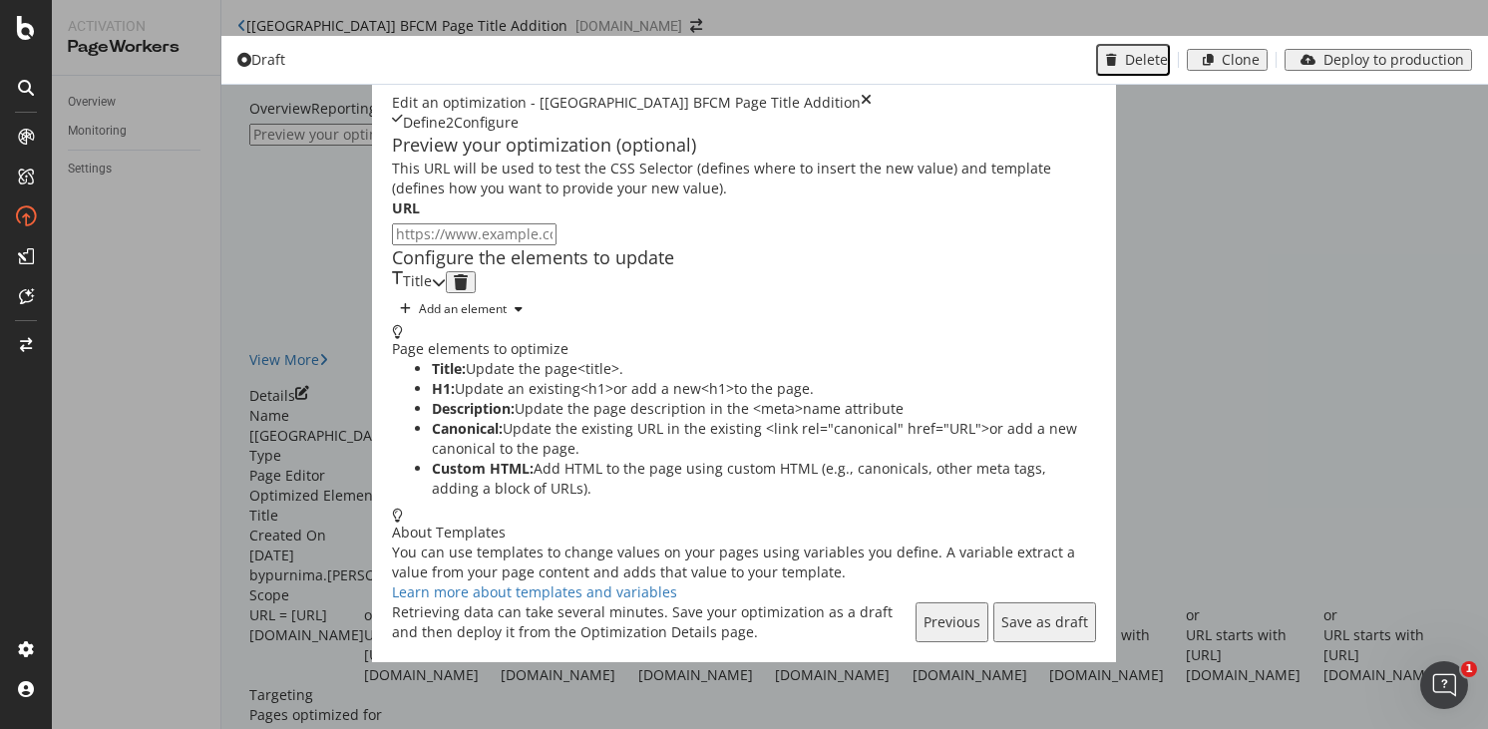
click at [446, 293] on div "Title" at bounding box center [419, 282] width 54 height 22
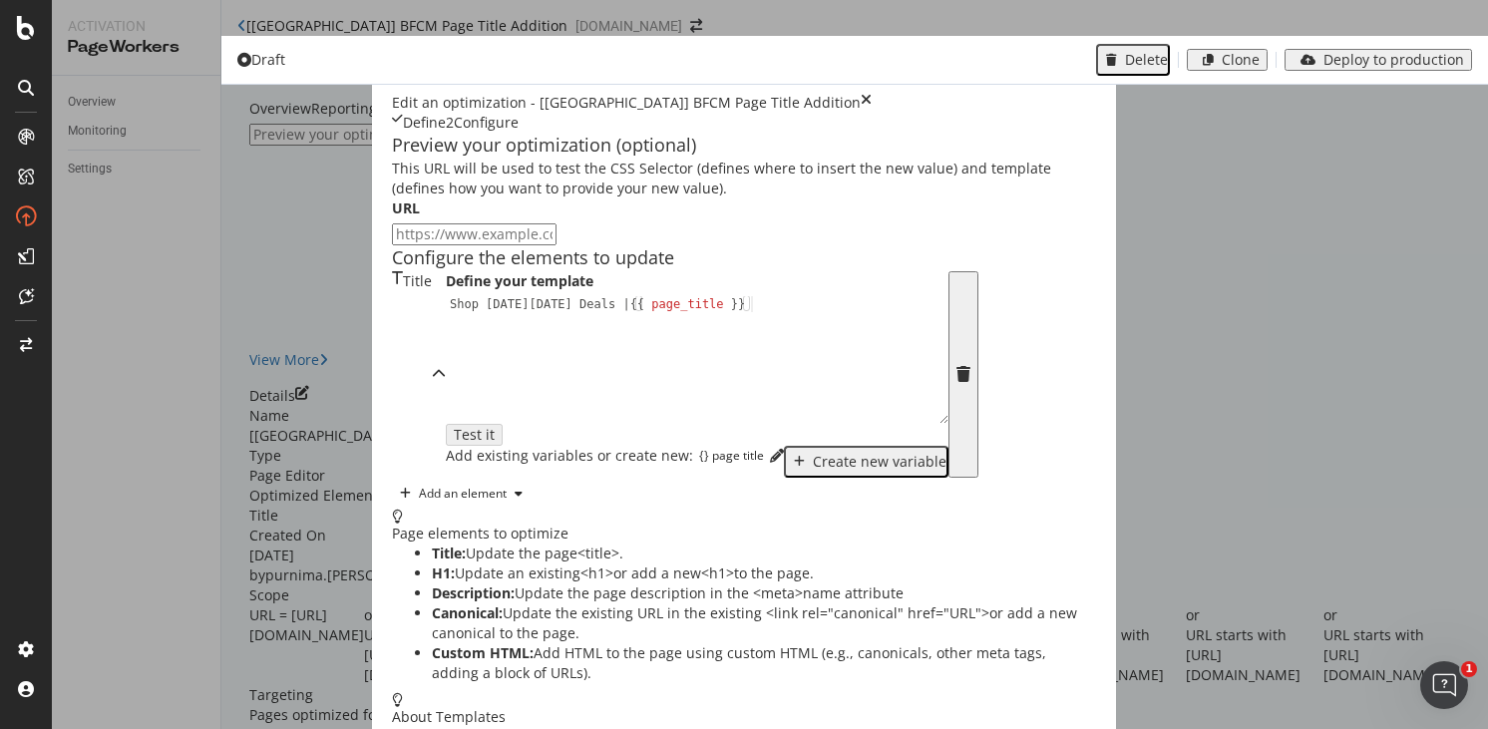
click at [392, 243] on input "modal" at bounding box center [474, 234] width 165 height 22
paste input "https://www.castlery.com/uk"
type input "https://www.castlery.com/uk"
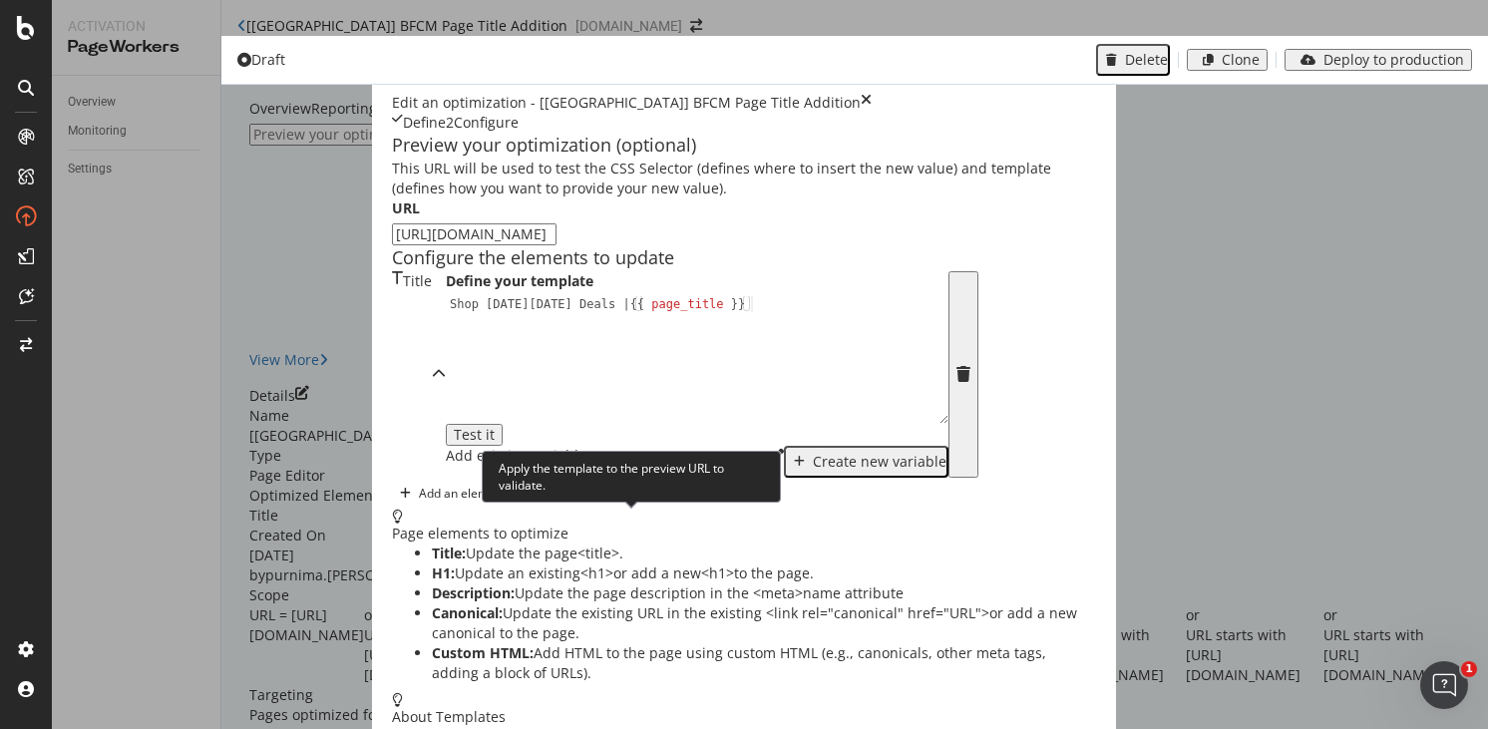
click at [495, 443] on div "Test it" at bounding box center [474, 435] width 41 height 16
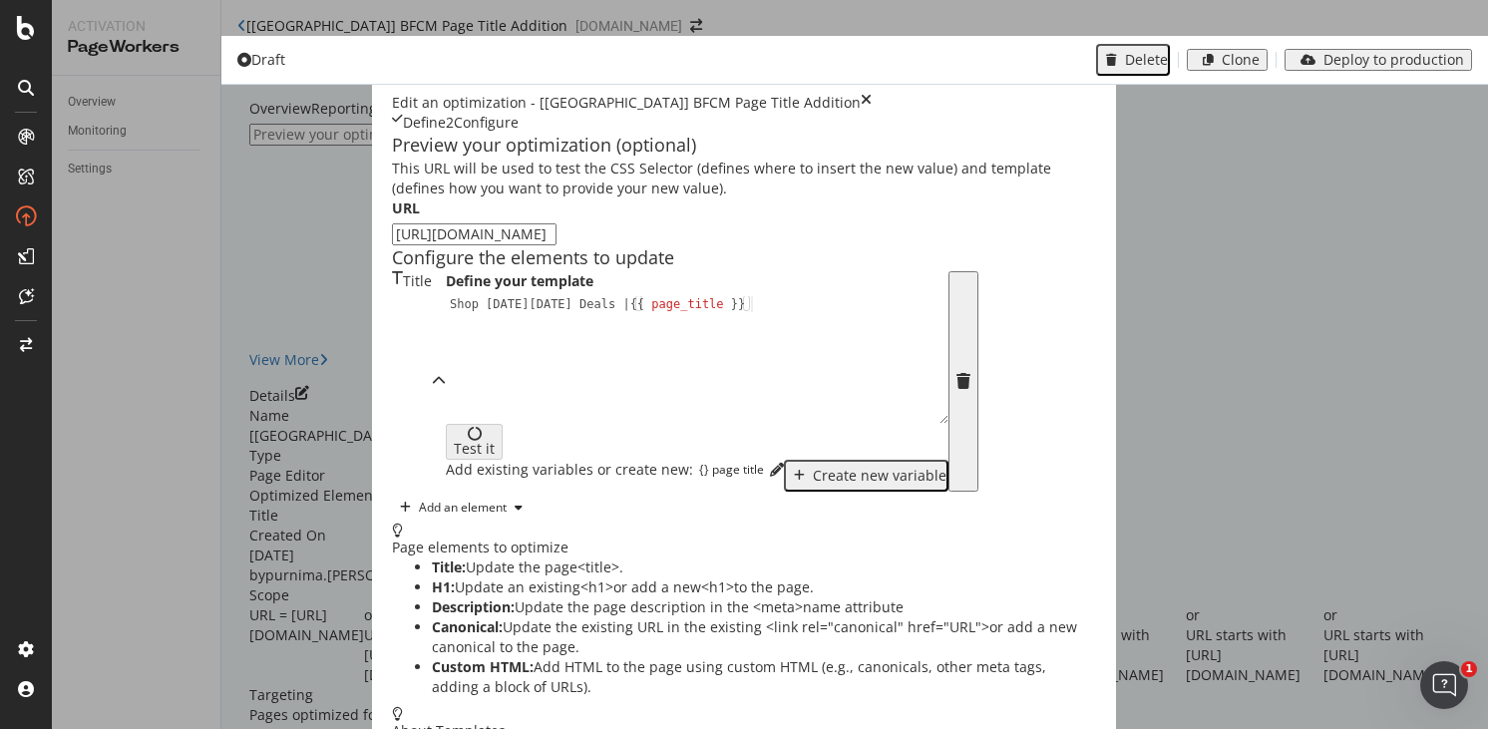
scroll to position [77, 0]
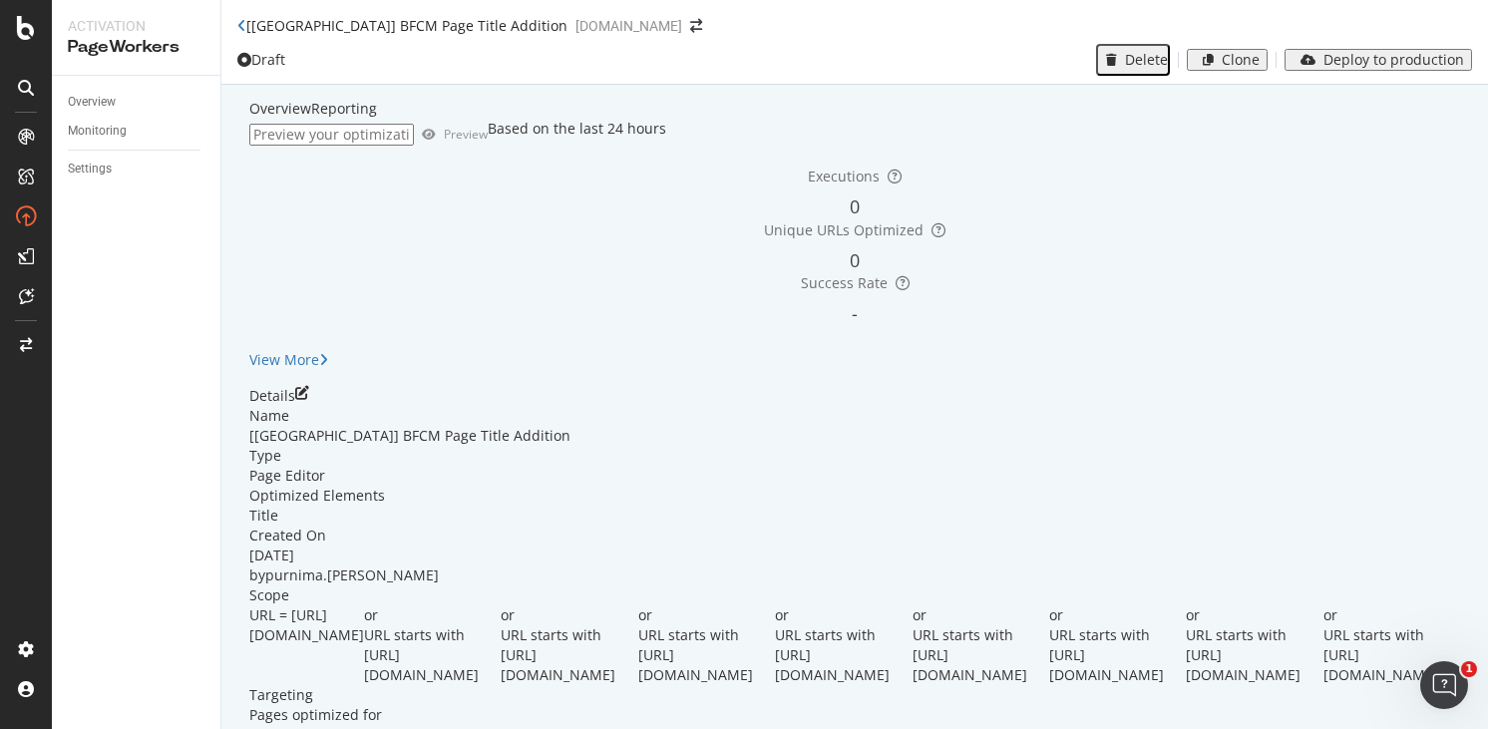
click at [11, 728] on icon "close toast" at bounding box center [5, 739] width 11 height 20
click at [1370, 68] on div "Deploy to production" at bounding box center [1394, 60] width 141 height 16
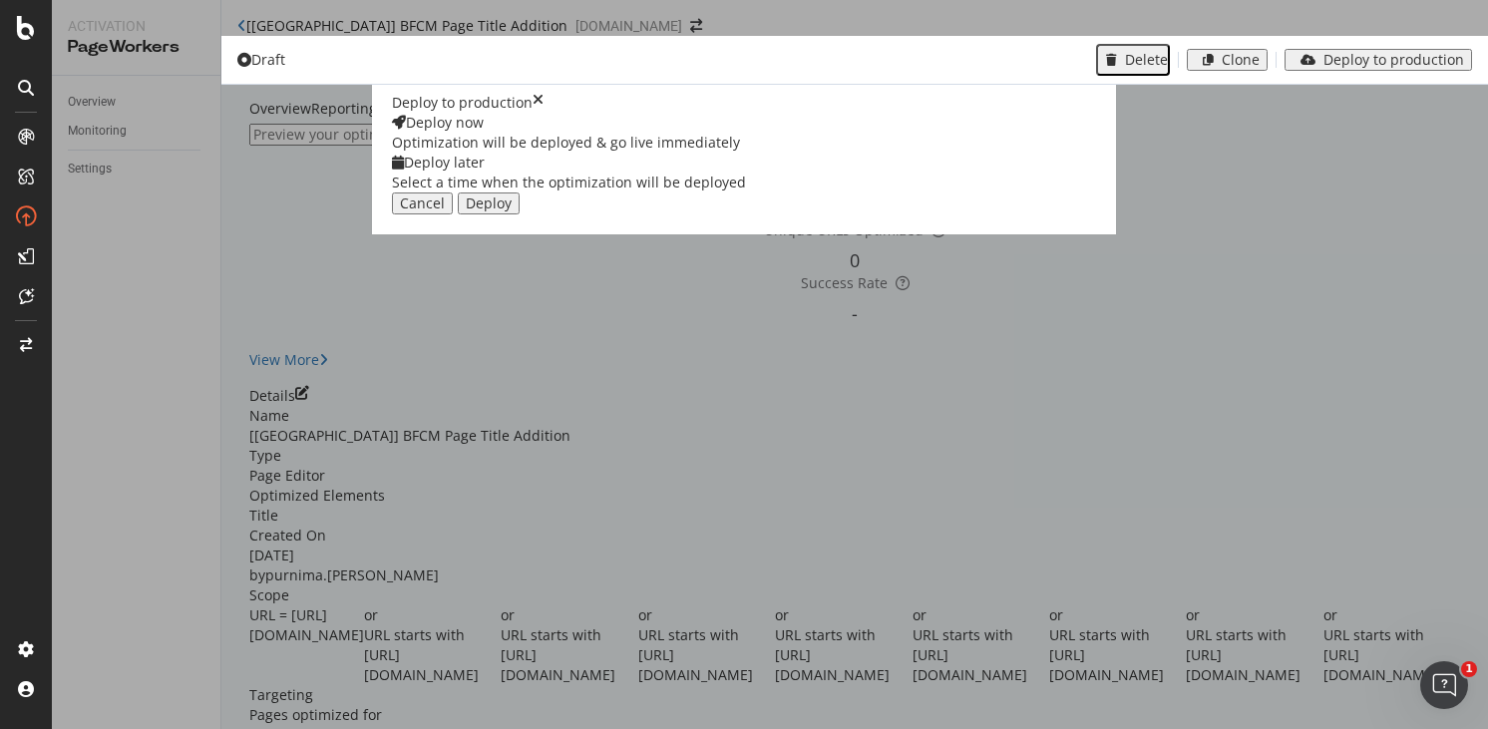
click at [746, 192] on div "Select a time when the optimization will be deployed" at bounding box center [569, 183] width 354 height 20
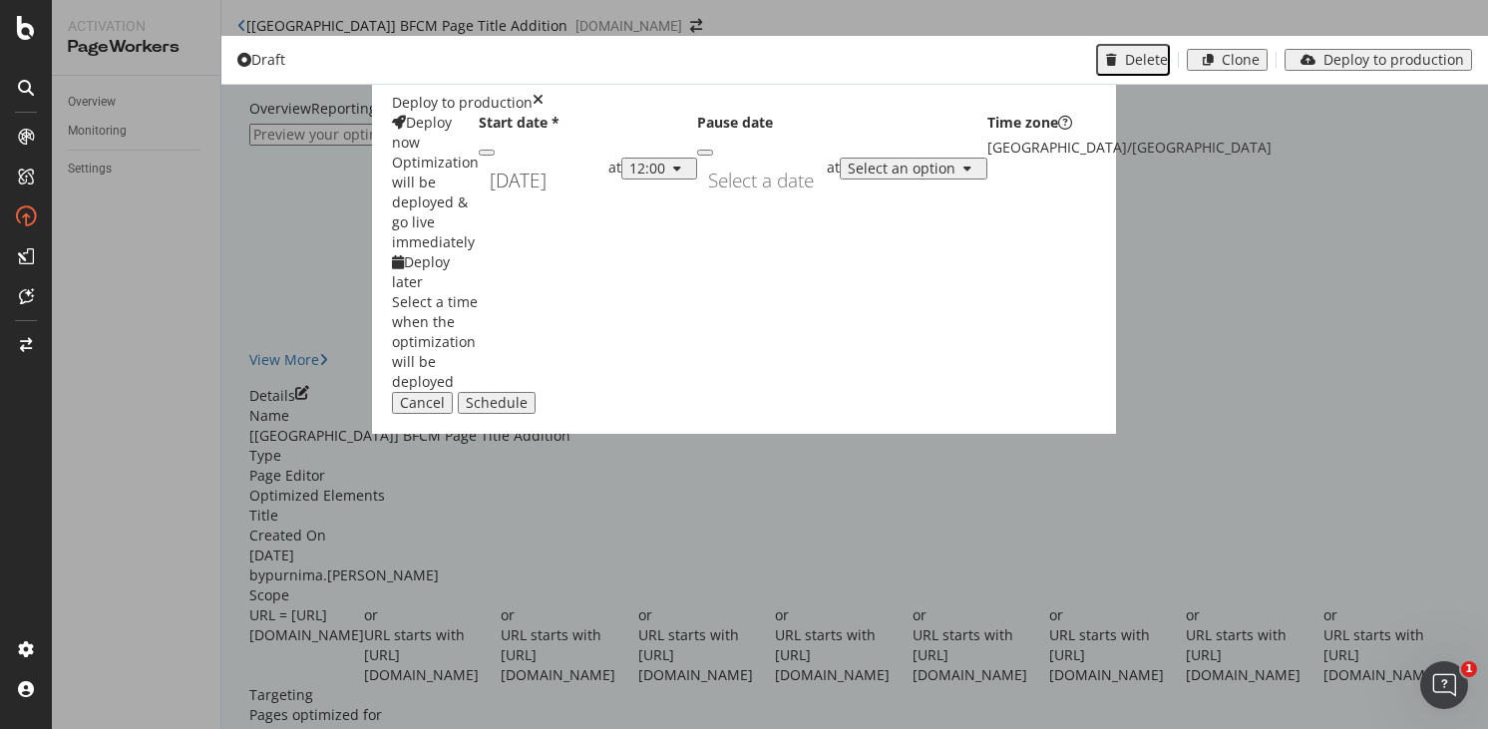
click at [608, 203] on div "[DATE] Navigate forward to interact with the calendar and select a date. Press …" at bounding box center [544, 181] width 130 height 46
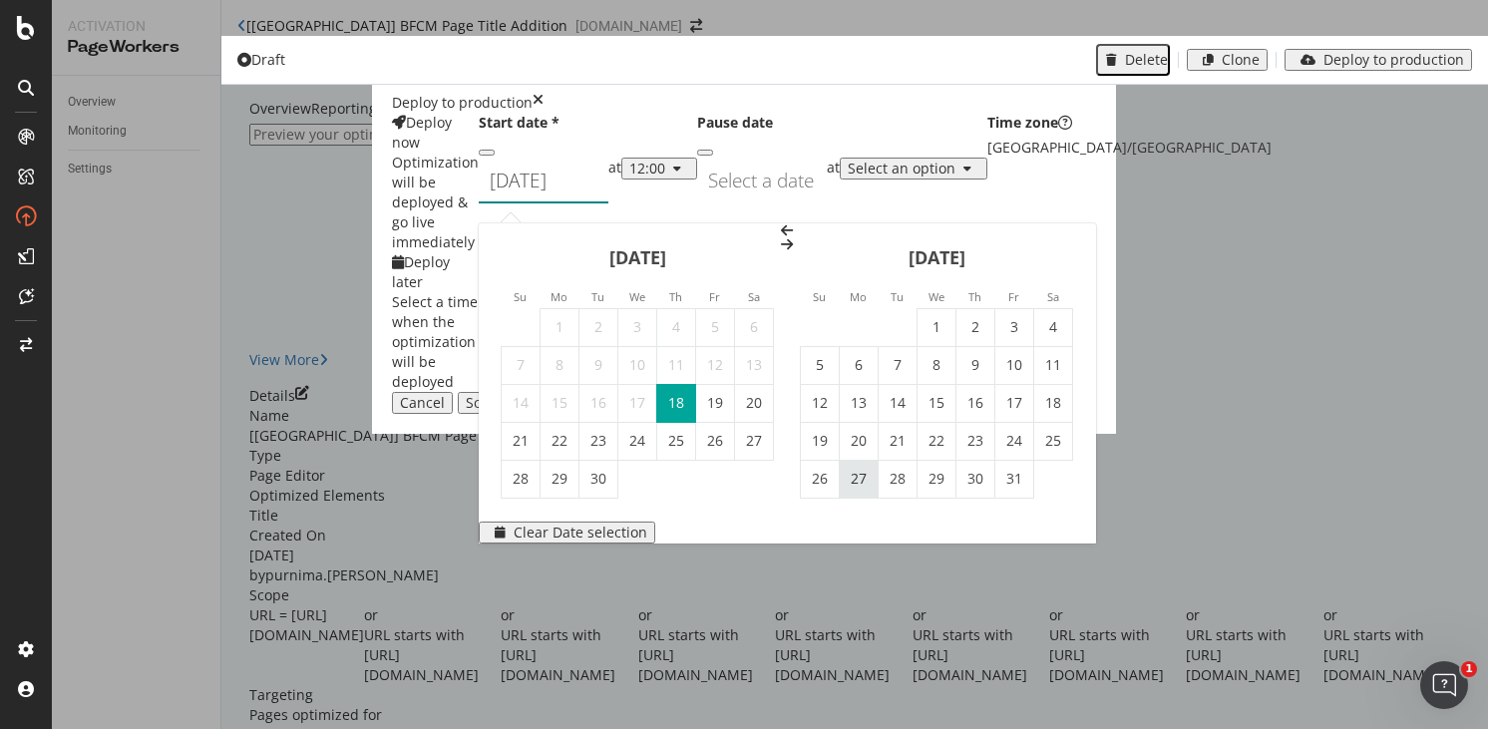
click at [879, 460] on td "27" at bounding box center [859, 479] width 39 height 38
type input "[DATE]"
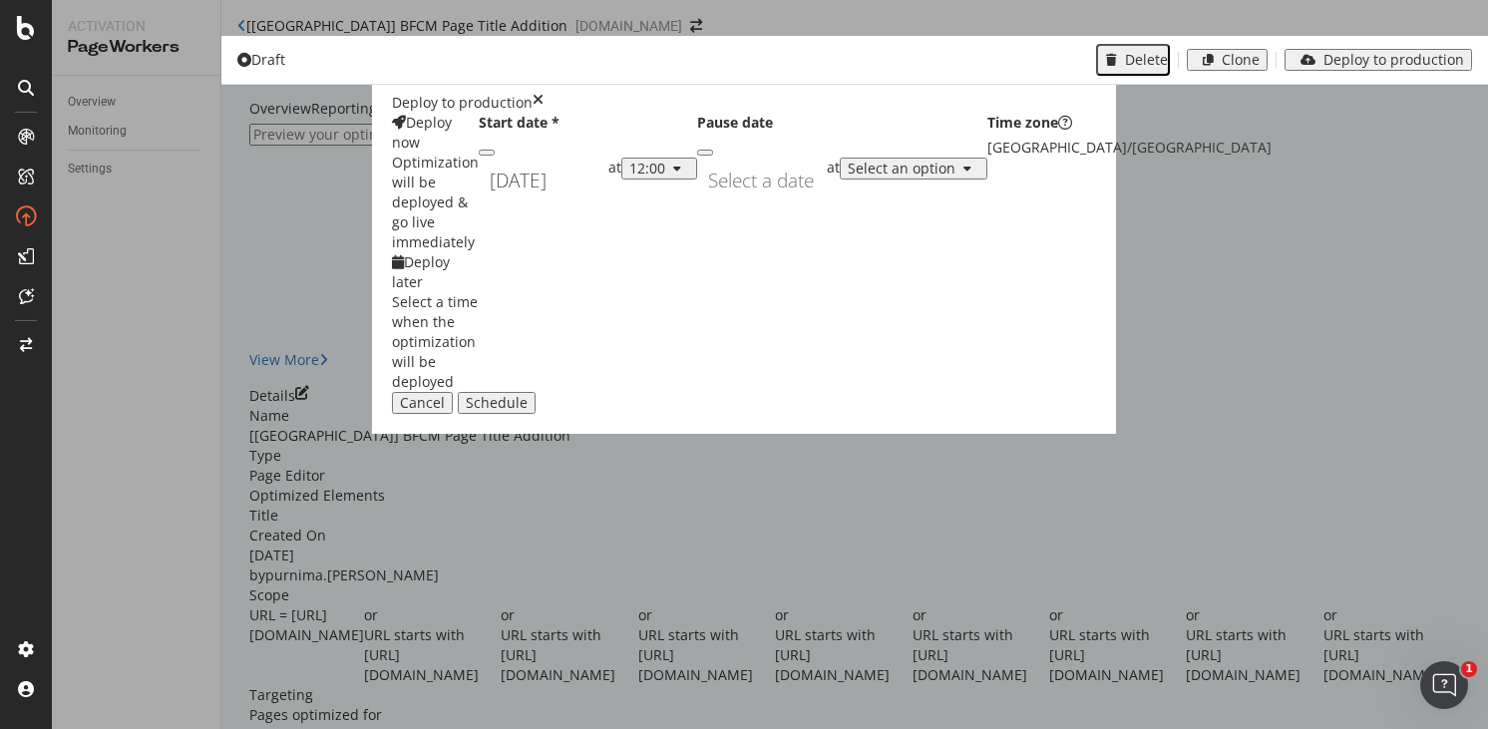
click at [665, 177] on div "12:00" at bounding box center [647, 169] width 36 height 16
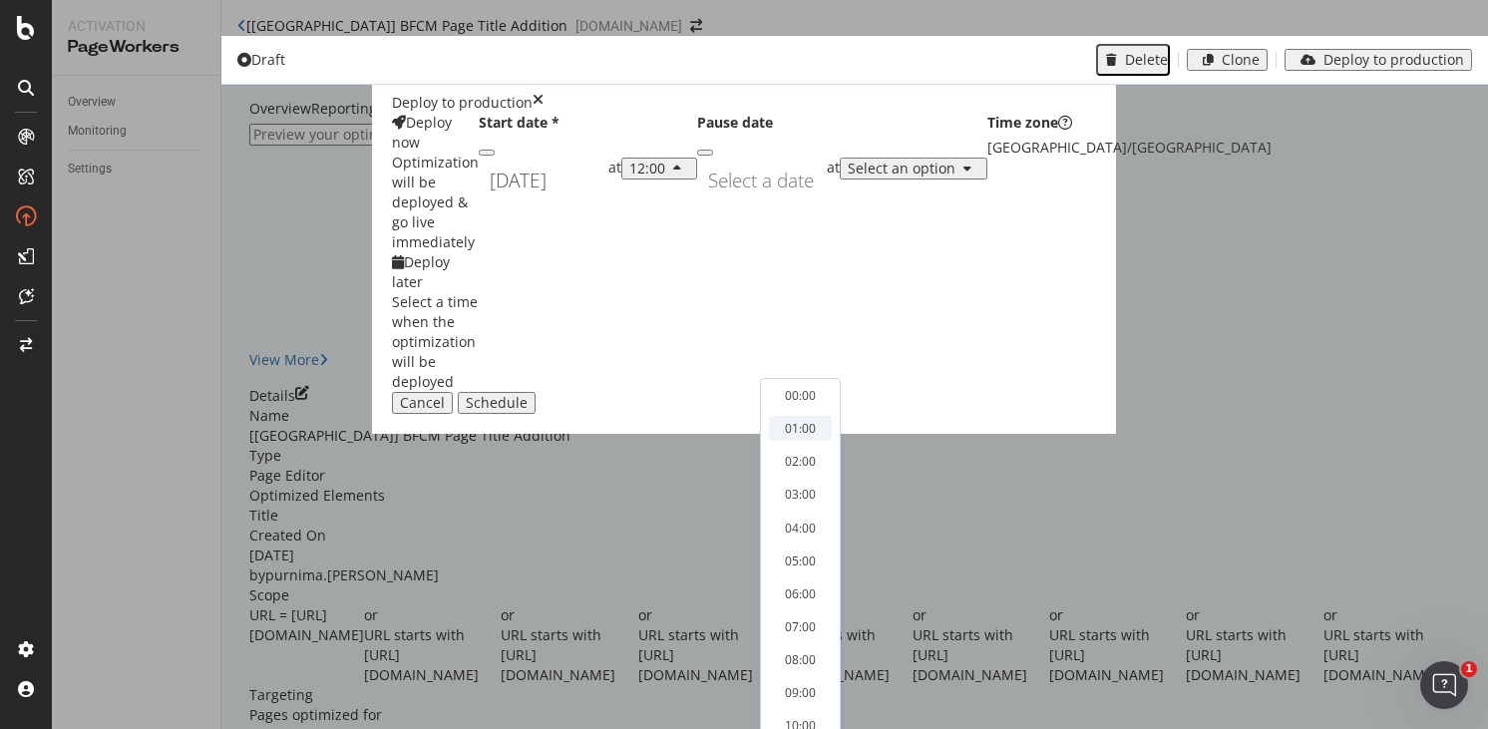
click at [820, 424] on div "01:00" at bounding box center [800, 428] width 63 height 25
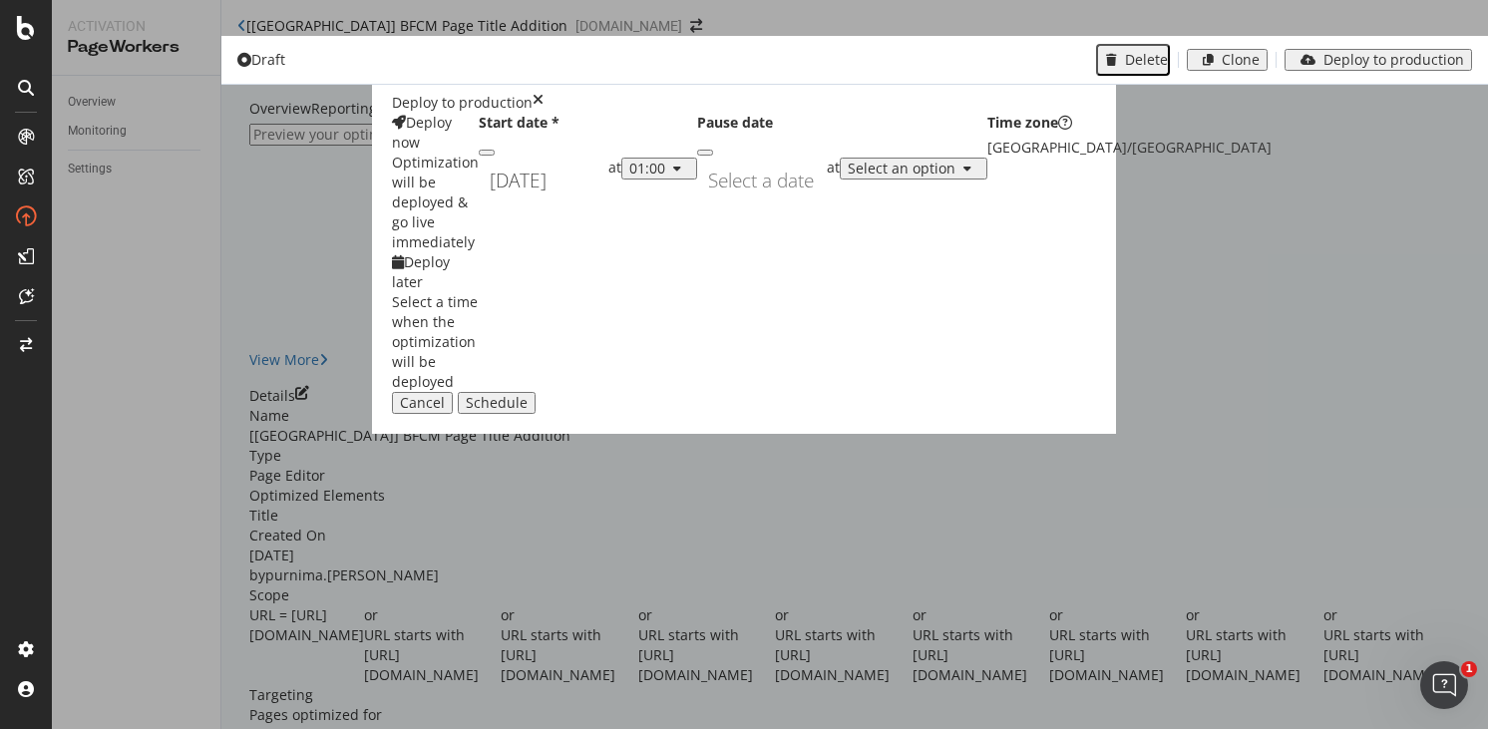
click at [697, 203] on div "Navigate forward to interact with the calendar and select a date. Press the que…" at bounding box center [762, 181] width 130 height 46
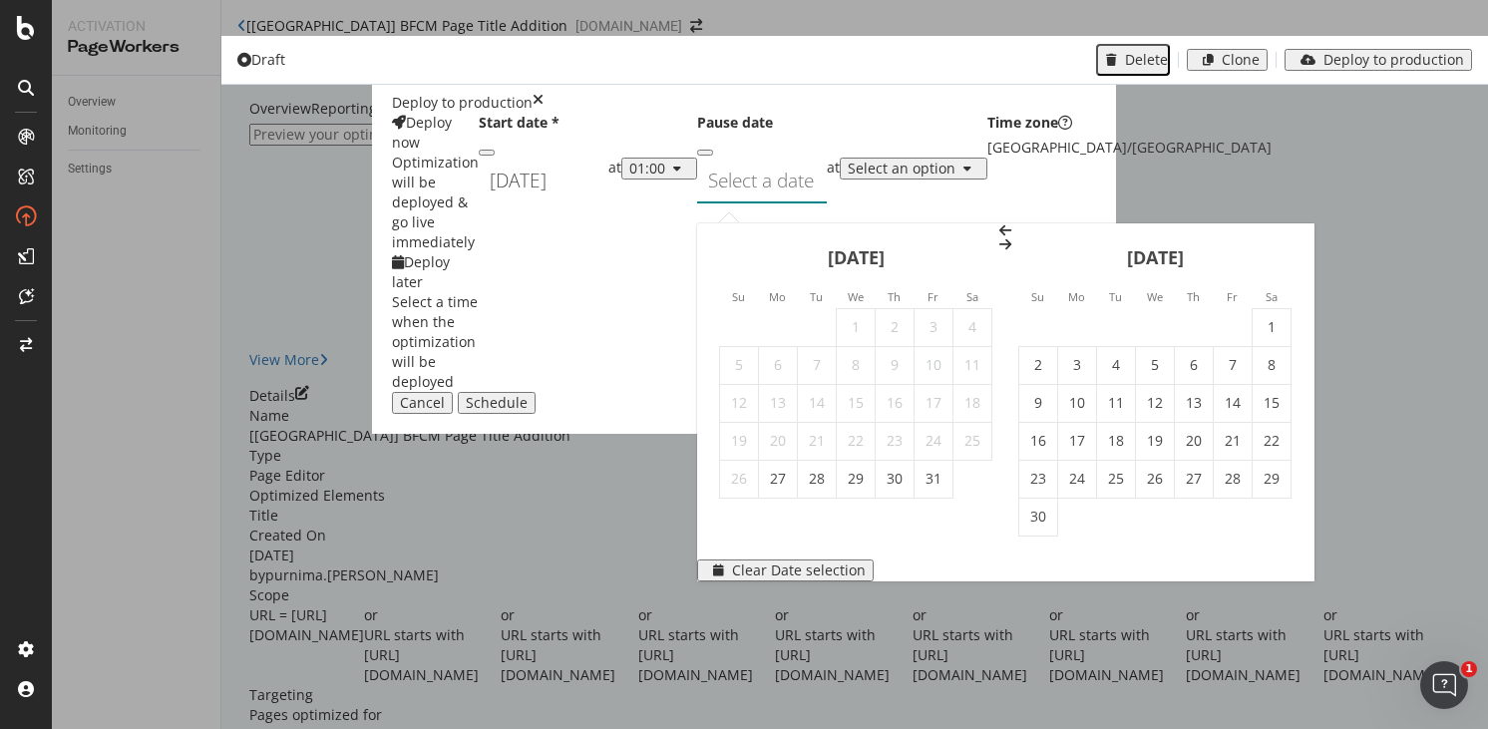
click at [1011, 237] on icon "Move forward to switch to the next month." at bounding box center [1005, 244] width 12 height 14
click at [1097, 308] on td "2" at bounding box center [1116, 327] width 39 height 38
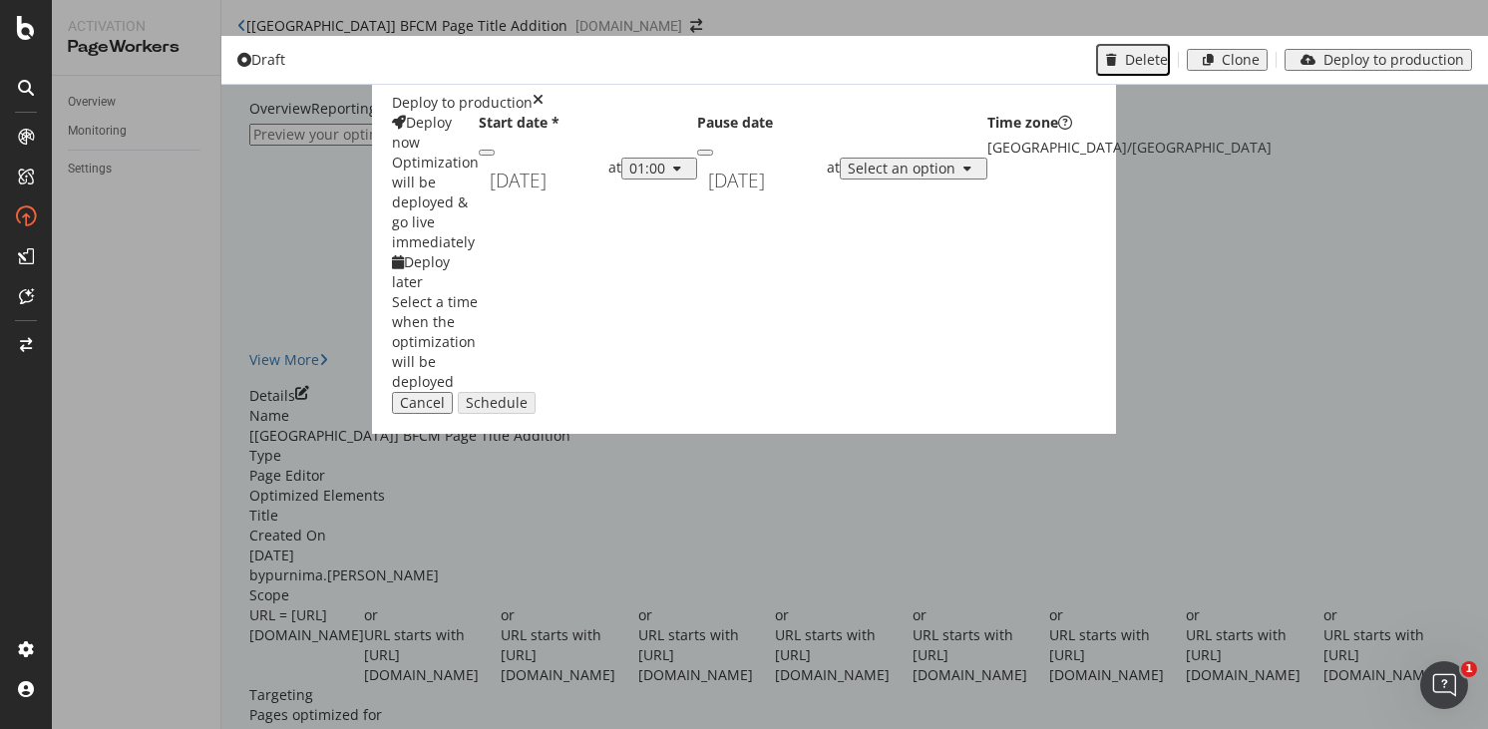
type input "[DATE]"
click at [894, 177] on div "Select an option" at bounding box center [902, 169] width 108 height 16
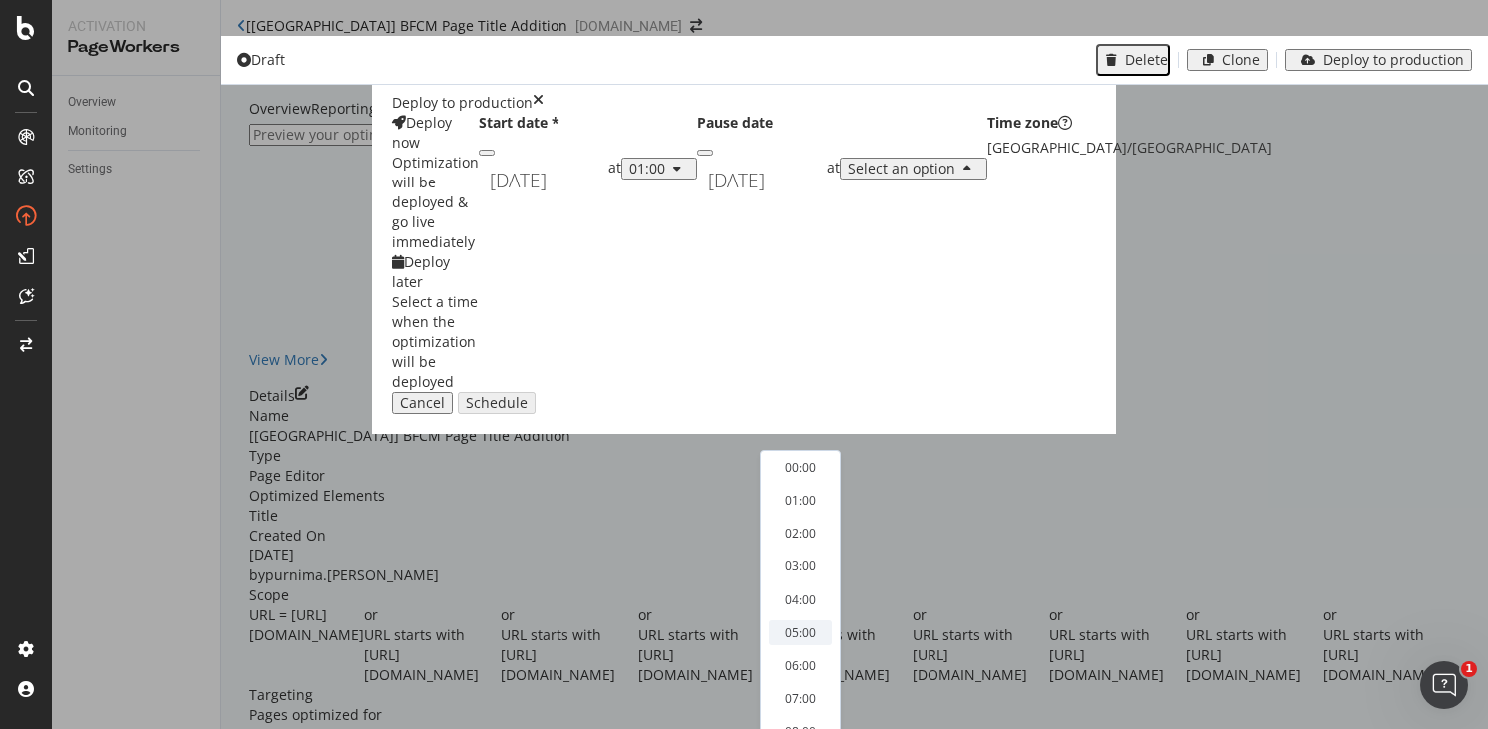
scroll to position [529, 0]
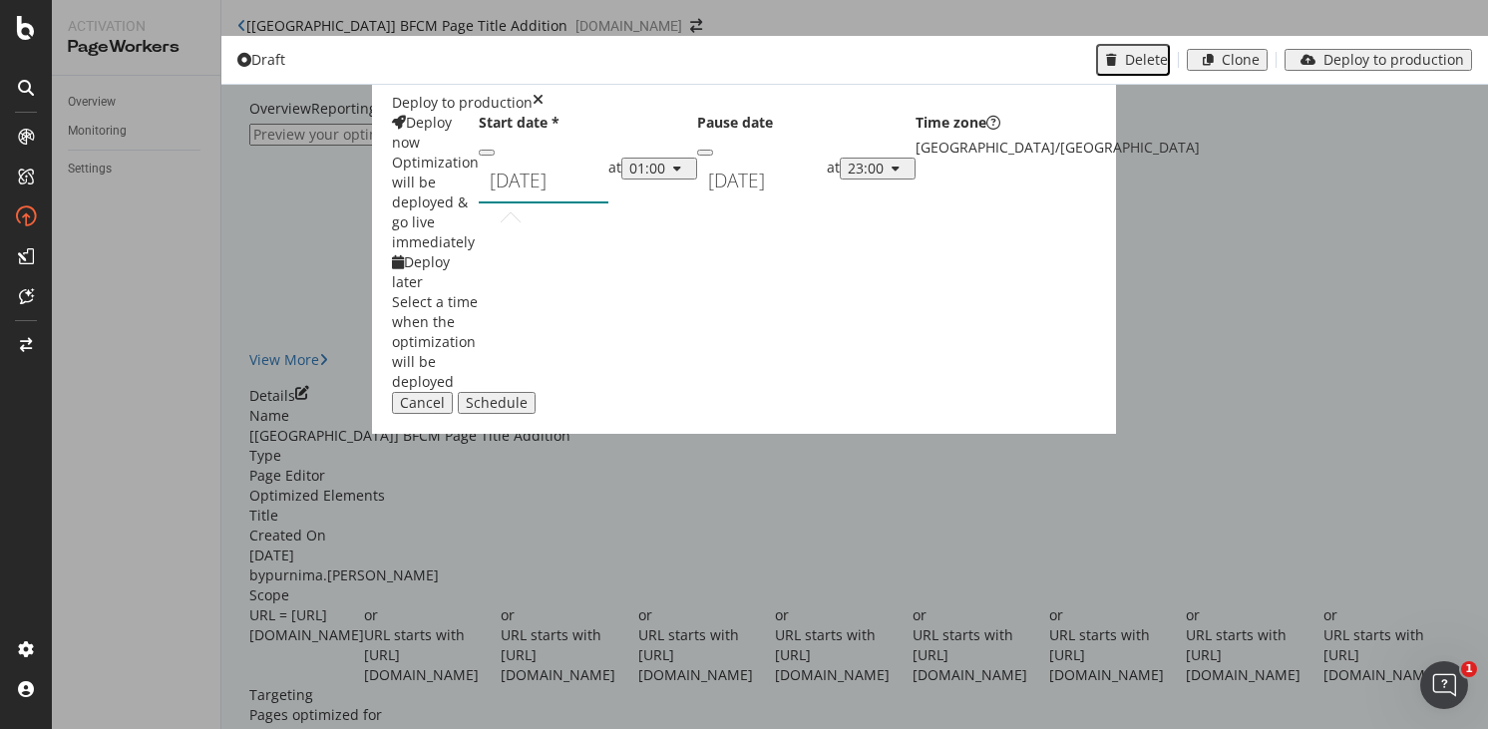
click at [608, 203] on div "October 27th 2025 Navigate forward to interact with the calendar and select a d…" at bounding box center [544, 181] width 130 height 46
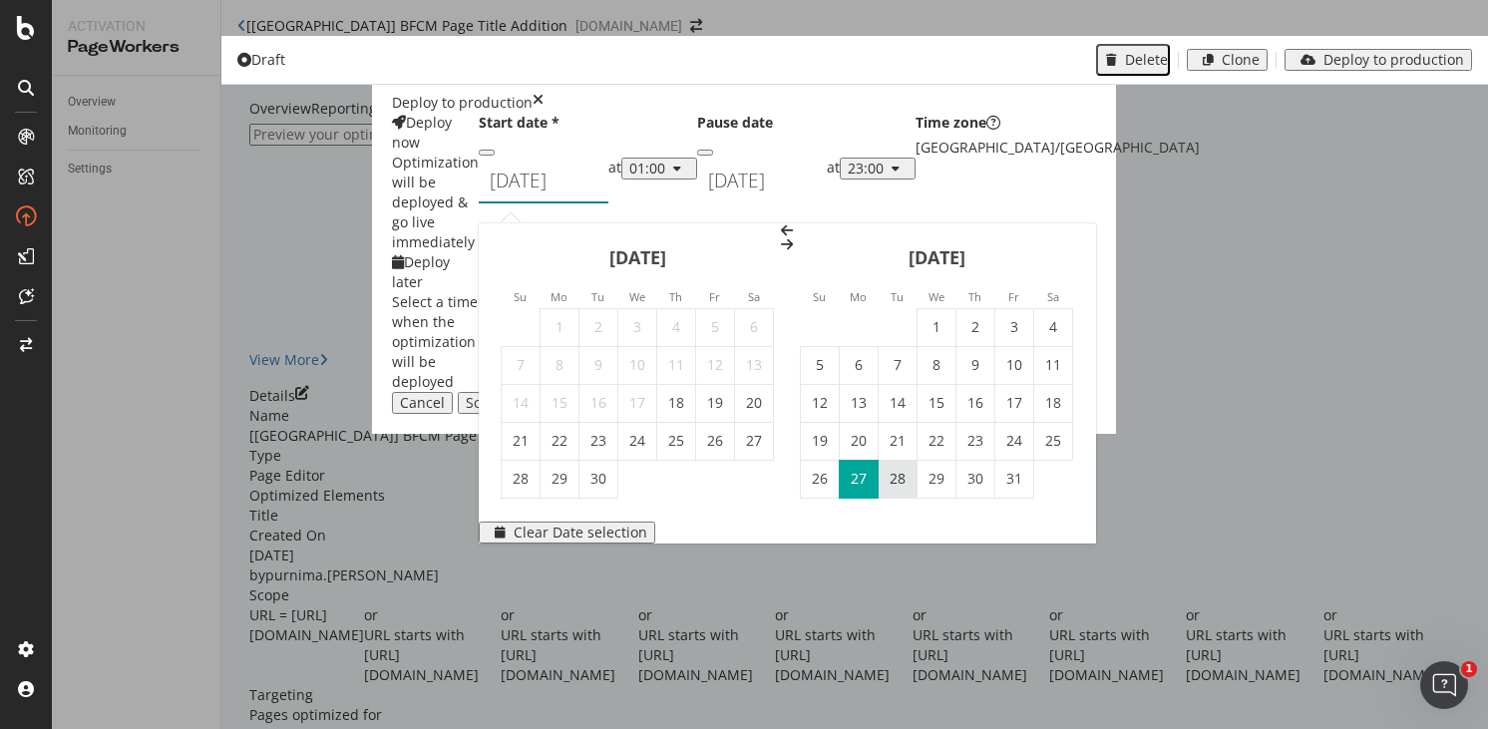
click at [918, 460] on td "28" at bounding box center [898, 479] width 39 height 38
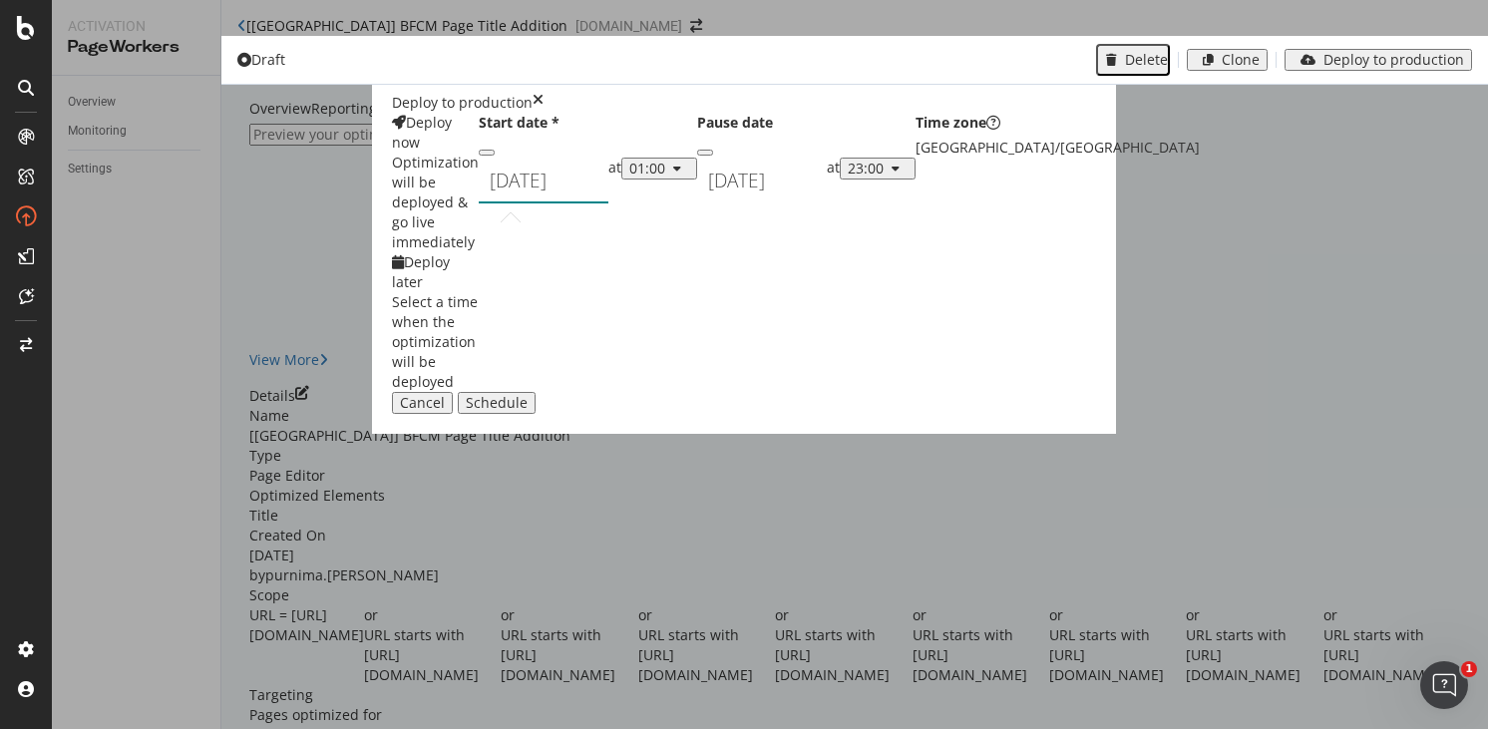
click at [608, 203] on div "October 28th 2025 Navigate forward to interact with the calendar and select a d…" at bounding box center [544, 181] width 130 height 46
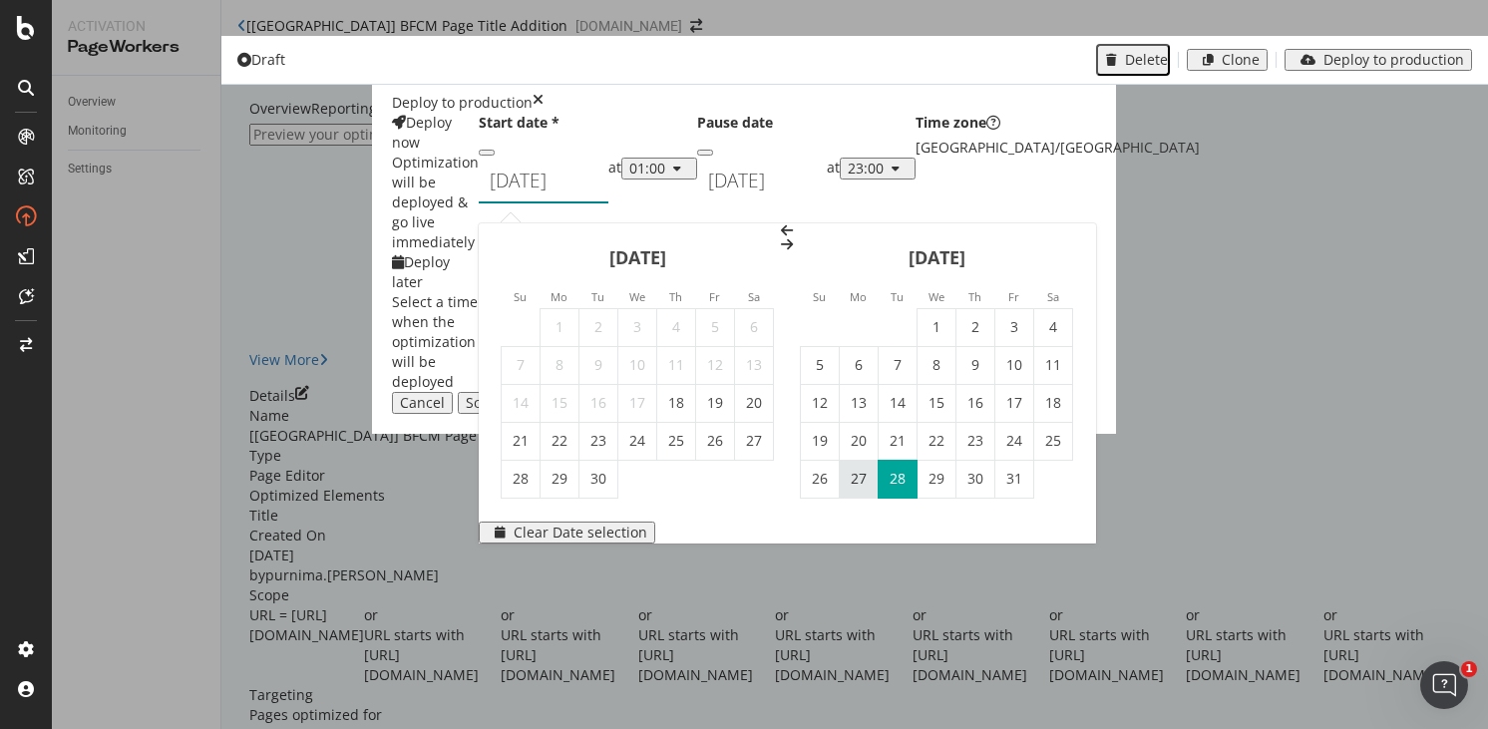
click at [879, 460] on td "27" at bounding box center [859, 479] width 39 height 38
type input "[DATE]"
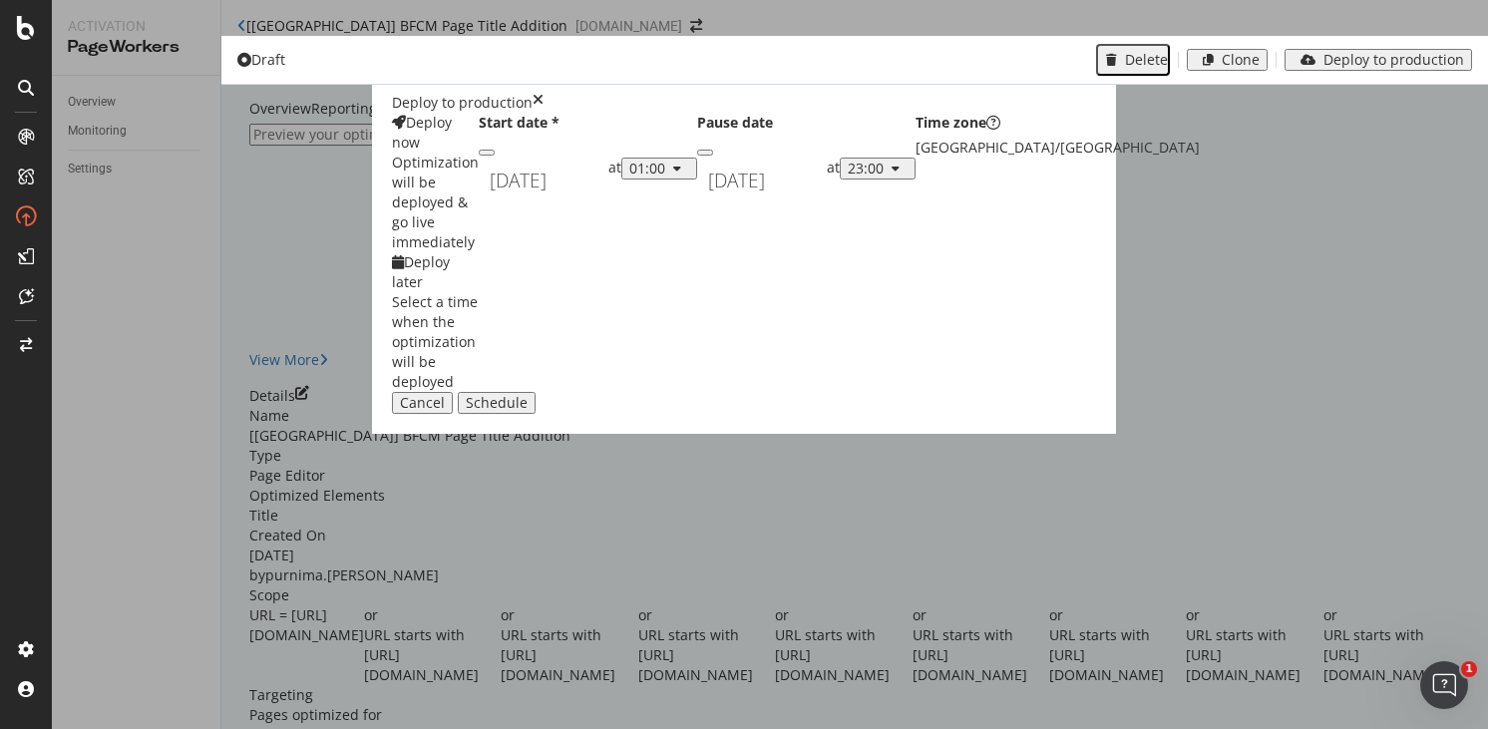
click at [697, 203] on div "December 2nd 2025 Navigate forward to interact with the calendar and select a d…" at bounding box center [762, 181] width 130 height 46
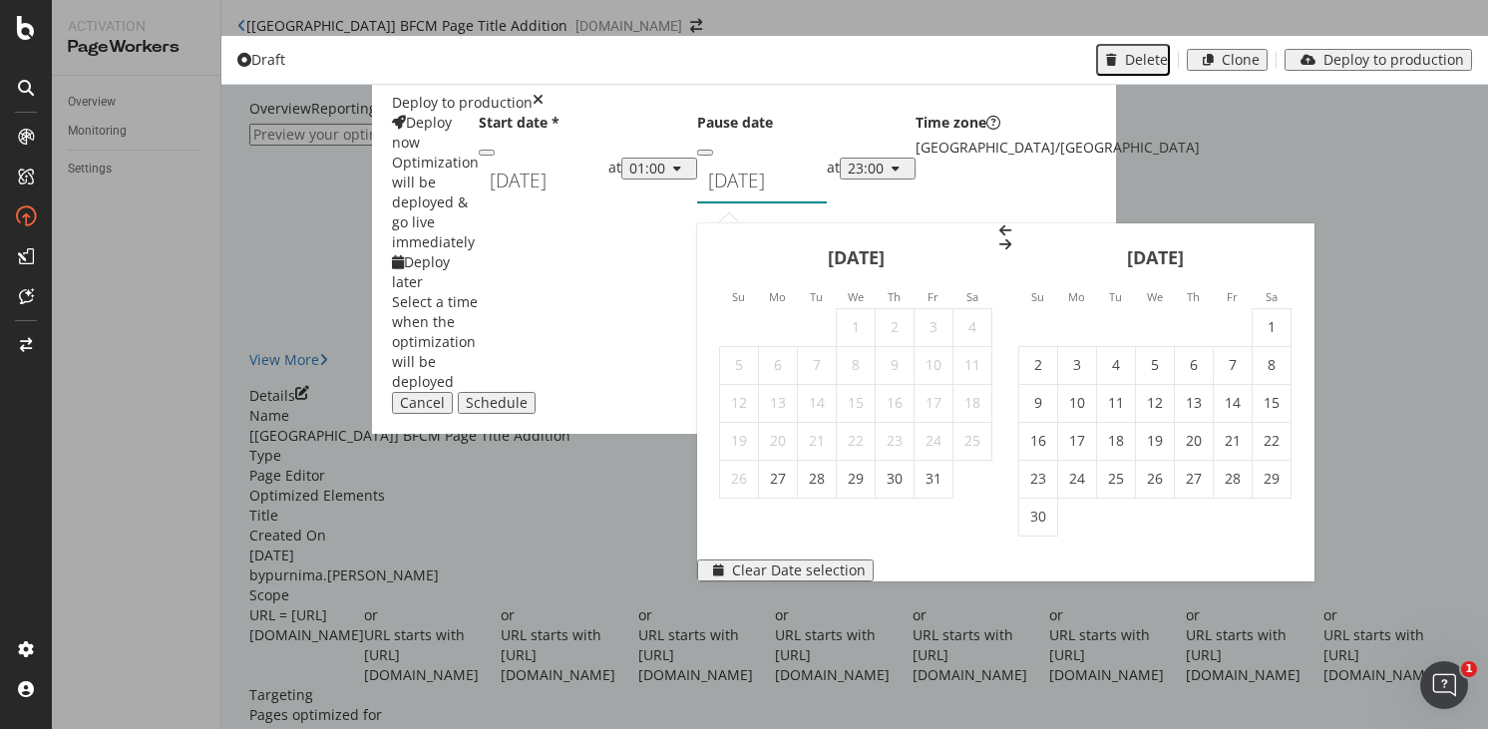
click at [1011, 237] on icon "Move forward to switch to the next month." at bounding box center [1005, 244] width 12 height 14
click at [1136, 308] on td "3" at bounding box center [1155, 327] width 39 height 38
type input "December 3rd 2025"
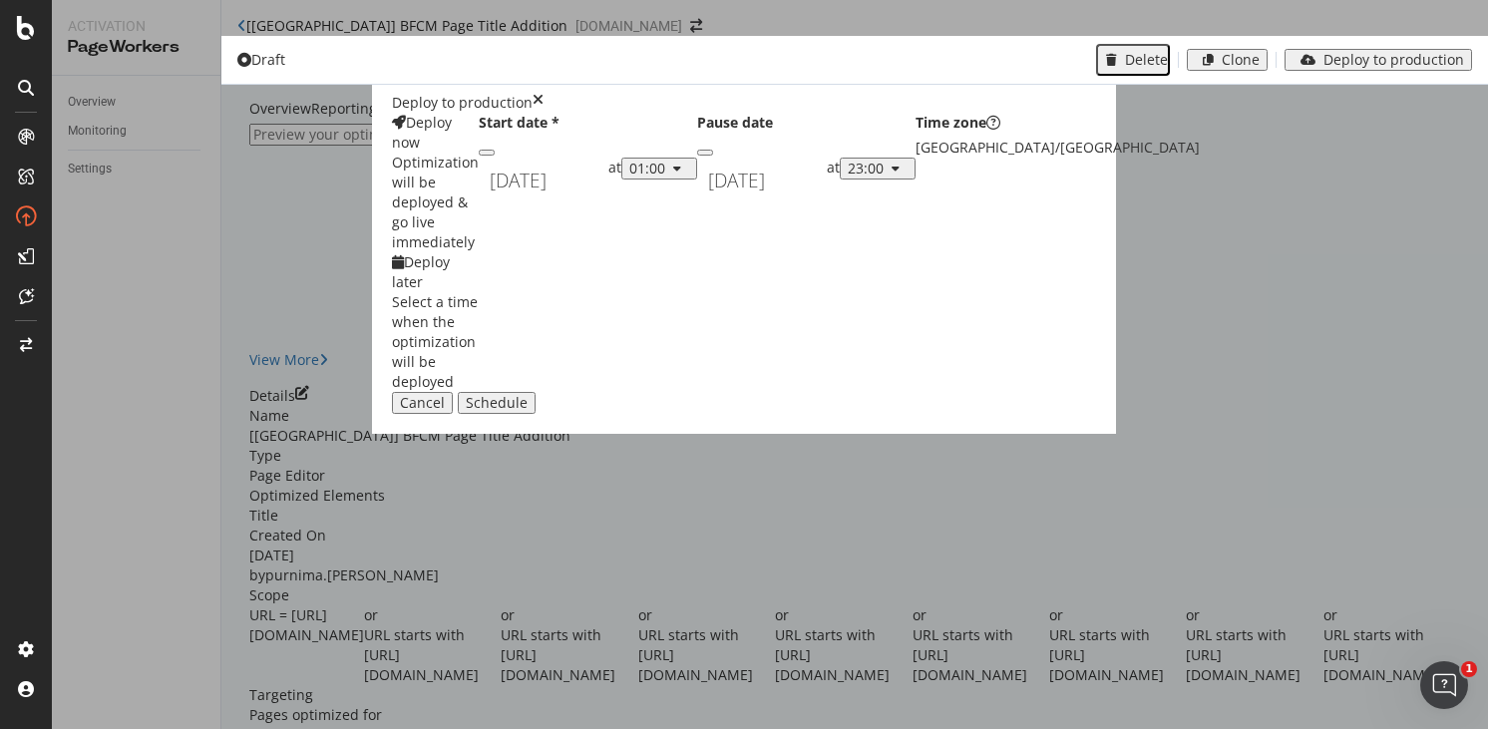
click at [528, 411] on div "Schedule" at bounding box center [497, 403] width 62 height 16
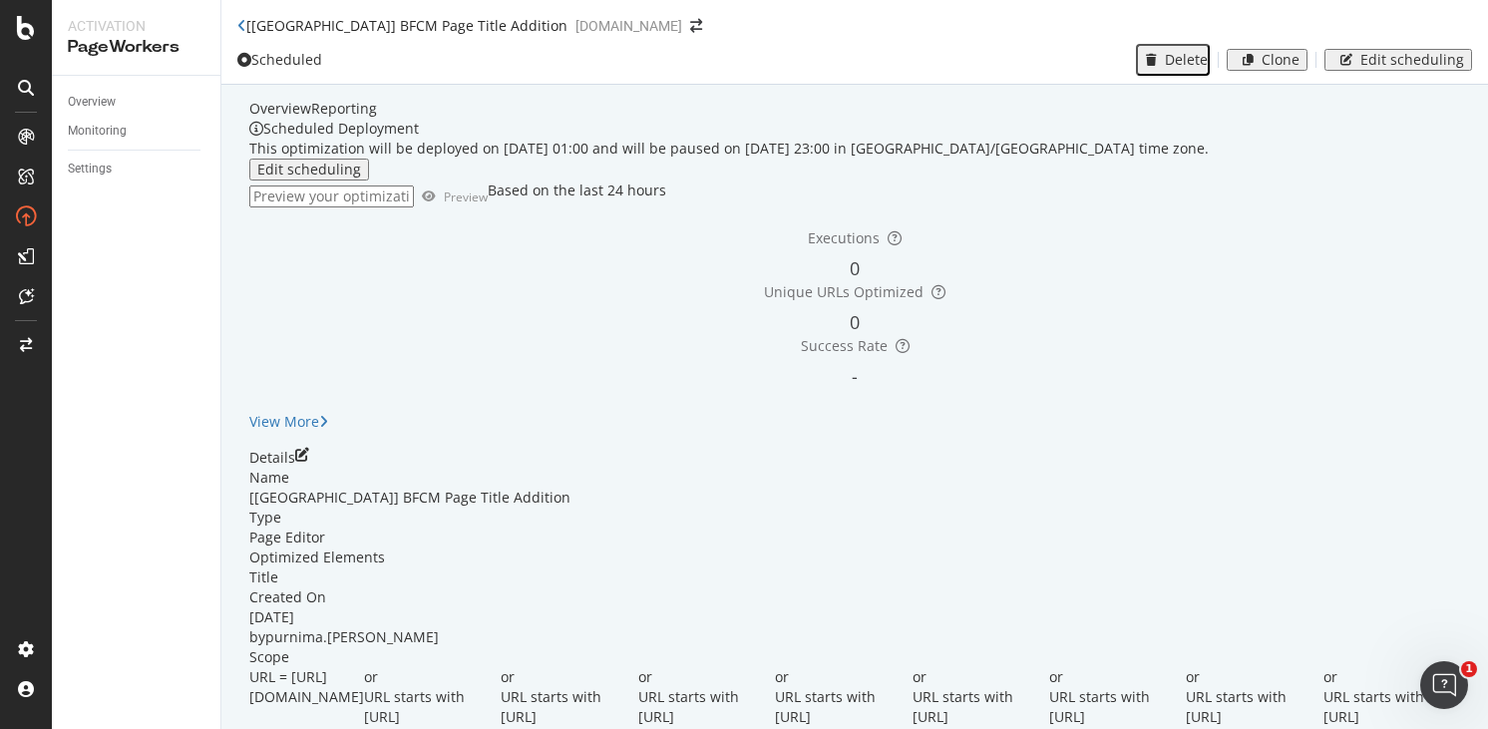
click at [11, 728] on icon "close toast" at bounding box center [5, 739] width 11 height 20
click at [1261, 68] on div "Clone" at bounding box center [1267, 60] width 65 height 16
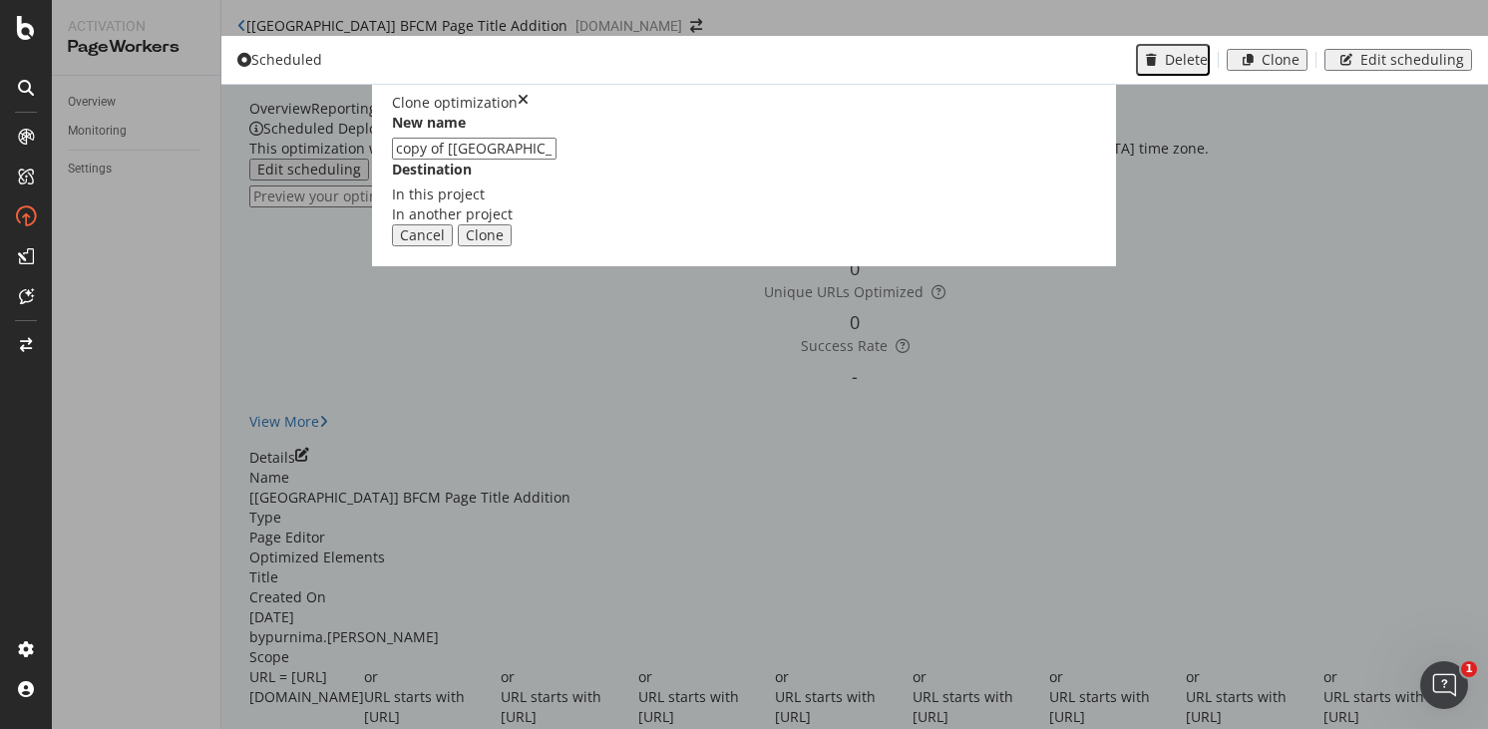
drag, startPoint x: 545, startPoint y: 331, endPoint x: 472, endPoint y: 329, distance: 72.8
click at [472, 160] on input "copy of [UK] BFCM Page Title Addition" at bounding box center [474, 149] width 165 height 22
type input "[CA] BFCM Page Title Addition"
click at [504, 243] on div "Clone" at bounding box center [485, 235] width 38 height 16
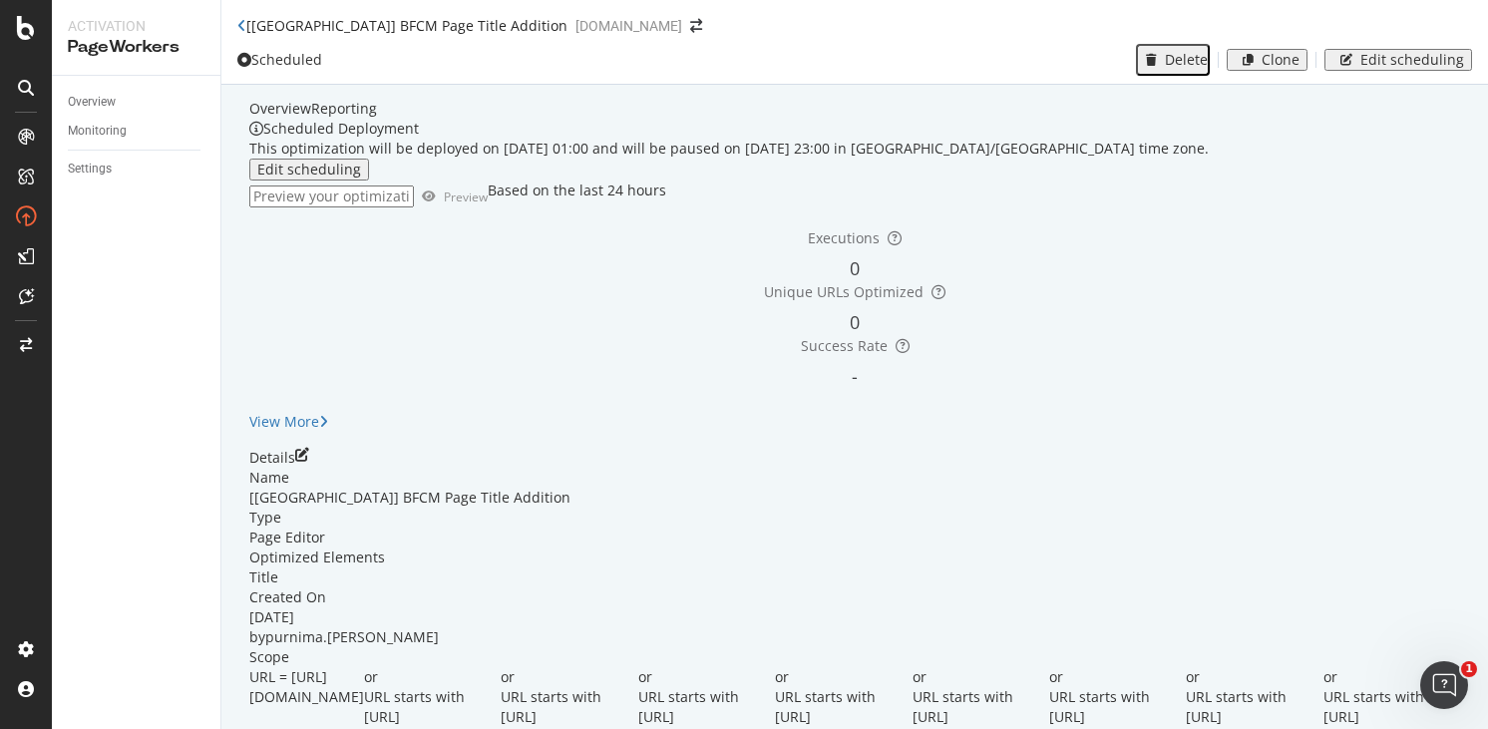
click at [455, 728] on link "Open cloned optimization." at bounding box center [366, 738] width 178 height 19
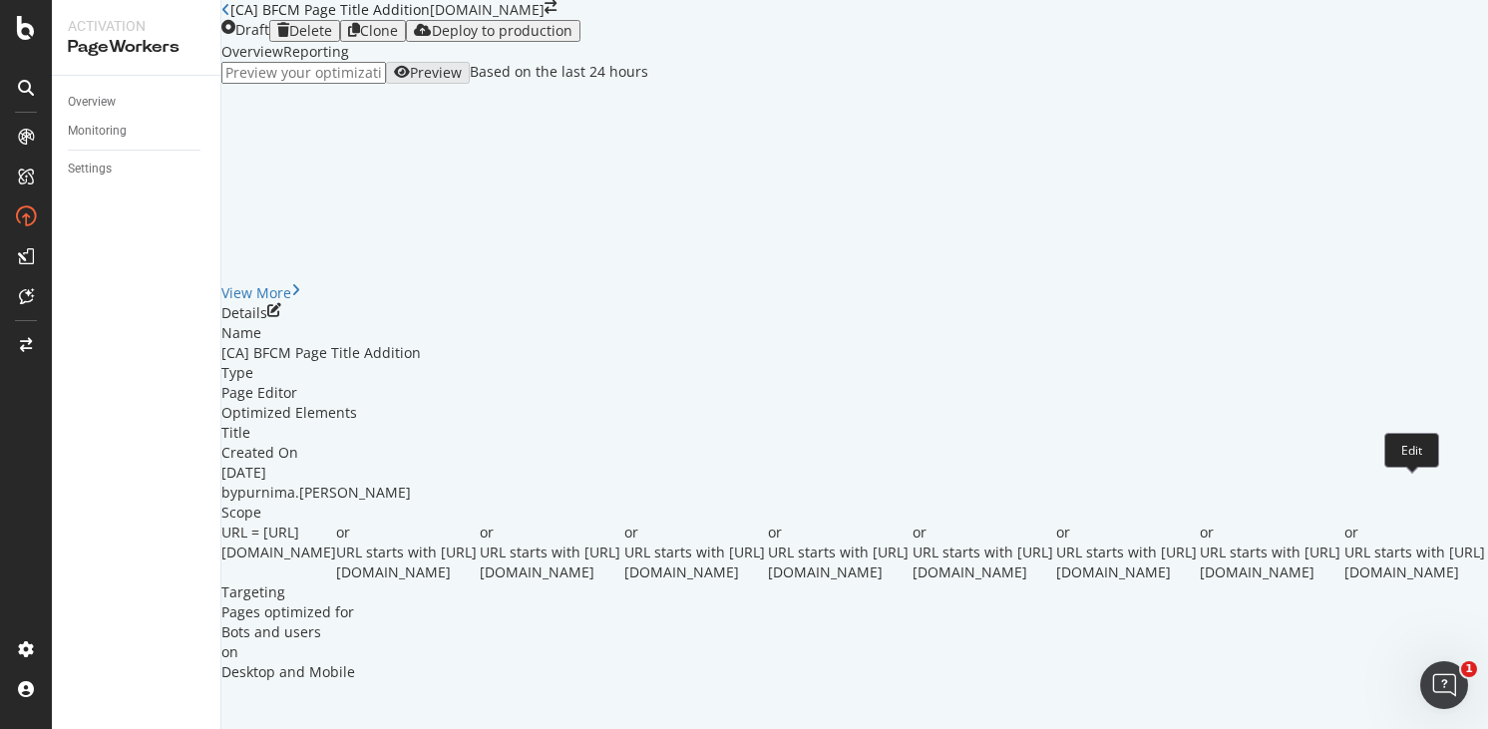
click at [281, 317] on icon "pen-to-square" at bounding box center [274, 310] width 14 height 14
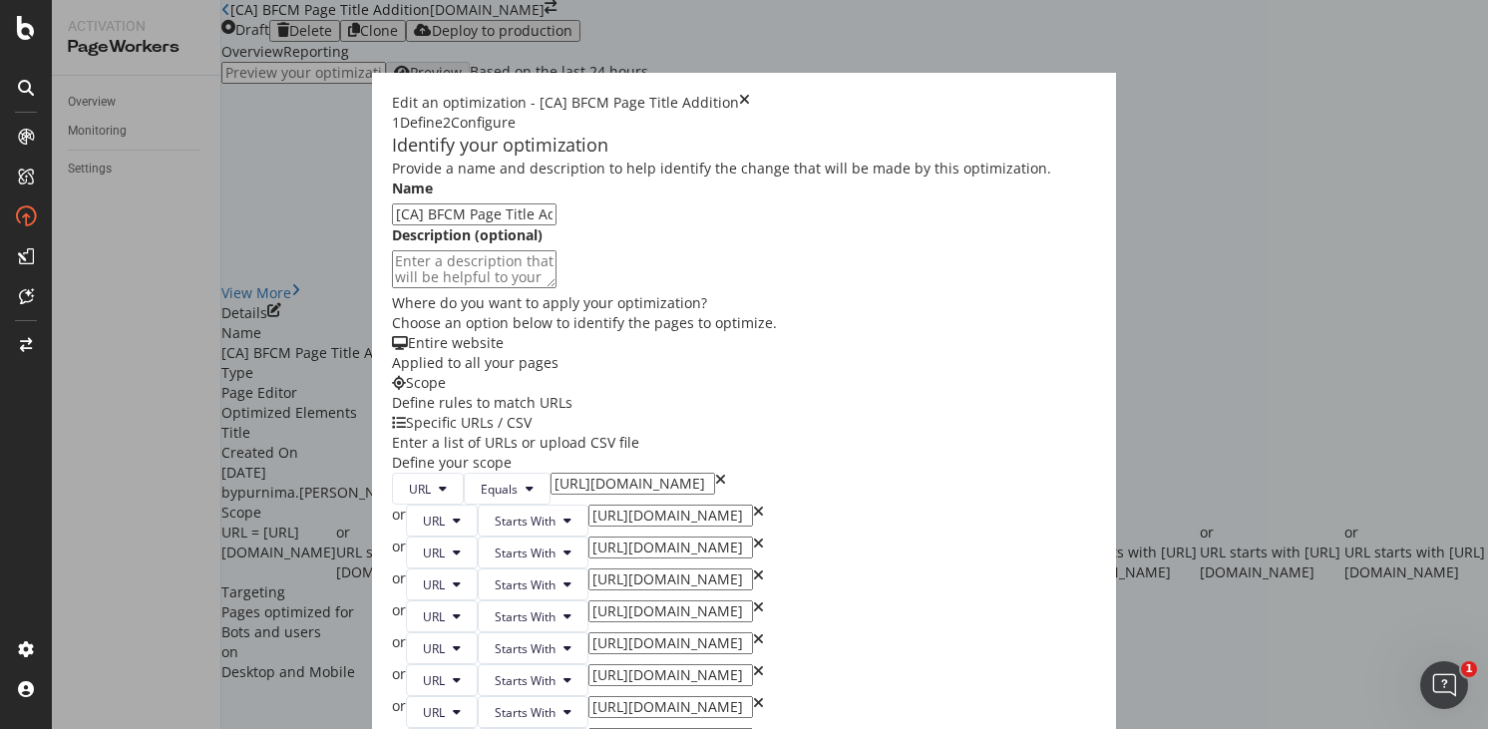
scroll to position [469, 0]
click at [551, 473] on input "[URL][DOMAIN_NAME]" at bounding box center [633, 484] width 165 height 22
type input "[URL][DOMAIN_NAME]"
click at [588, 505] on input "[URL][DOMAIN_NAME]" at bounding box center [670, 516] width 165 height 22
type input "[URL][DOMAIN_NAME]"
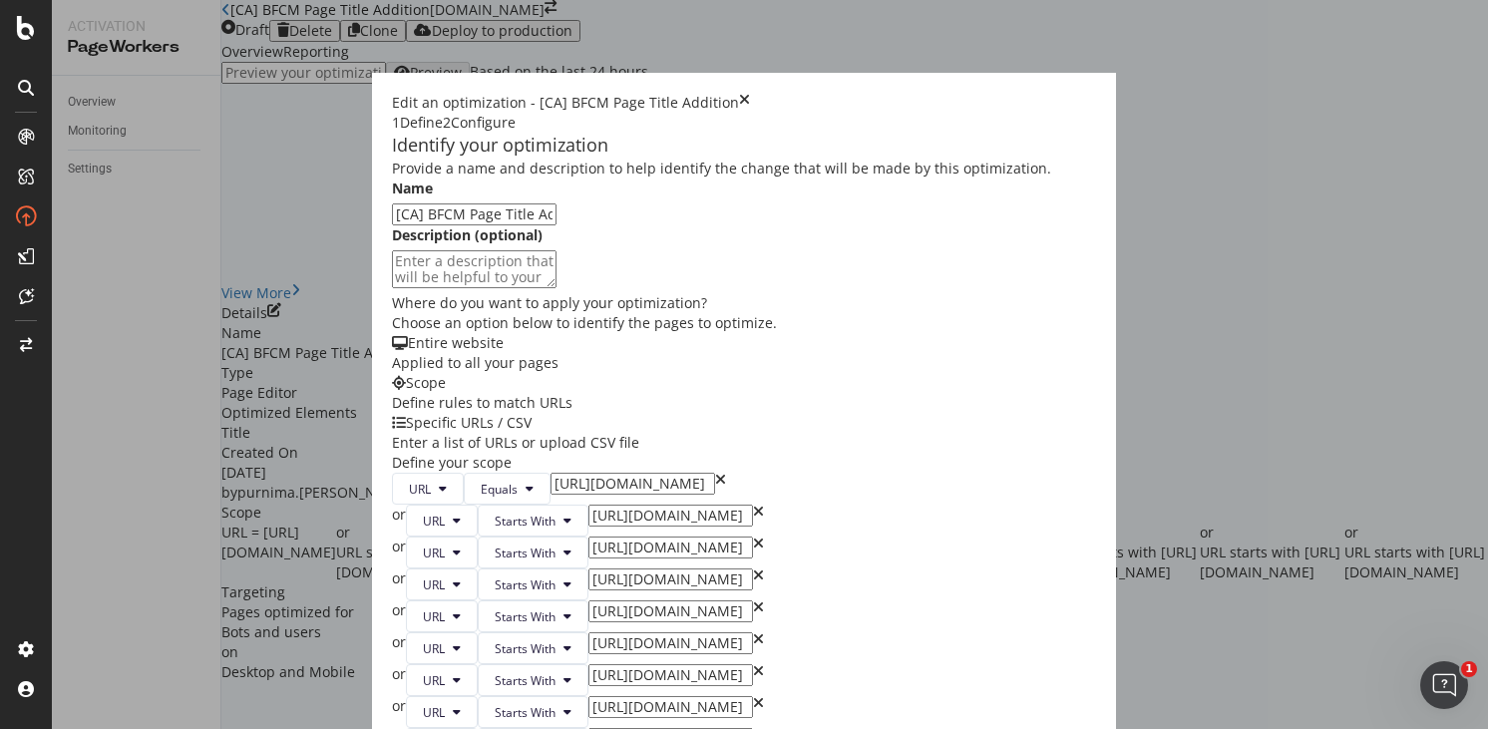
click at [588, 537] on input "[URL][DOMAIN_NAME]" at bounding box center [670, 548] width 165 height 22
type input "[URL][DOMAIN_NAME]"
click at [588, 569] on input "[URL][DOMAIN_NAME]" at bounding box center [670, 580] width 165 height 22
type input "[URL][DOMAIN_NAME]"
click at [588, 600] on input "[URL][DOMAIN_NAME]" at bounding box center [670, 611] width 165 height 22
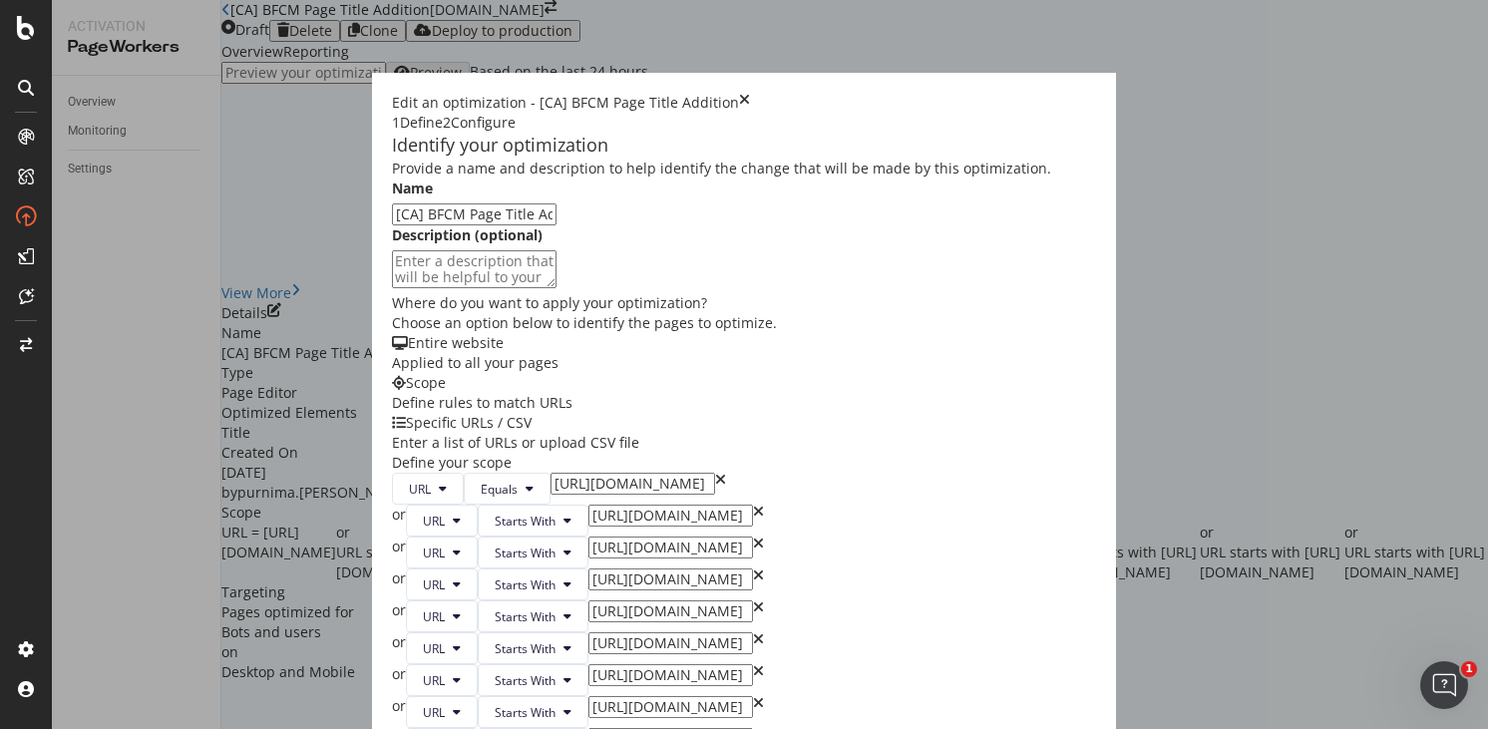
type input "[URL][DOMAIN_NAME]"
click at [588, 632] on input "[URL][DOMAIN_NAME]" at bounding box center [670, 643] width 165 height 22
type input "[URL][DOMAIN_NAME]"
click at [588, 664] on input "[URL][DOMAIN_NAME]" at bounding box center [670, 675] width 165 height 22
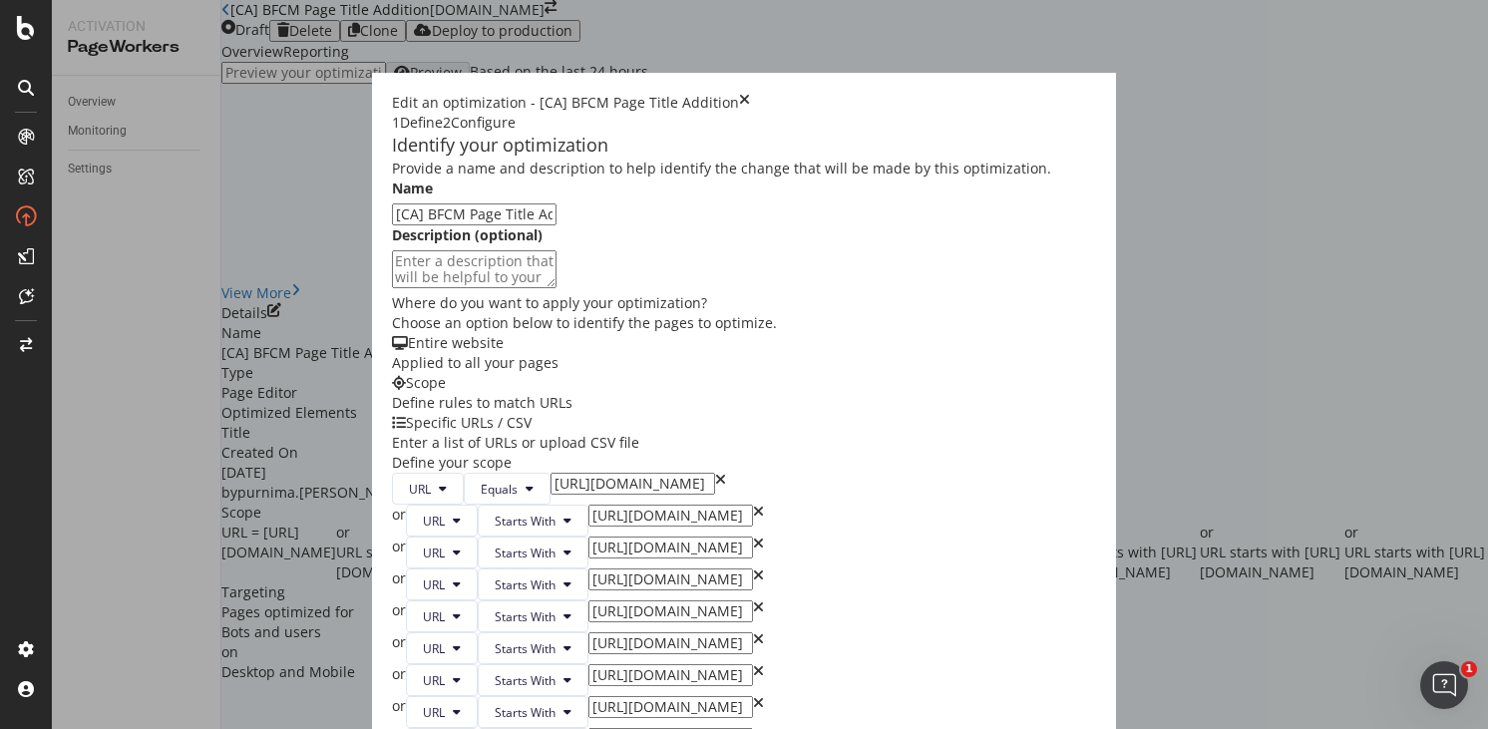
type input "[URL][DOMAIN_NAME]"
click at [588, 696] on input "[URL][DOMAIN_NAME]" at bounding box center [670, 707] width 165 height 22
type input "[URL][DOMAIN_NAME]"
click at [588, 728] on input "[URL][DOMAIN_NAME]" at bounding box center [670, 739] width 165 height 22
type input "[URL][DOMAIN_NAME]"
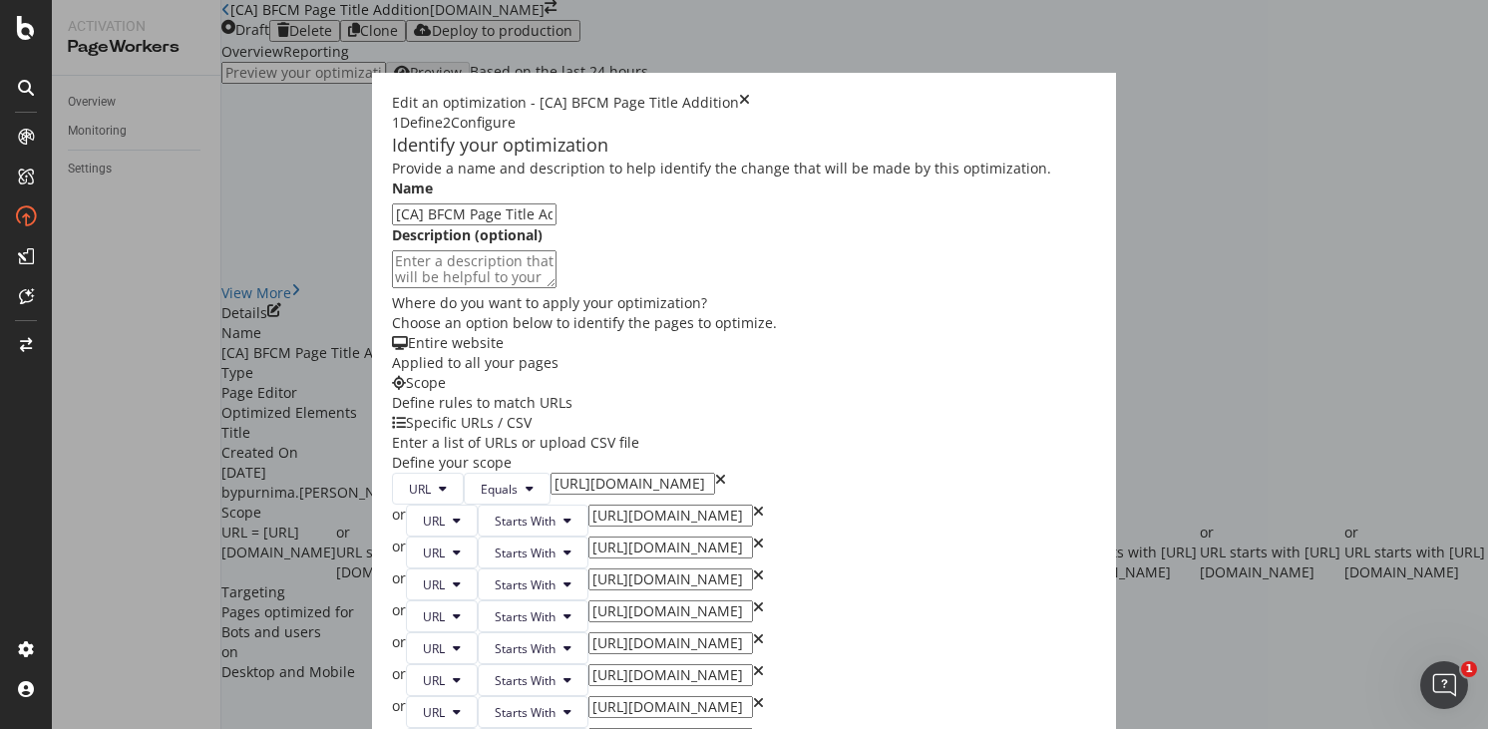
scroll to position [667, 0]
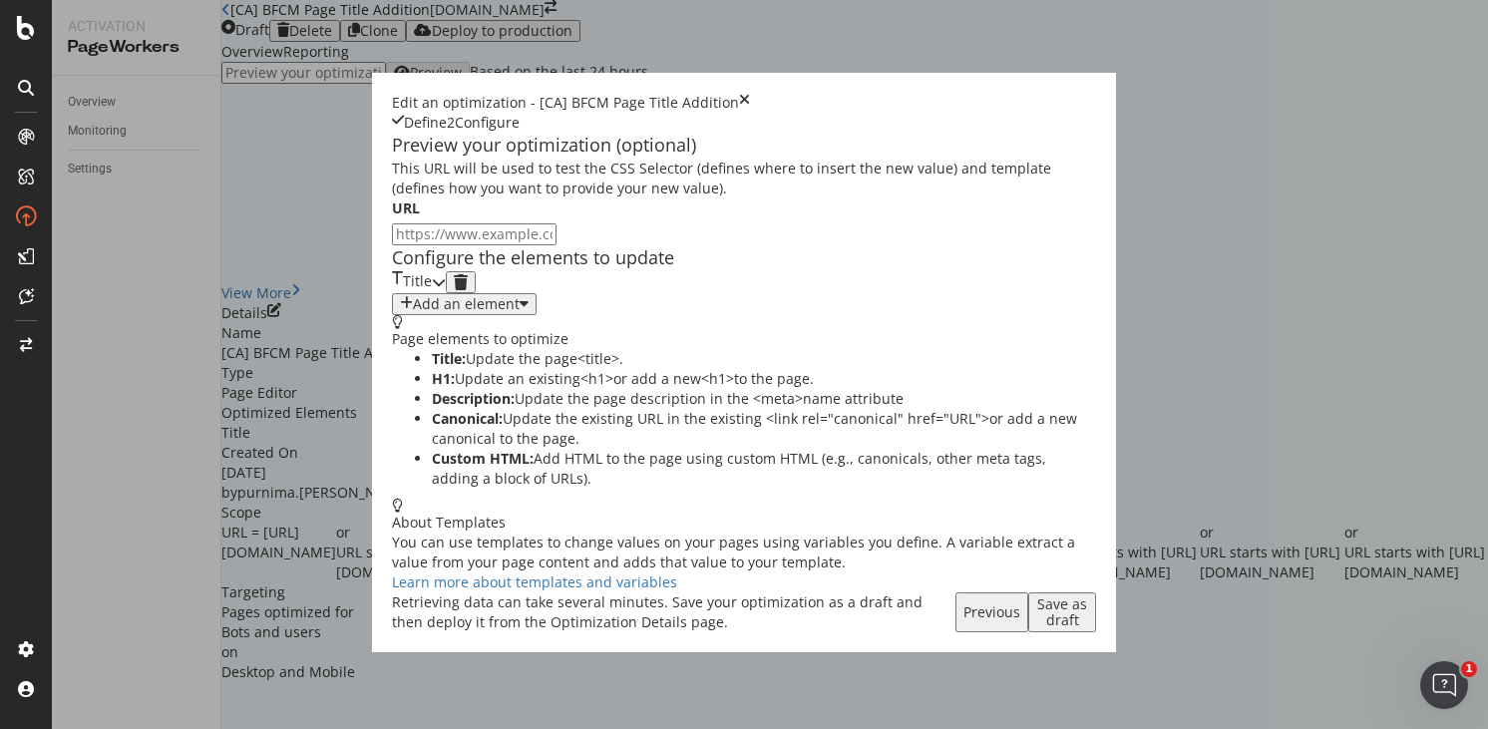
scroll to position [0, 0]
click at [446, 289] on icon "modal" at bounding box center [439, 282] width 14 height 14
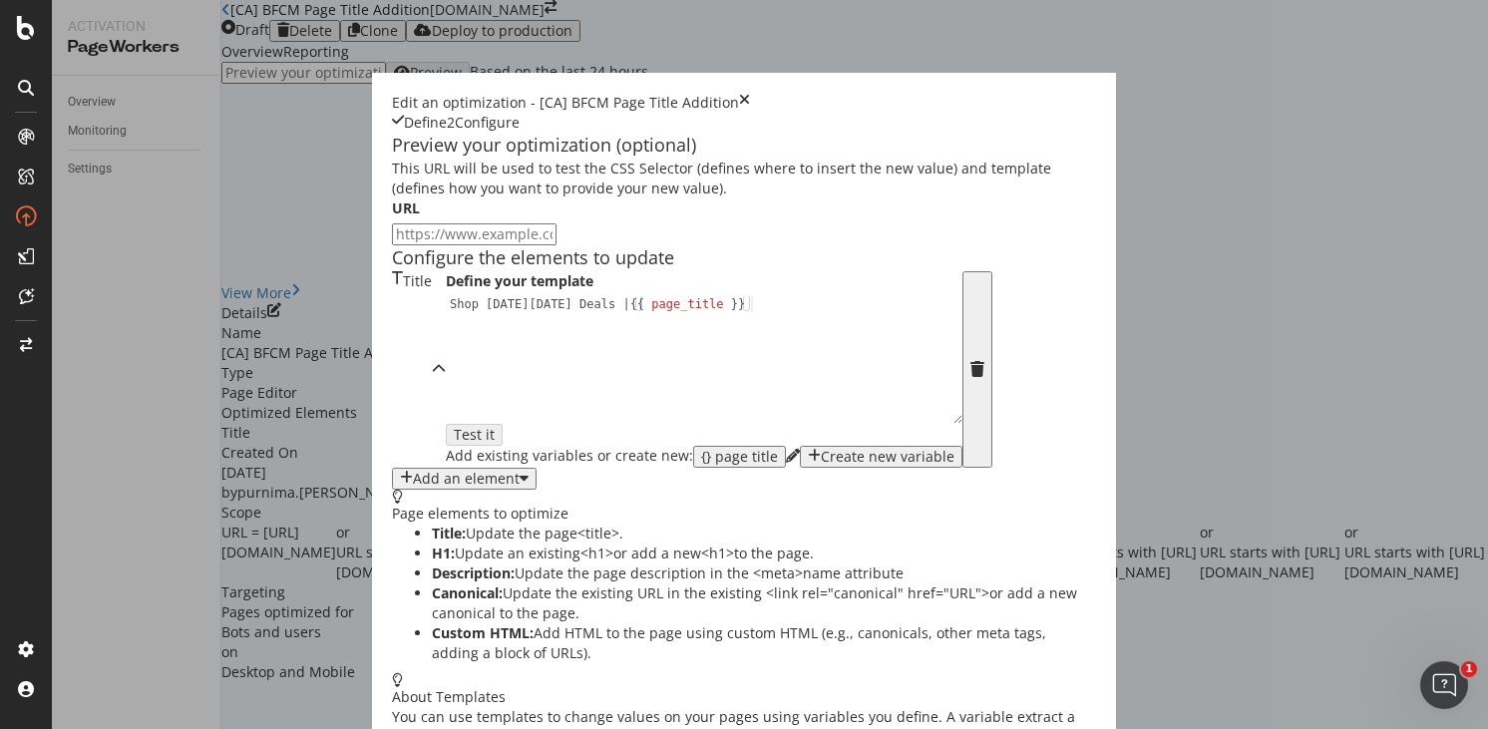
click at [473, 245] on input "modal" at bounding box center [474, 234] width 165 height 22
paste input "[URL][DOMAIN_NAME]"
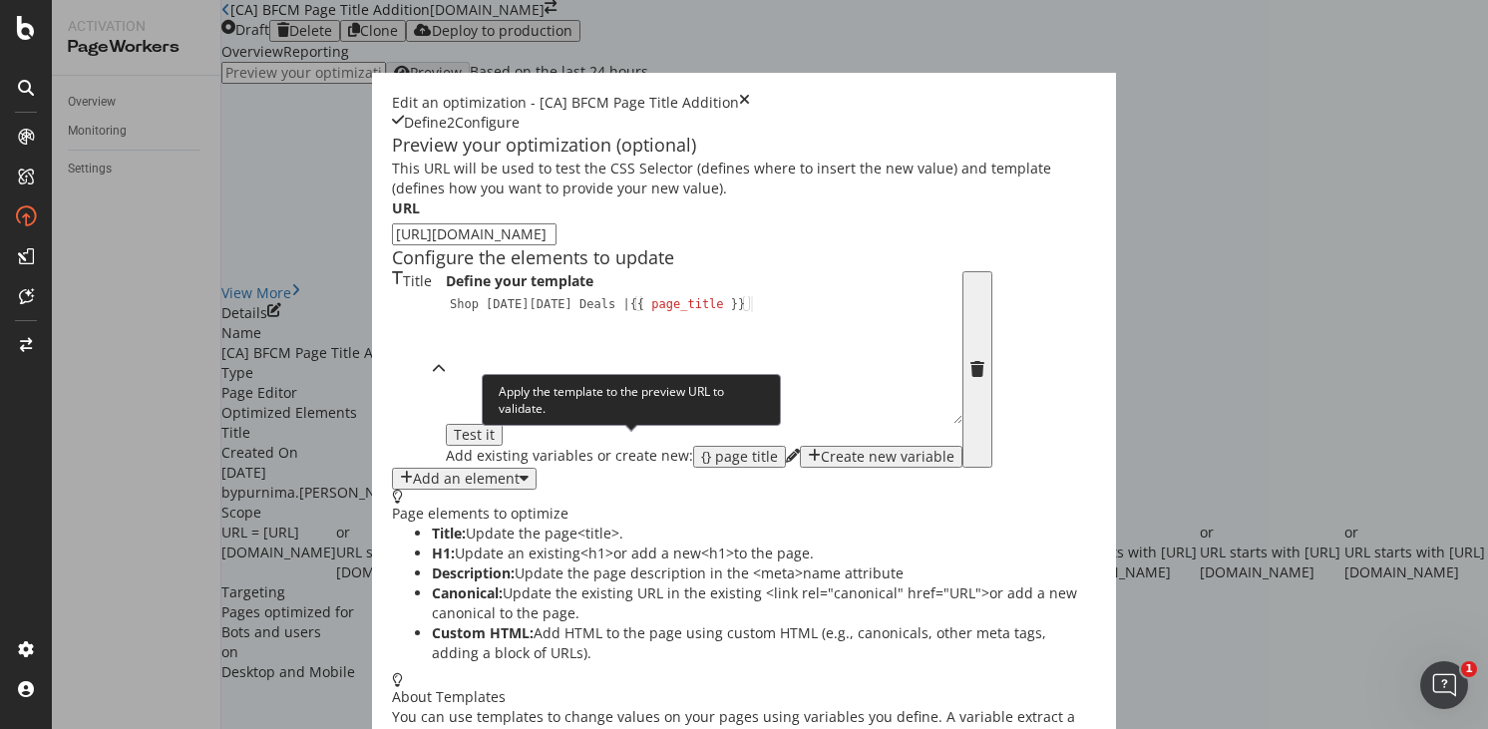
type input "[URL][DOMAIN_NAME]"
click at [503, 446] on button "Test it" at bounding box center [474, 435] width 57 height 22
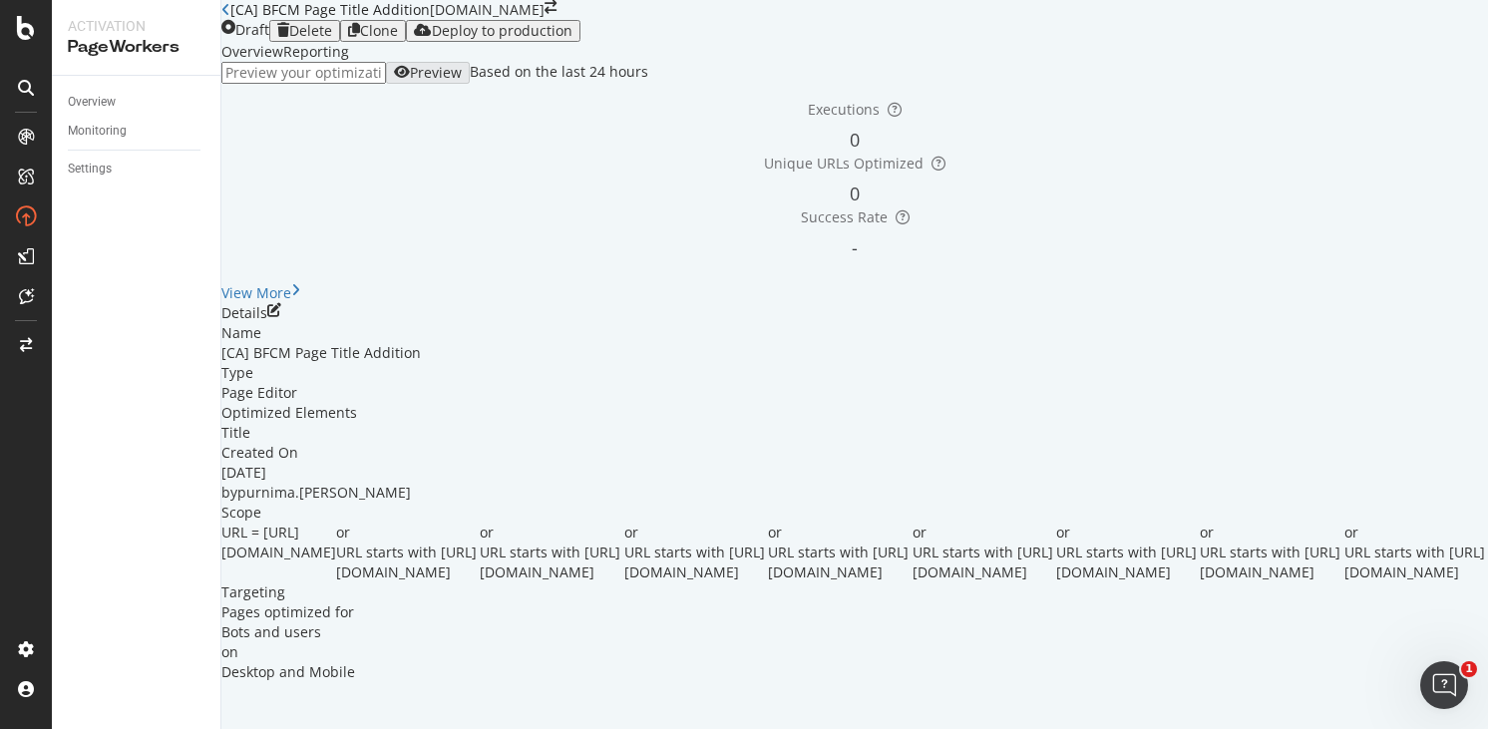
click at [11, 728] on icon "close toast" at bounding box center [5, 739] width 11 height 20
click at [572, 39] on div "Deploy to production" at bounding box center [502, 31] width 141 height 16
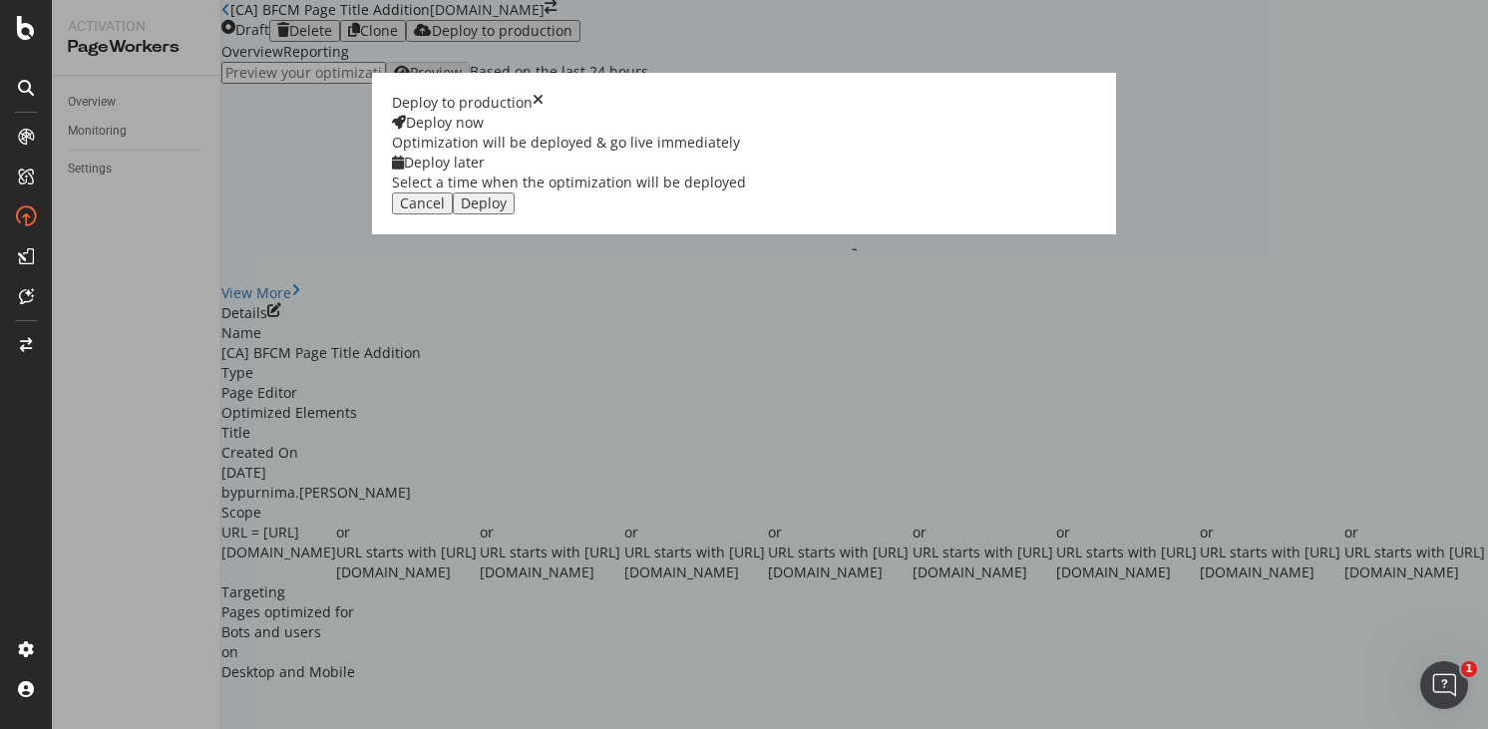
click at [746, 192] on div "Select a time when the optimization will be deployed" at bounding box center [569, 183] width 354 height 20
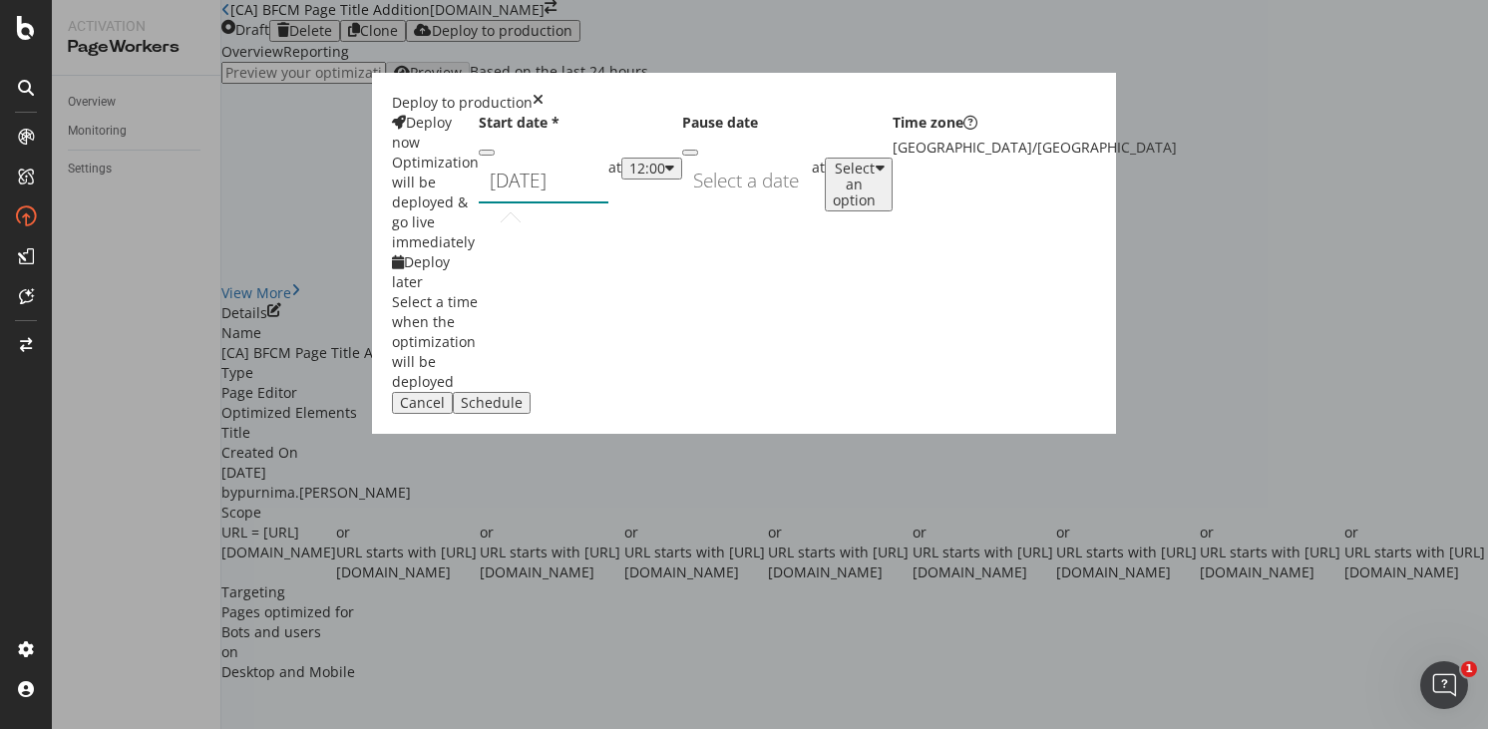
click at [608, 203] on div "[DATE] Navigate forward to interact with the calendar and select a date. Press …" at bounding box center [544, 181] width 130 height 46
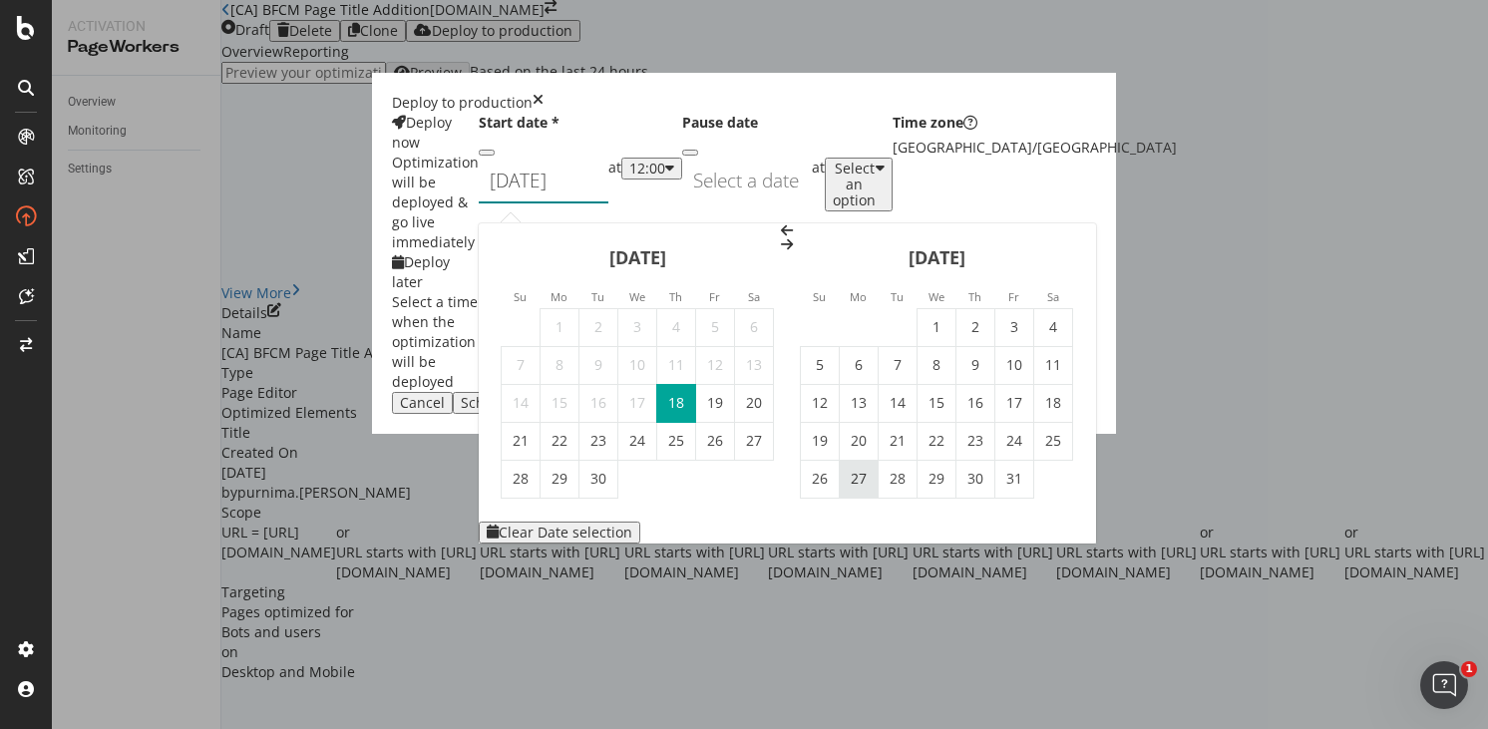
click at [879, 460] on td "27" at bounding box center [859, 479] width 39 height 38
type input "[DATE]"
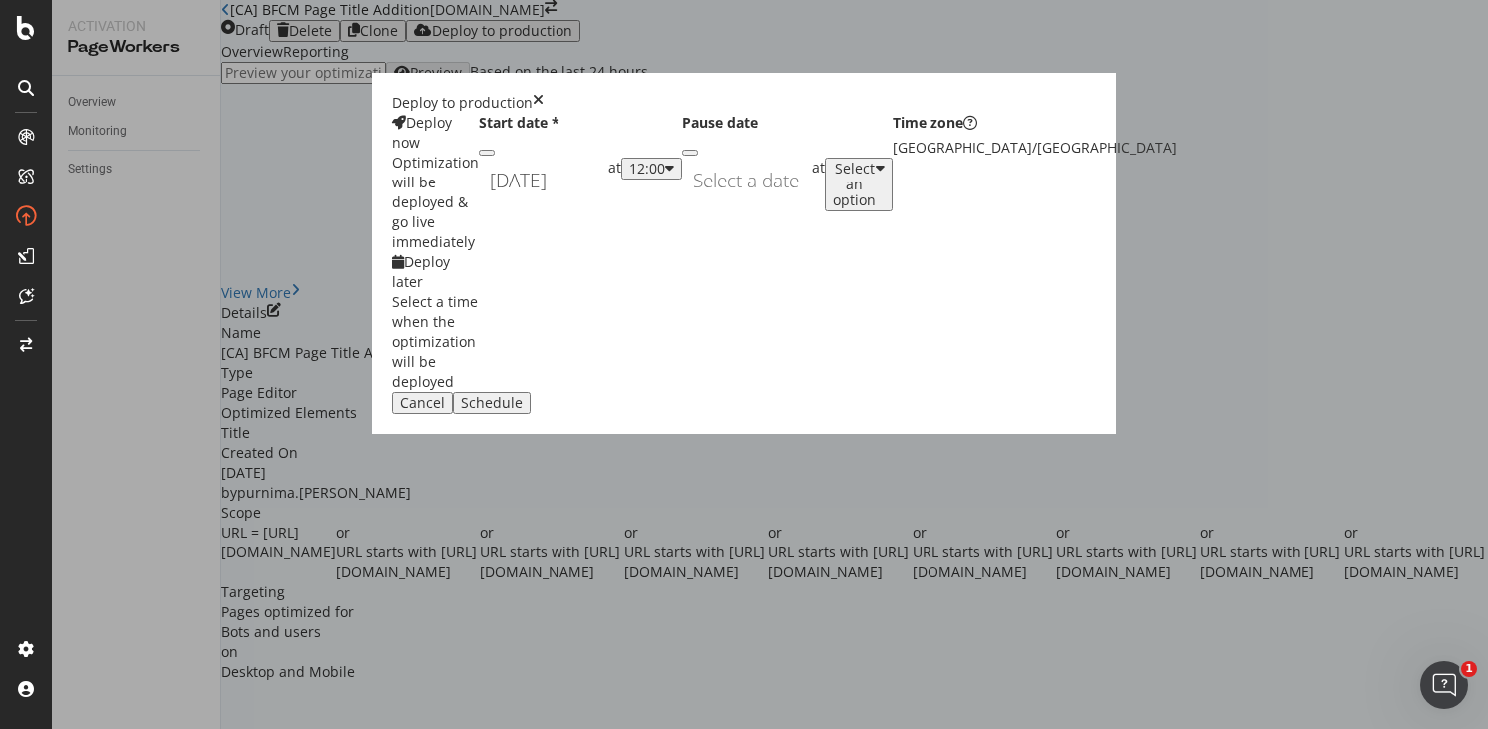
click at [665, 177] on div "12:00" at bounding box center [647, 169] width 36 height 16
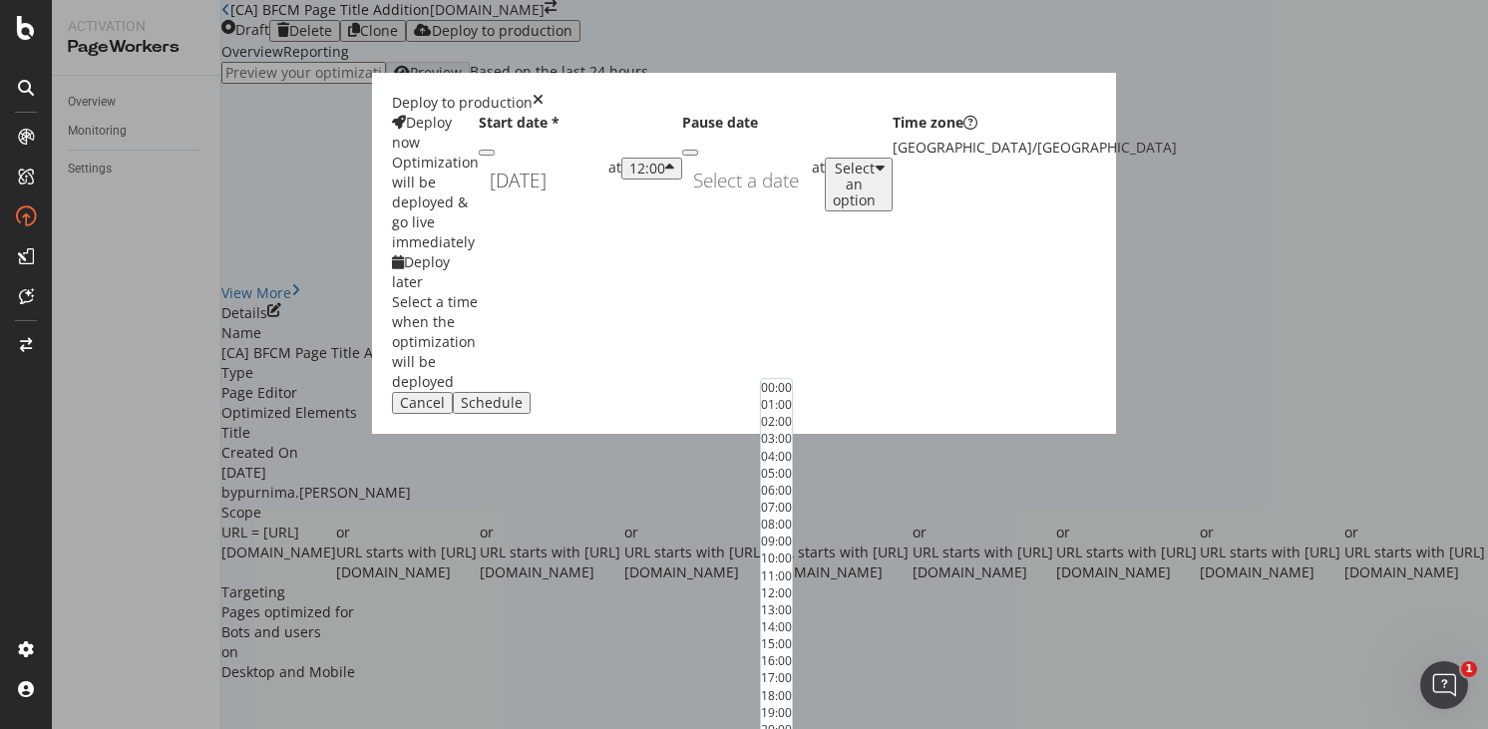
click at [792, 413] on div "01:00" at bounding box center [776, 404] width 31 height 17
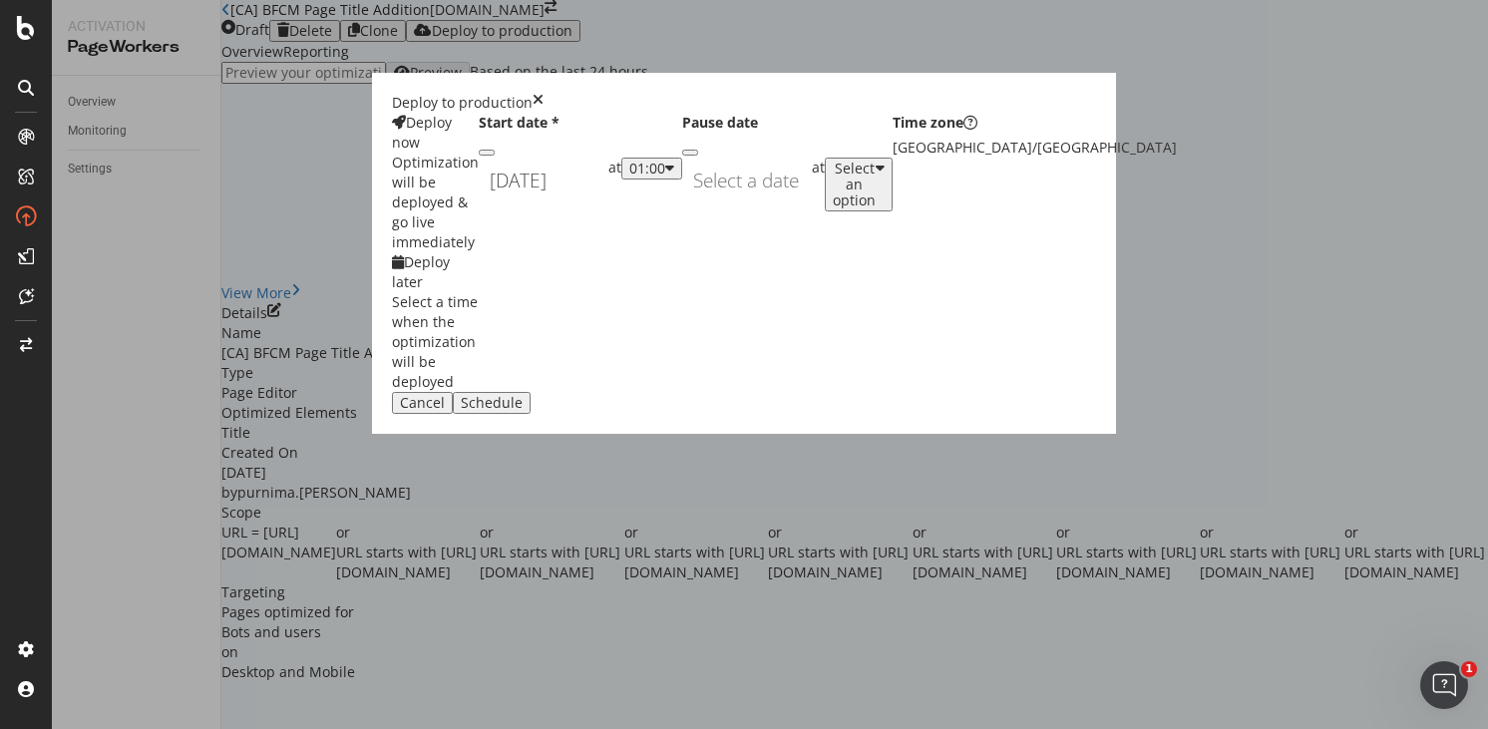
click at [682, 203] on div "Navigate forward to interact with the calendar and select a date. Press the que…" at bounding box center [747, 181] width 130 height 46
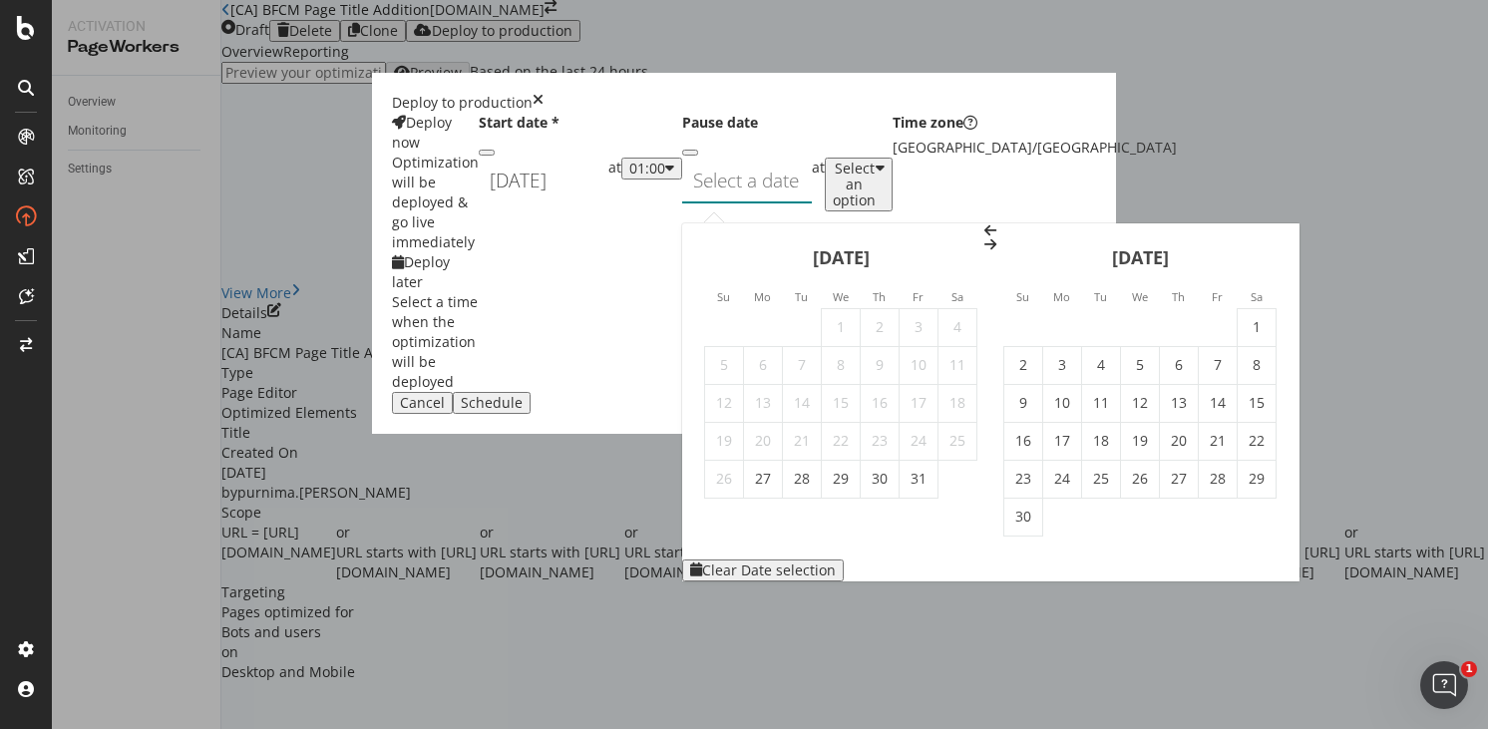
drag, startPoint x: 1088, startPoint y: 222, endPoint x: 1055, endPoint y: 243, distance: 39.0
click at [996, 237] on icon "Move forward to switch to the next month." at bounding box center [990, 244] width 12 height 14
click at [1082, 308] on td "2" at bounding box center [1101, 327] width 39 height 38
type input "[DATE]"
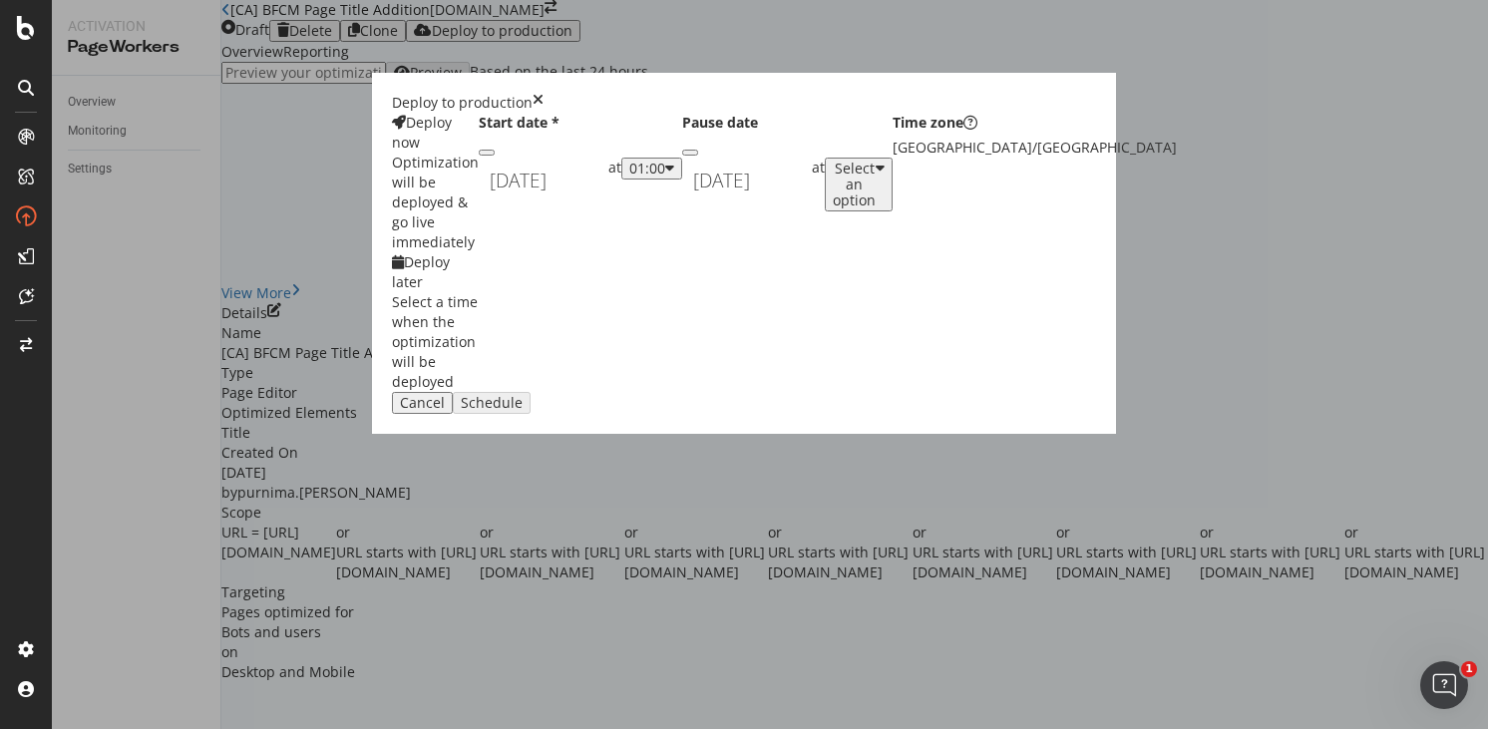
click at [862, 208] on div "Select an option" at bounding box center [854, 185] width 43 height 48
click at [523, 411] on div "Schedule" at bounding box center [492, 403] width 62 height 16
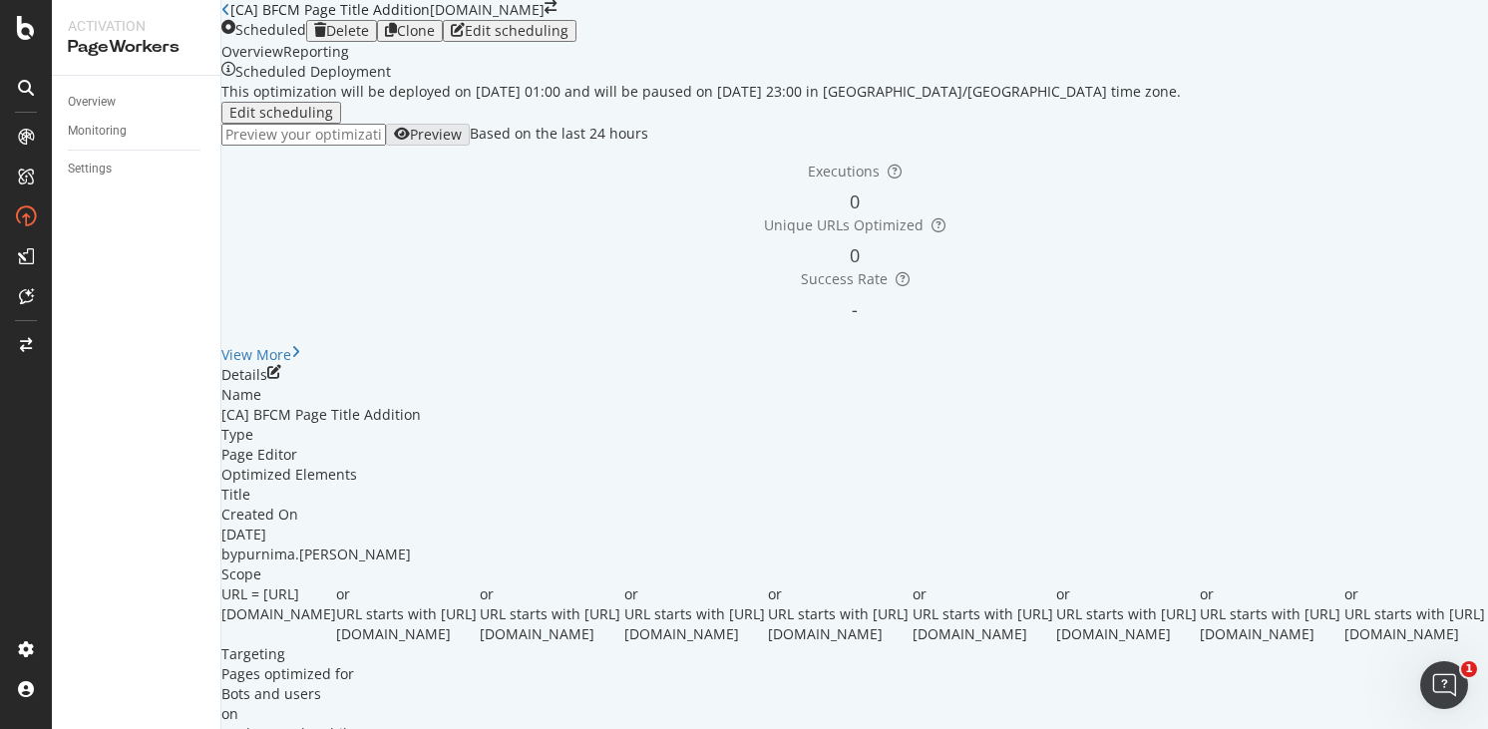
click at [11, 728] on icon "close toast" at bounding box center [5, 739] width 11 height 20
